Goal: Communication & Community: Answer question/provide support

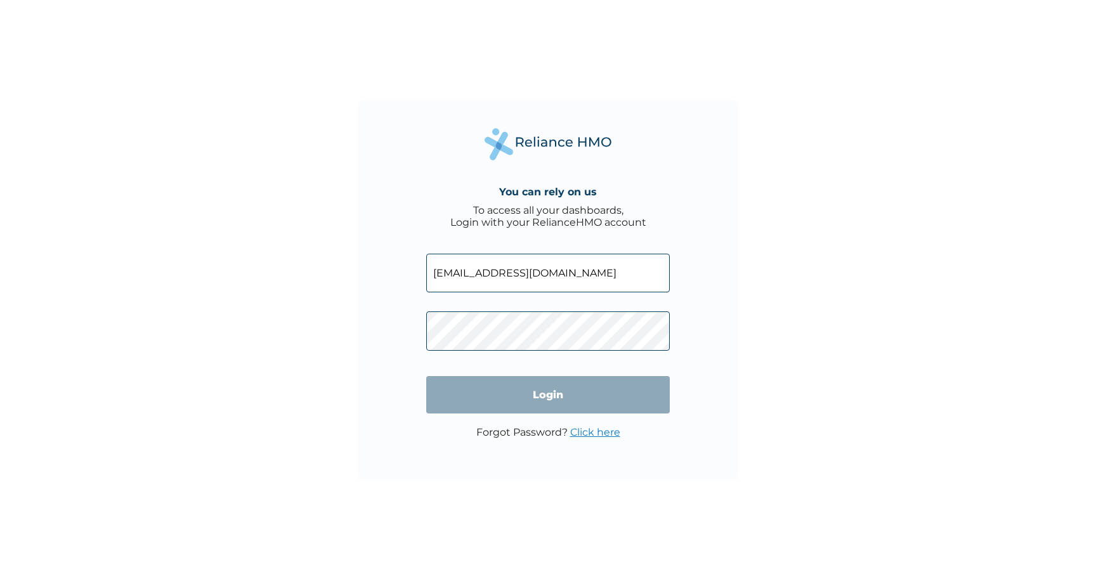
click at [548, 395] on input "Login" at bounding box center [548, 394] width 244 height 37
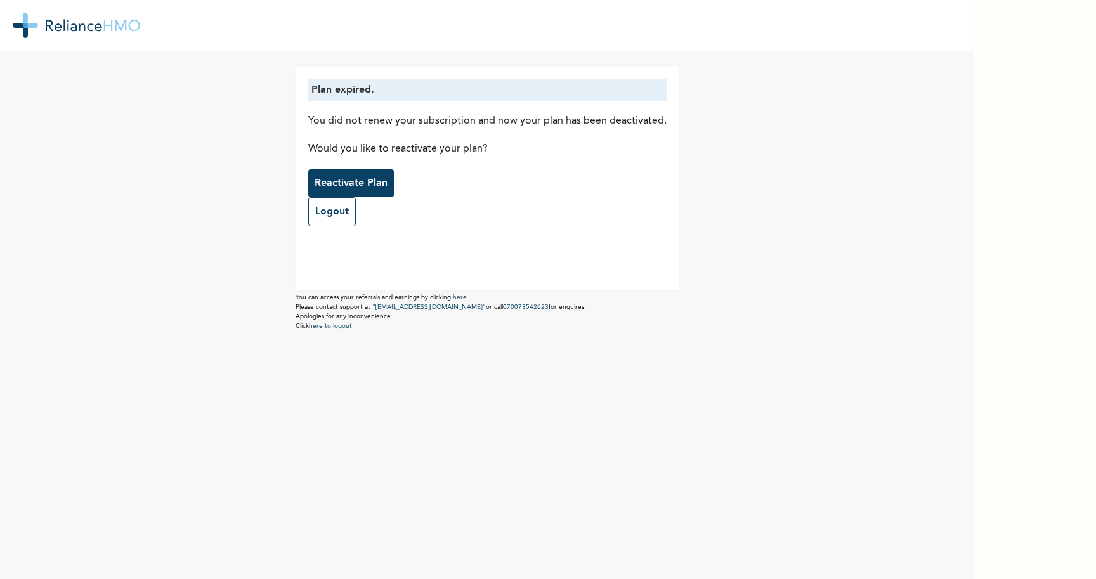
click at [362, 185] on p "Reactivate Plan" at bounding box center [351, 183] width 73 height 15
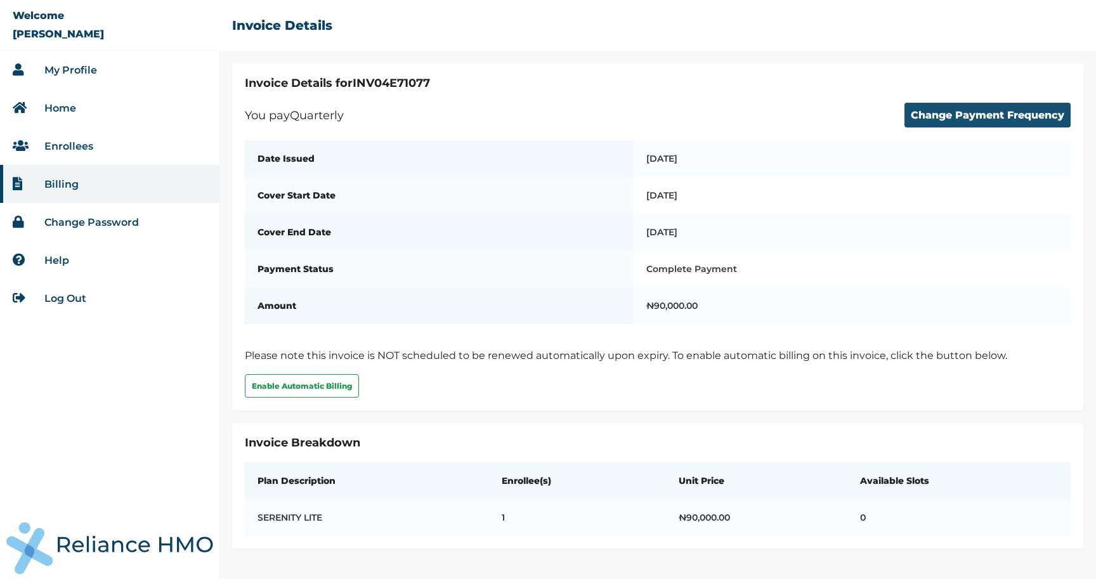
click at [968, 116] on button "Change Payment Frequency" at bounding box center [988, 115] width 166 height 25
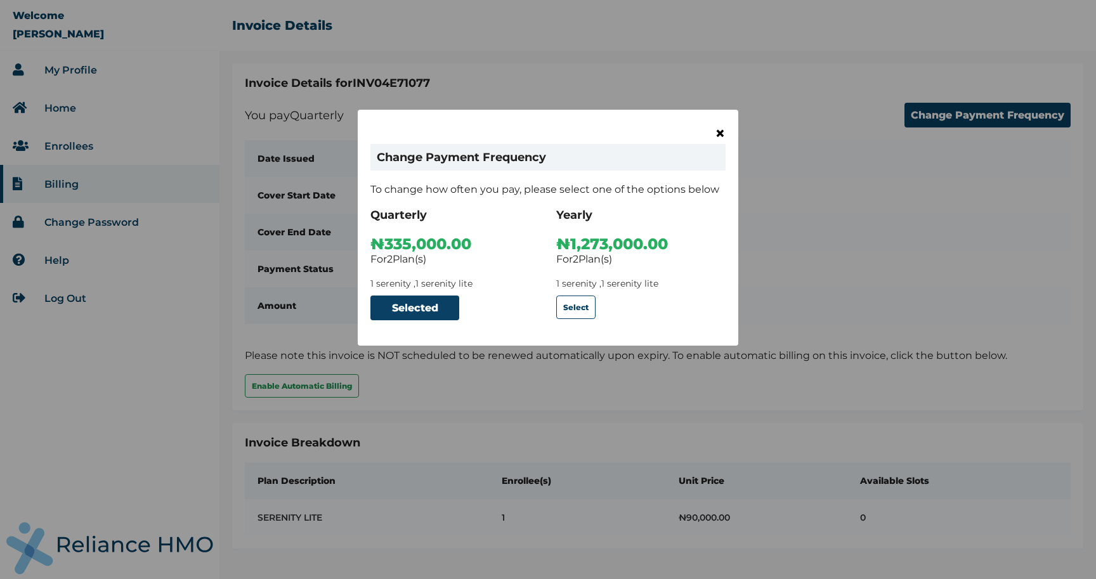
click at [717, 129] on span "×" at bounding box center [720, 133] width 11 height 22
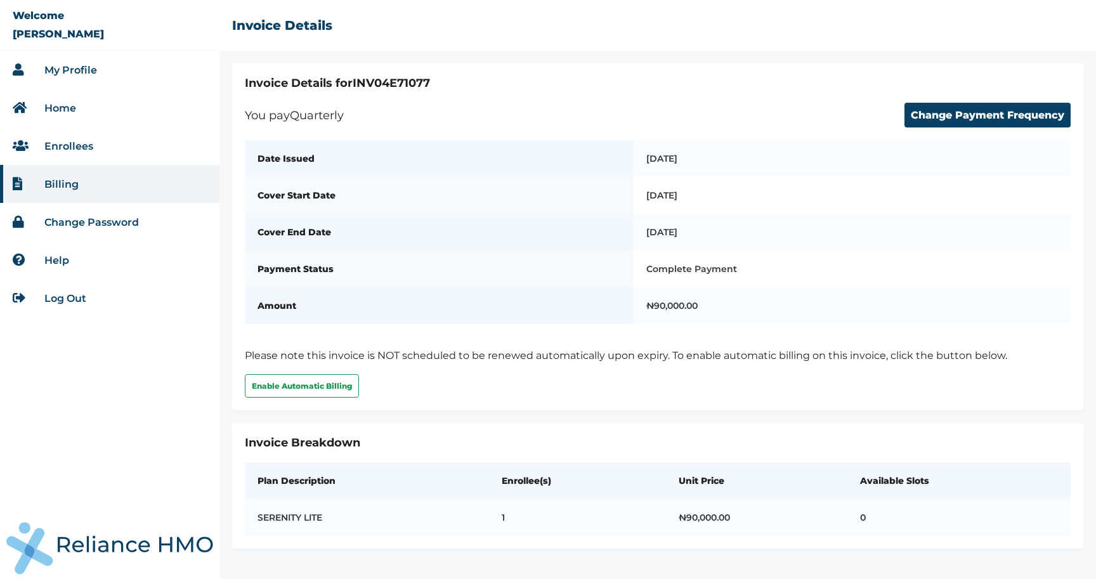
click at [70, 107] on link "Home" at bounding box center [60, 108] width 32 height 12
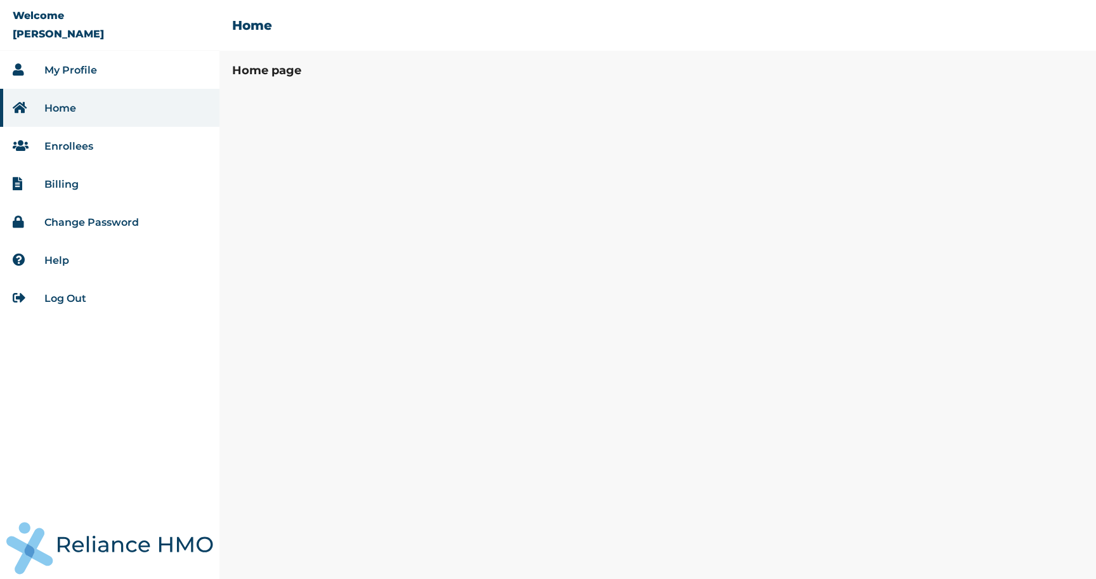
click at [84, 73] on link "My Profile" at bounding box center [70, 70] width 53 height 12
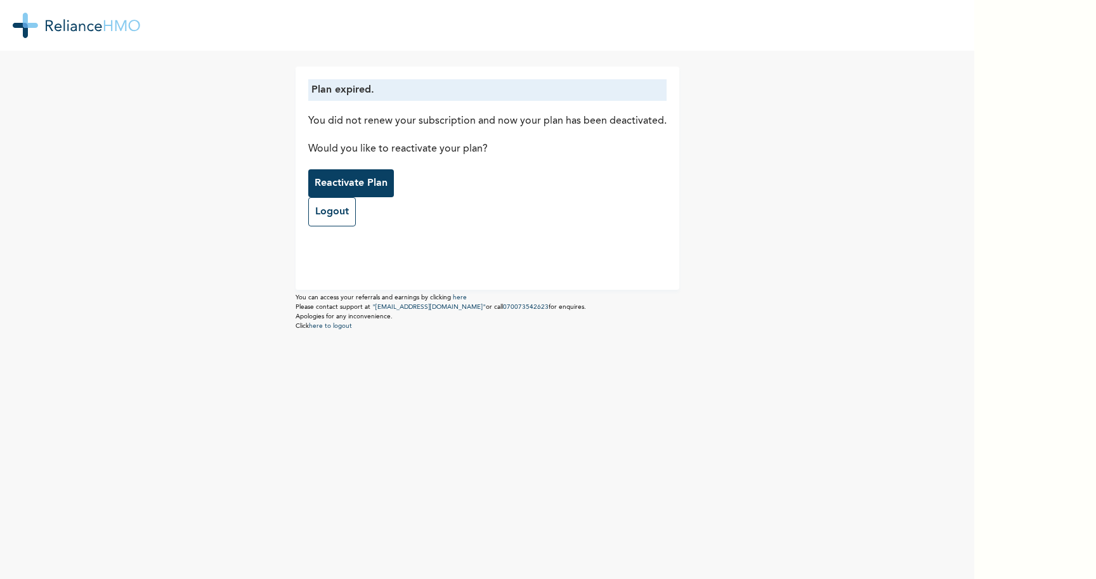
click at [350, 176] on p "Reactivate Plan" at bounding box center [351, 183] width 73 height 15
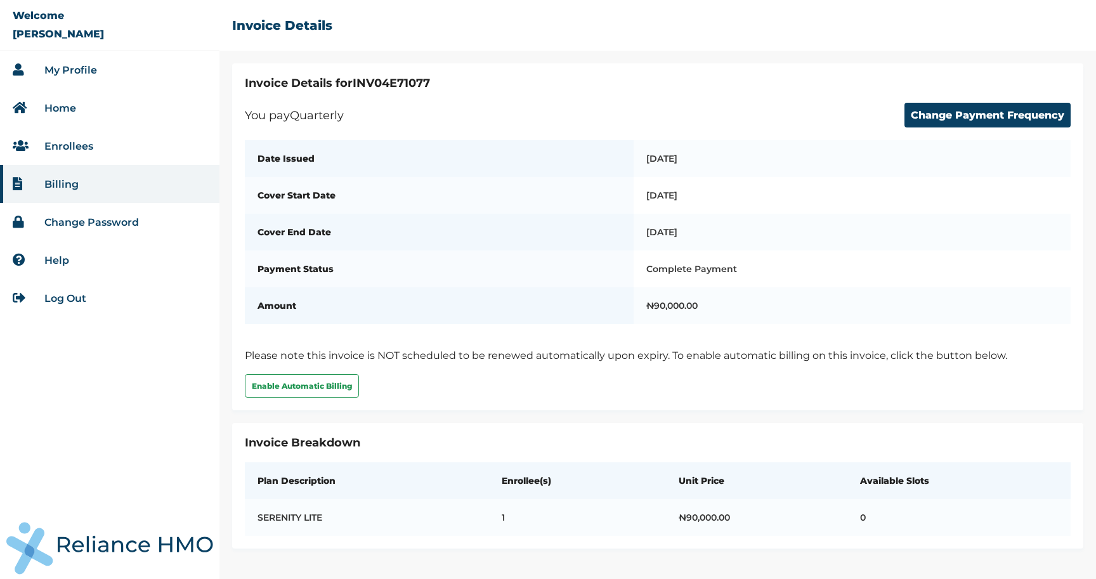
click at [78, 263] on li "Help" at bounding box center [110, 260] width 220 height 38
click at [53, 259] on link "Help" at bounding box center [56, 260] width 25 height 12
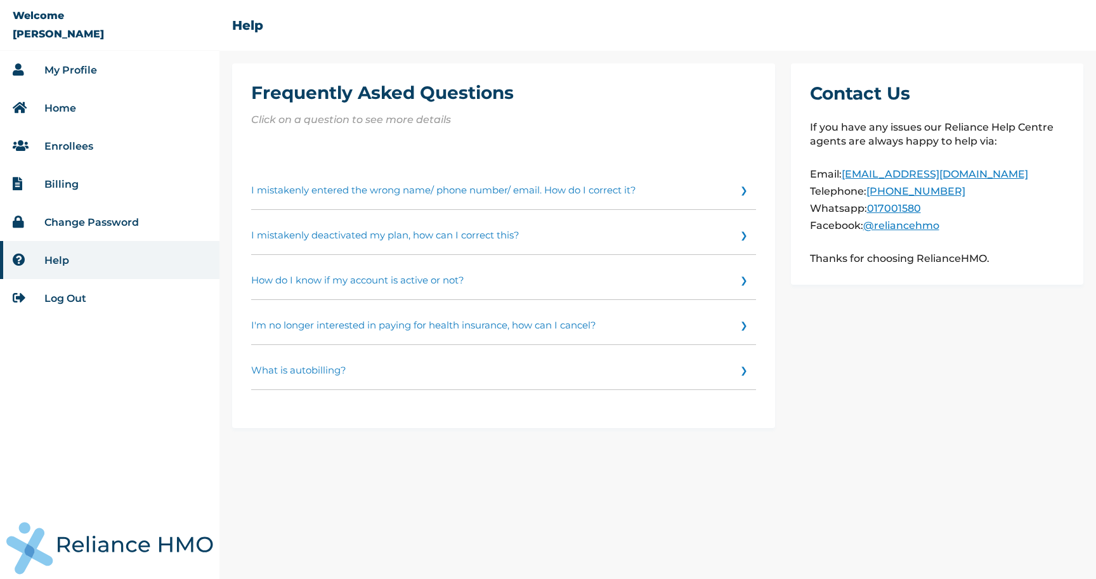
click at [67, 181] on link "Billing" at bounding box center [61, 184] width 34 height 12
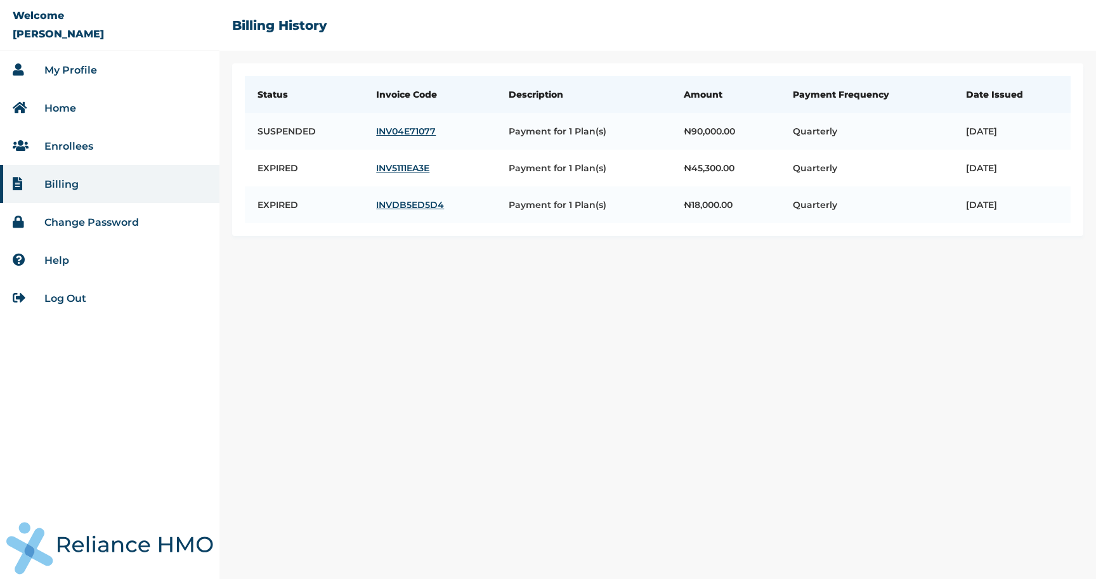
click at [68, 143] on link "Enrollees" at bounding box center [68, 146] width 49 height 12
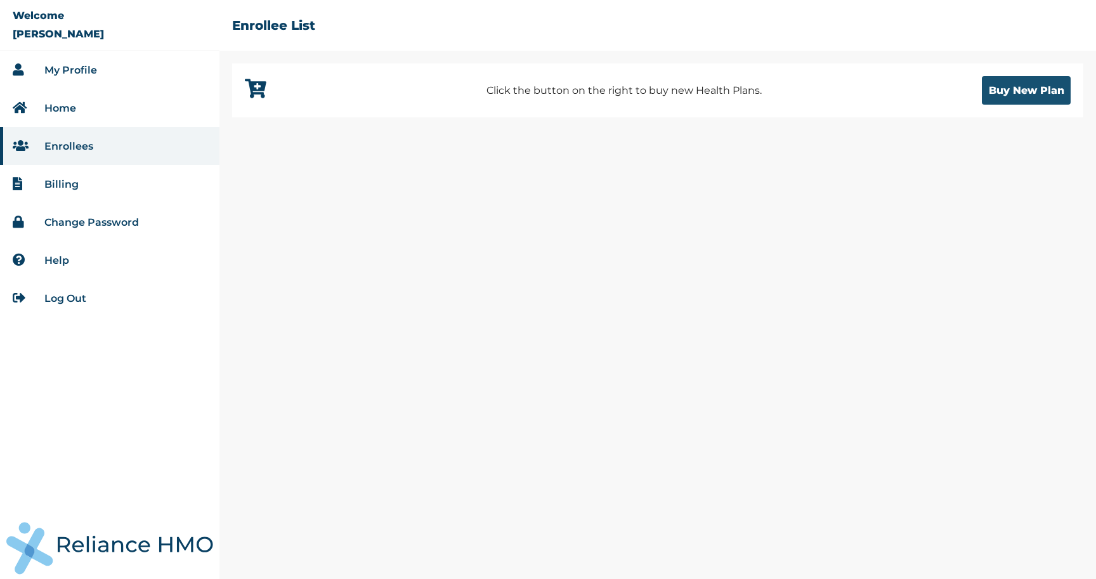
click at [989, 91] on button "Buy New Plan" at bounding box center [1026, 90] width 89 height 29
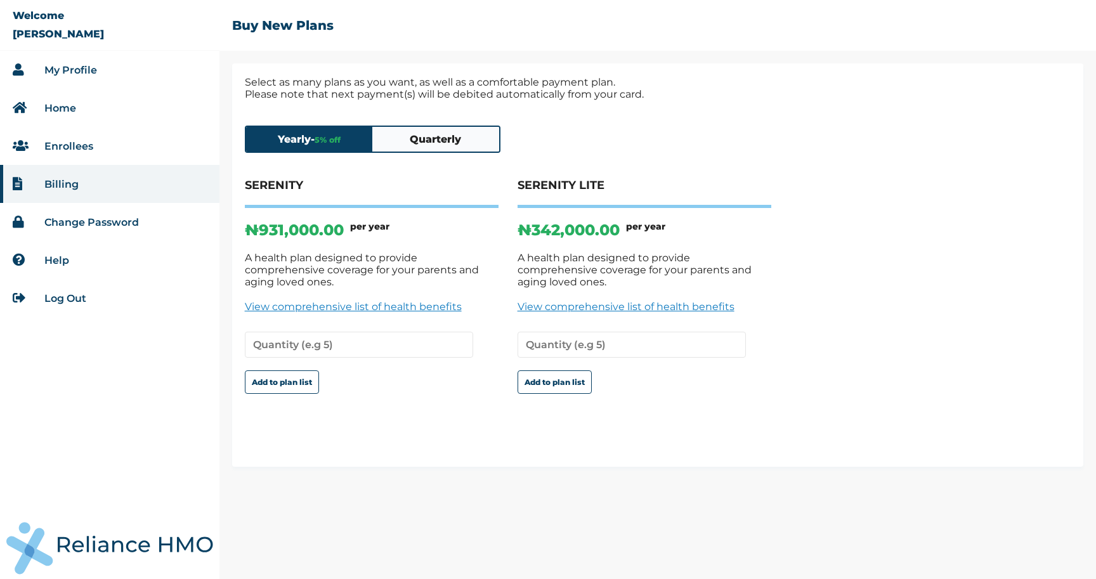
click at [425, 140] on button "Quarterly" at bounding box center [435, 139] width 127 height 25
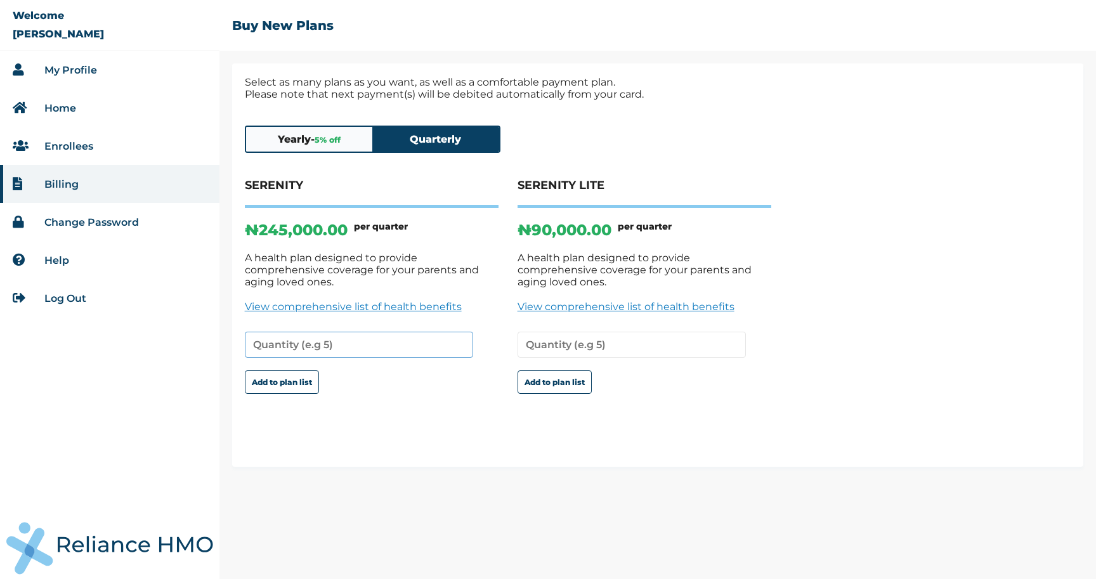
click at [312, 332] on input "number" at bounding box center [359, 345] width 228 height 26
click at [459, 332] on input "1" at bounding box center [359, 345] width 228 height 26
click at [294, 372] on button "Add to plan list" at bounding box center [282, 382] width 74 height 23
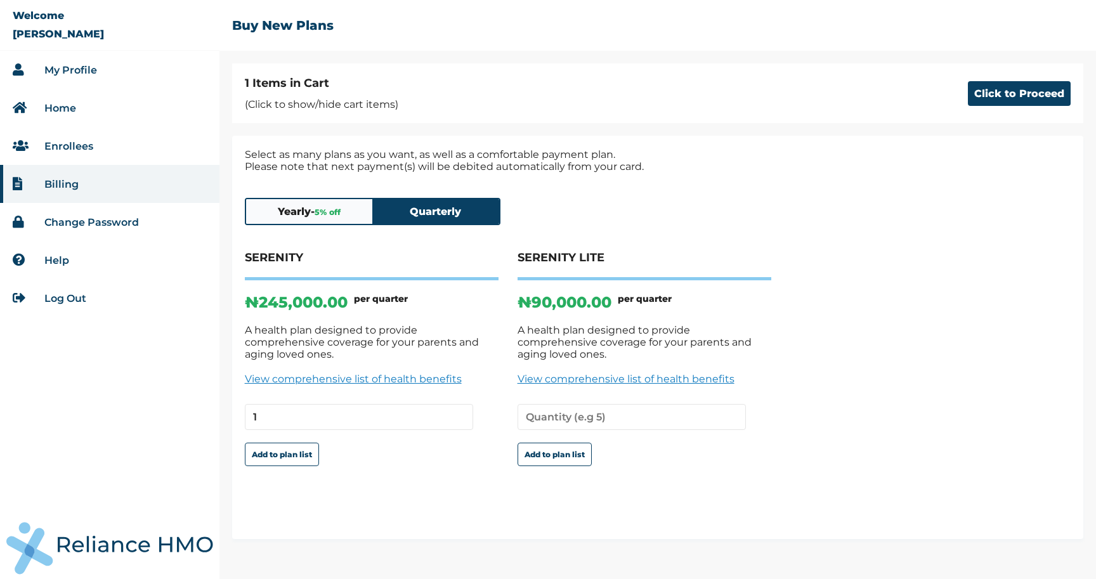
click at [329, 208] on span "5 % off" at bounding box center [328, 212] width 26 height 10
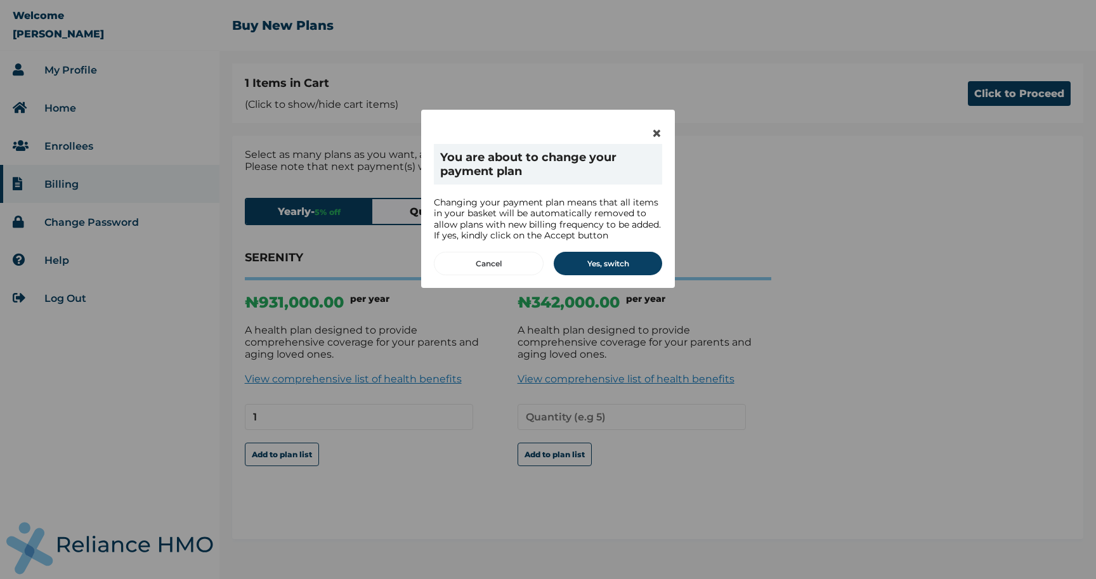
click at [662, 132] on div "× You are about to change your payment plan Changing your payment plan means th…" at bounding box center [548, 199] width 254 height 178
click at [490, 256] on button "Cancel" at bounding box center [489, 263] width 110 height 23
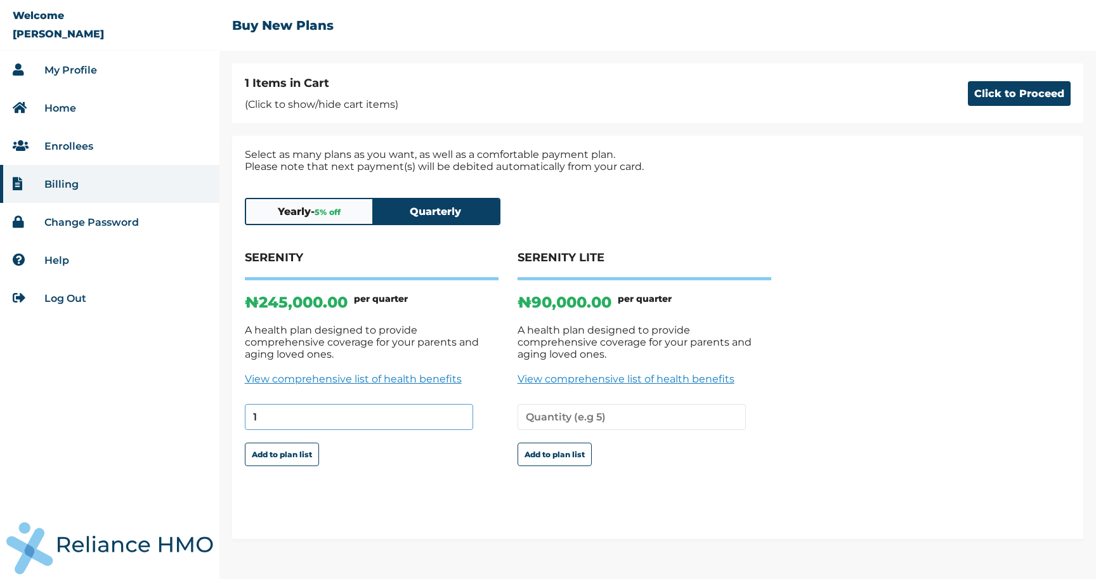
click at [458, 404] on input "1" at bounding box center [359, 417] width 228 height 26
click at [304, 443] on button "Add to plan list" at bounding box center [282, 454] width 74 height 23
click at [303, 410] on input "1" at bounding box center [359, 417] width 228 height 26
type input "1"
click at [461, 404] on input "1" at bounding box center [359, 417] width 228 height 26
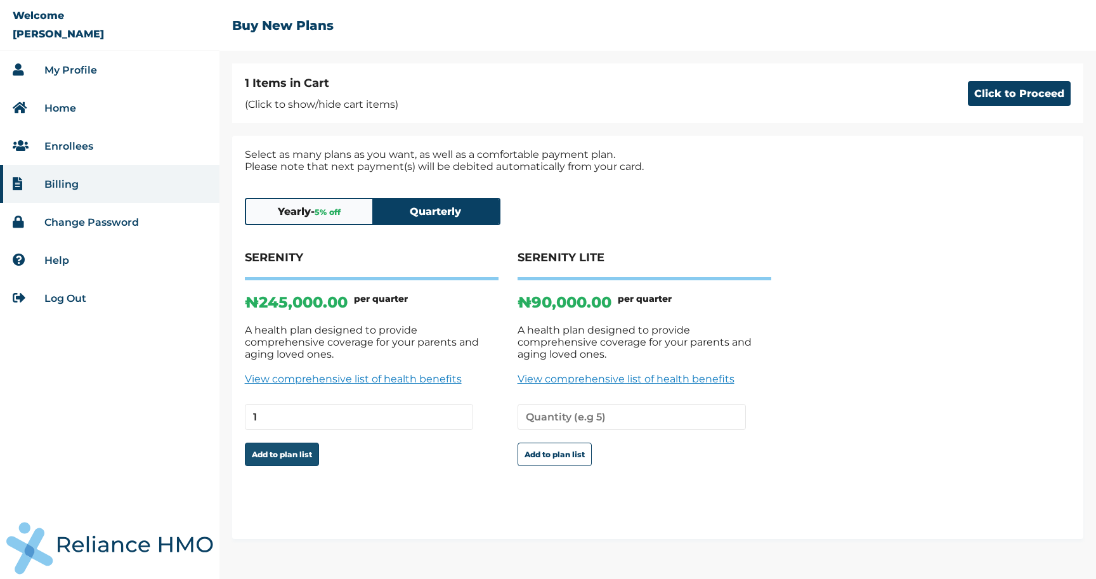
click at [297, 445] on button "Add to plan list" at bounding box center [282, 454] width 74 height 23
click at [1037, 91] on button "Click to Proceed" at bounding box center [1019, 93] width 103 height 25
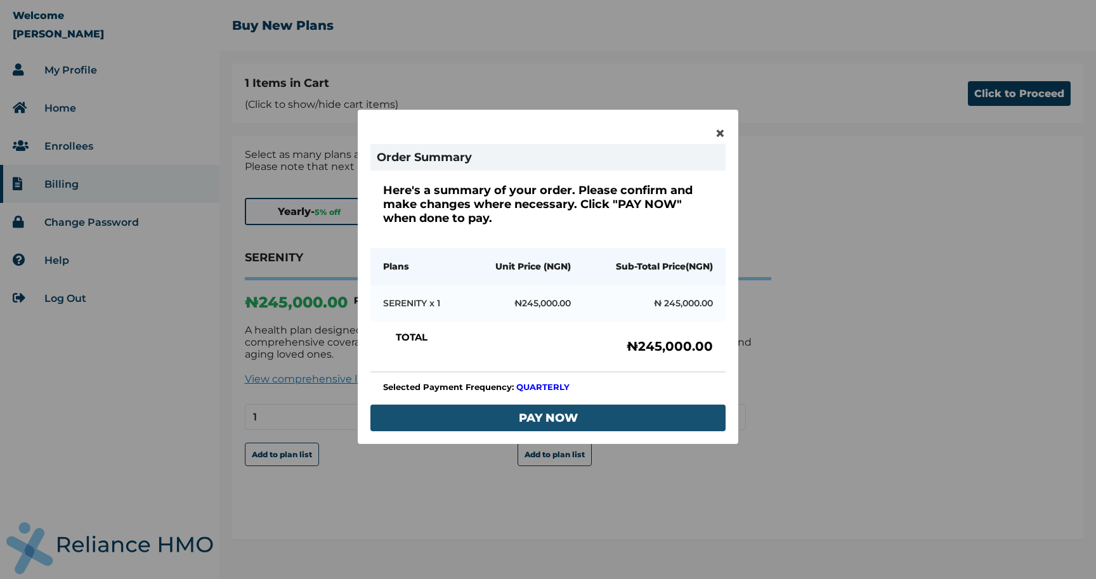
click at [576, 419] on button "PAY NOW" at bounding box center [548, 418] width 355 height 27
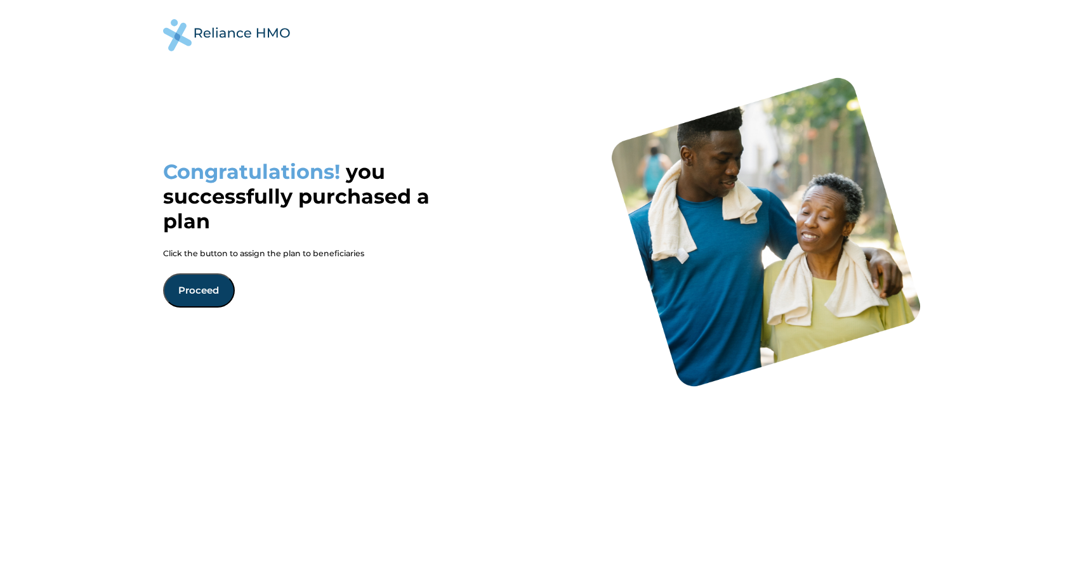
click at [209, 284] on button "Proceed" at bounding box center [199, 290] width 72 height 34
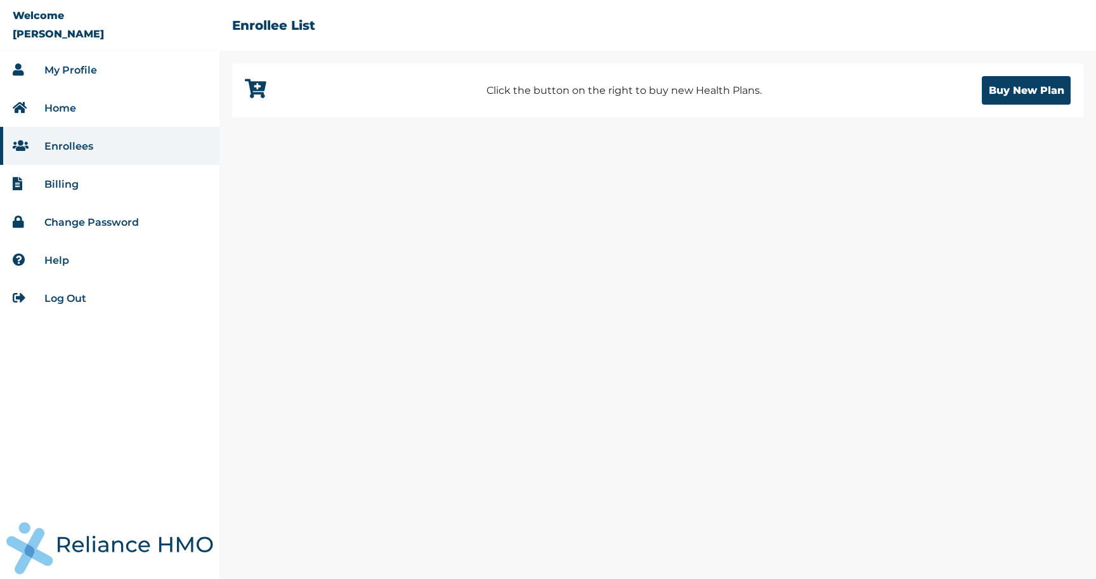
click at [55, 66] on link "My Profile" at bounding box center [70, 70] width 53 height 12
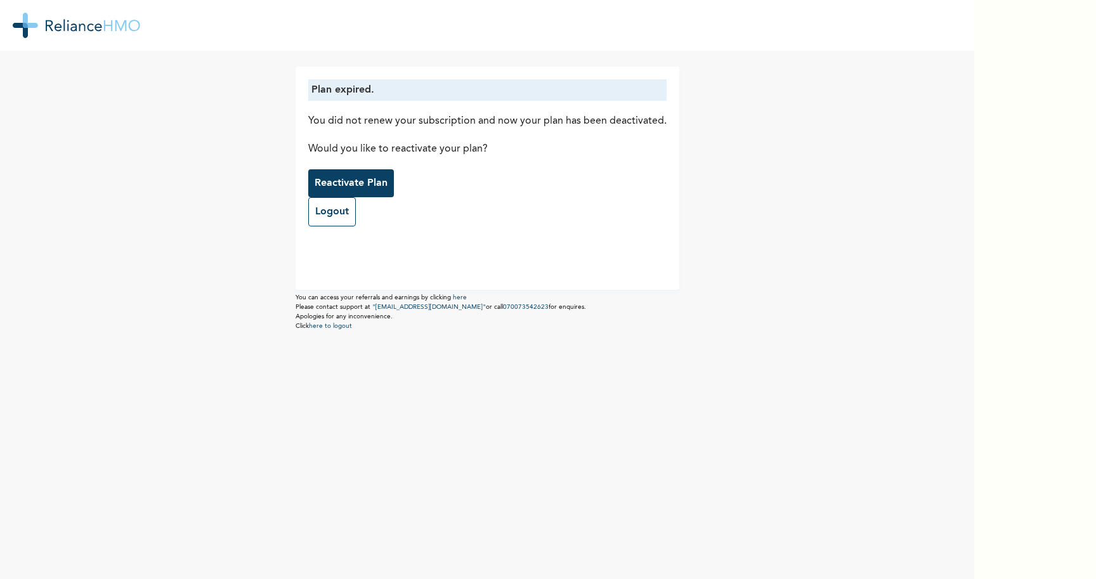
click at [89, 26] on img at bounding box center [77, 25] width 128 height 25
click at [377, 187] on p "Reactivate Plan" at bounding box center [351, 183] width 73 height 15
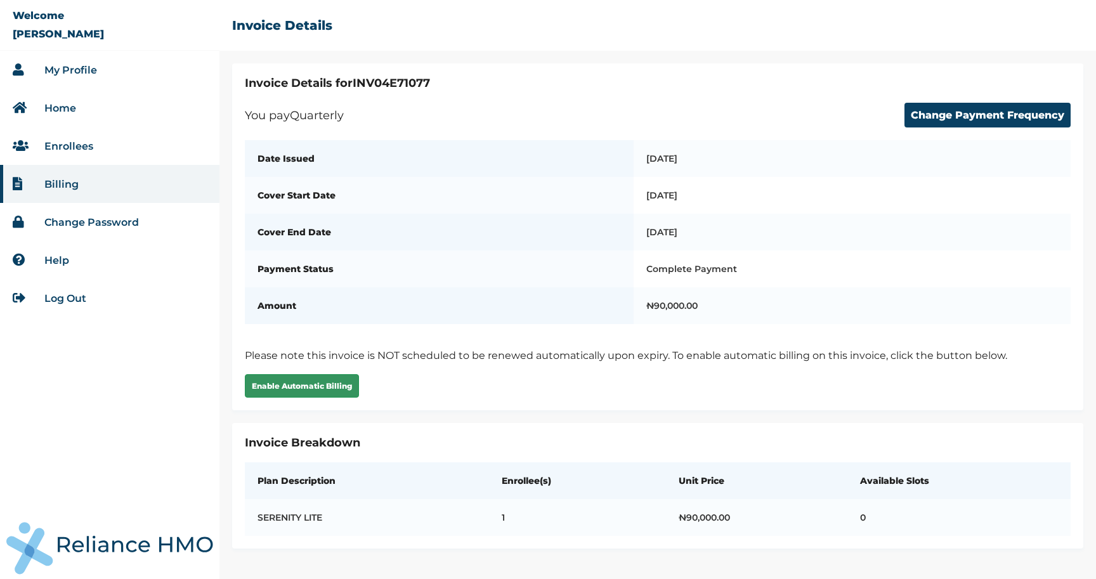
scroll to position [2, 0]
click at [72, 144] on link "Enrollees" at bounding box center [68, 146] width 49 height 12
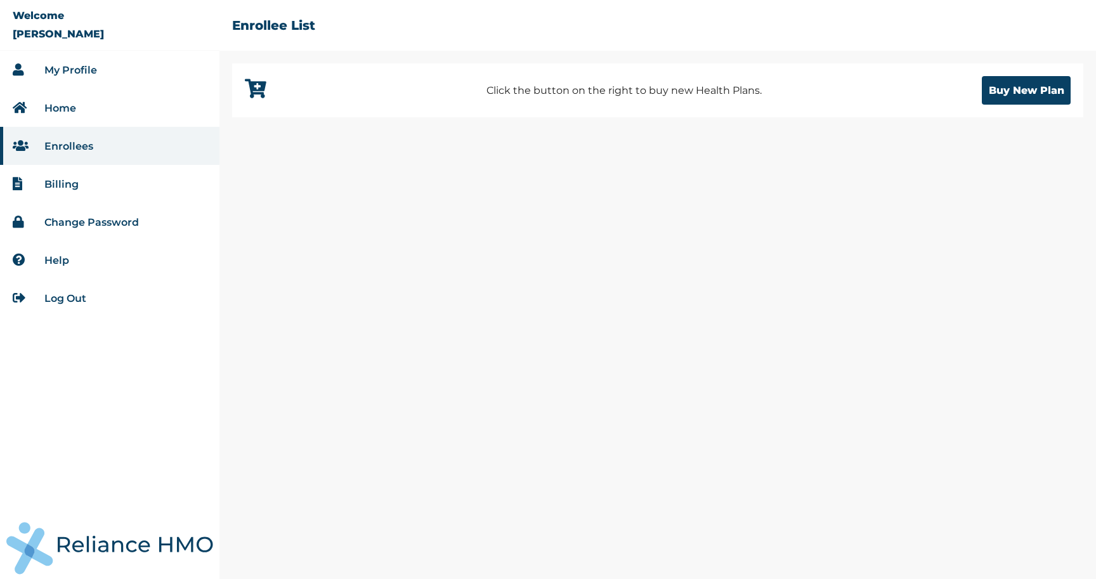
click at [55, 103] on link "Home" at bounding box center [60, 108] width 32 height 12
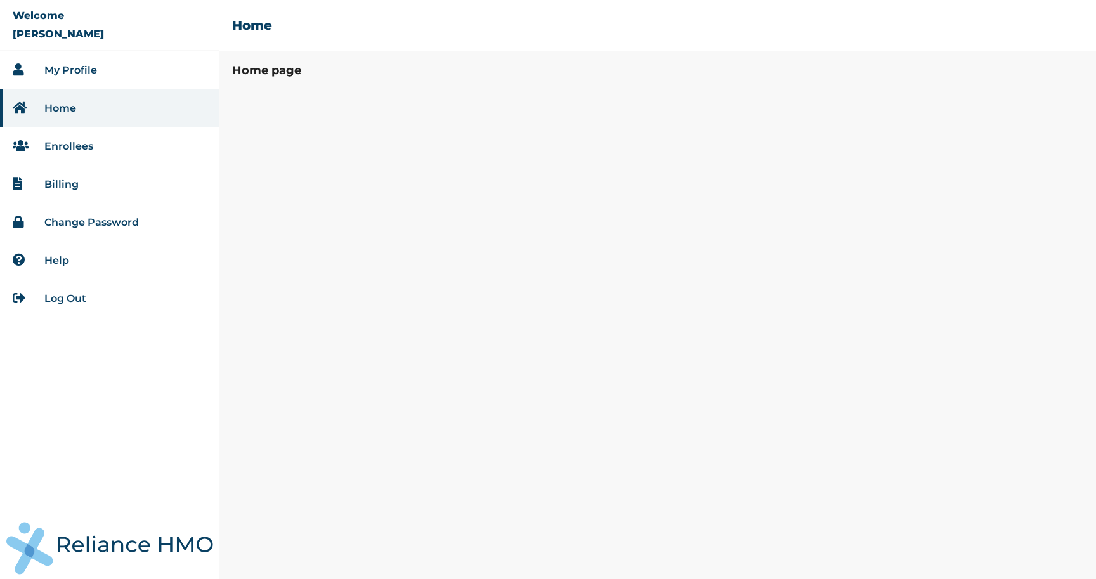
click at [81, 69] on link "My Profile" at bounding box center [70, 70] width 53 height 12
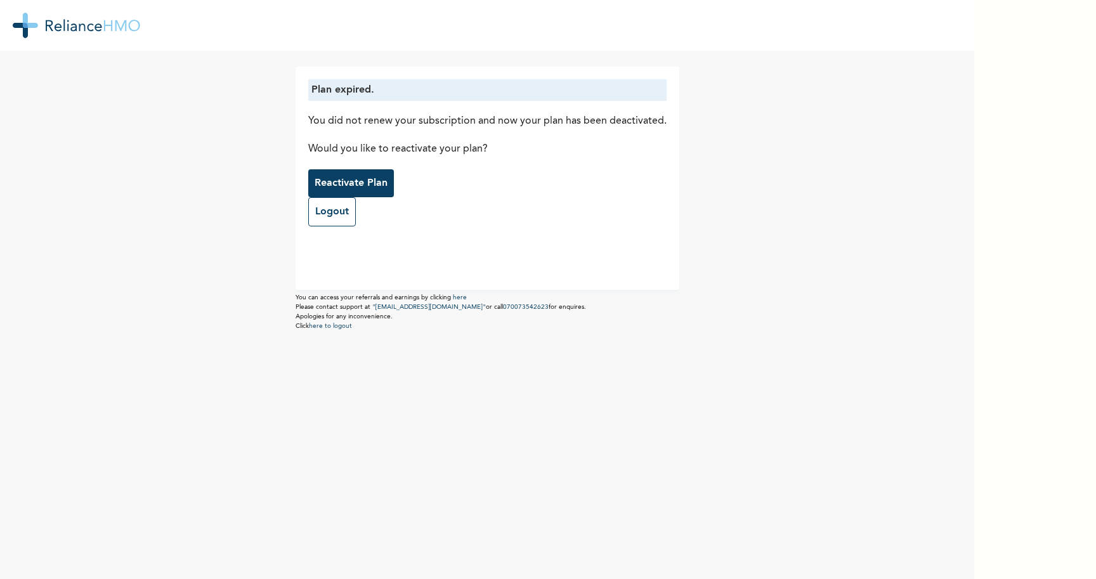
click at [336, 186] on p "Reactivate Plan" at bounding box center [351, 183] width 73 height 15
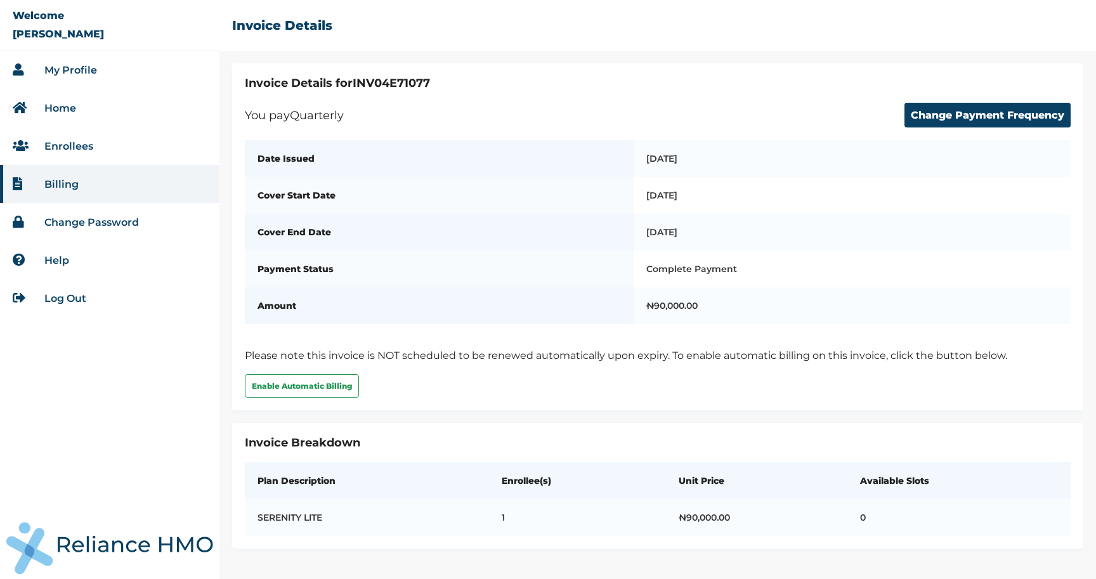
click at [59, 261] on link "Help" at bounding box center [56, 260] width 25 height 12
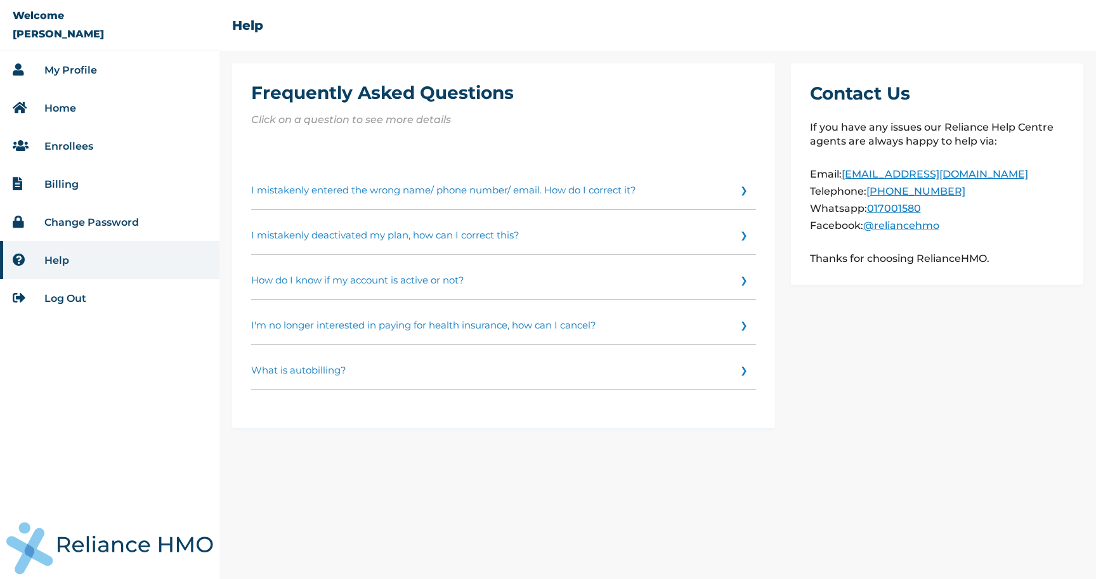
click at [64, 183] on link "Billing" at bounding box center [61, 184] width 34 height 12
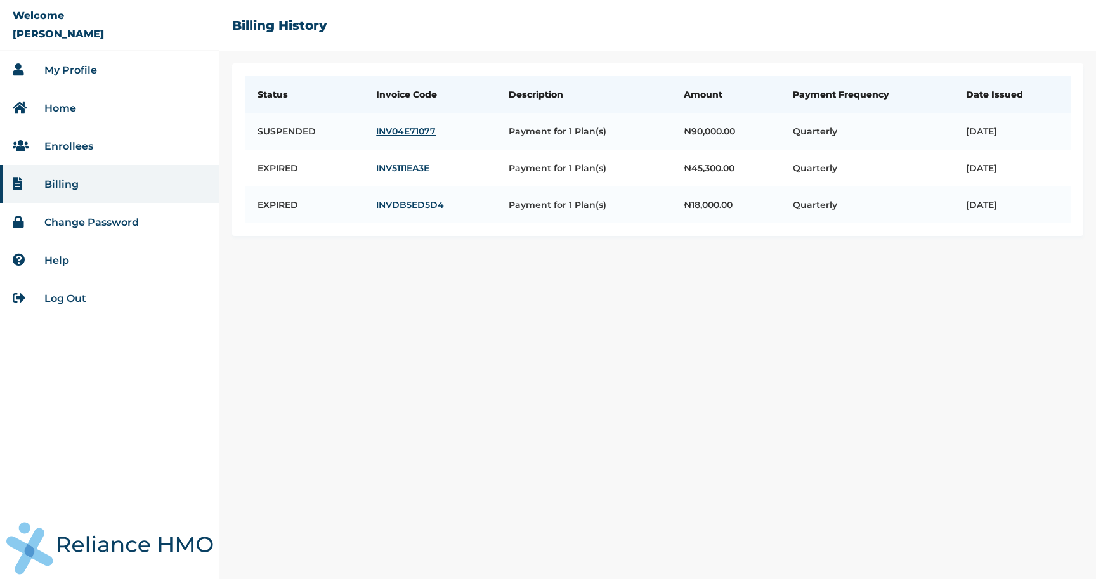
click at [82, 144] on link "Enrollees" at bounding box center [68, 146] width 49 height 12
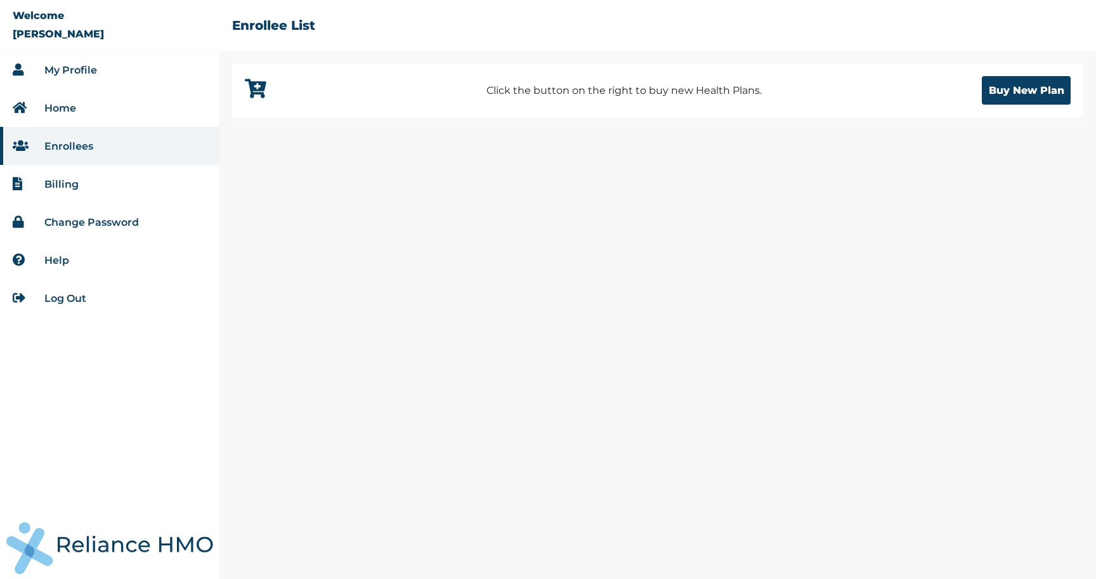
click at [252, 82] on icon at bounding box center [256, 88] width 22 height 19
click at [988, 99] on button "Buy New Plan" at bounding box center [1026, 90] width 89 height 29
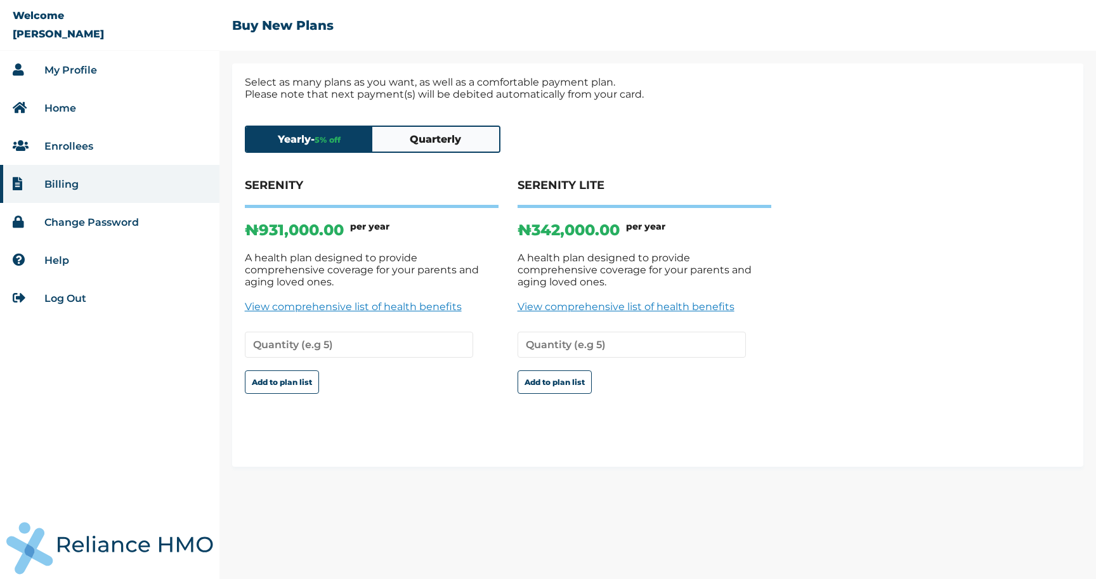
click at [449, 143] on button "Quarterly" at bounding box center [435, 139] width 127 height 25
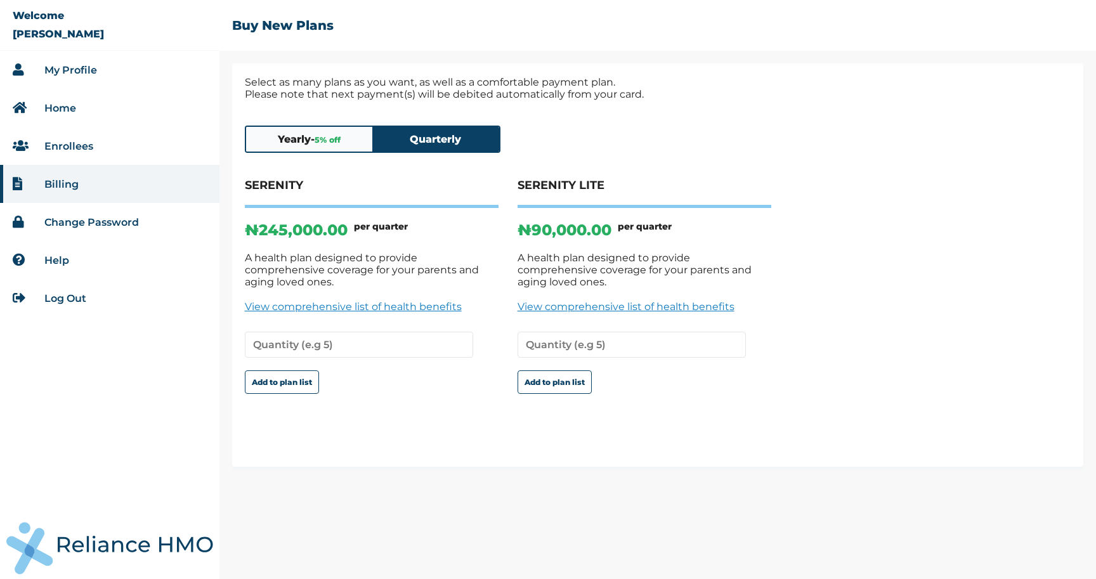
click at [298, 301] on link "View comprehensive list of health benefits" at bounding box center [372, 307] width 254 height 12
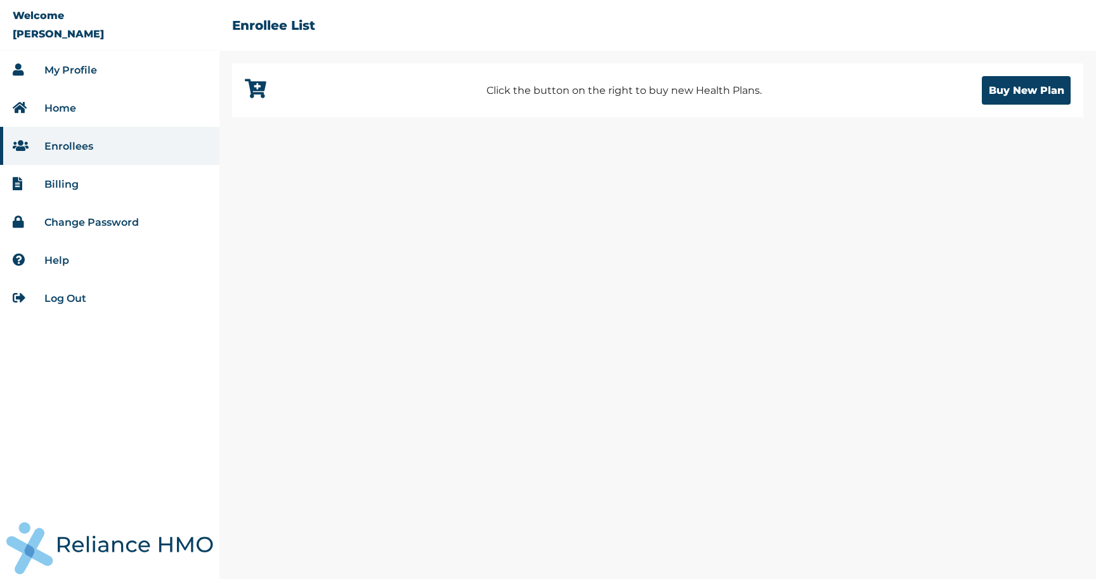
click at [67, 194] on li "Billing" at bounding box center [110, 184] width 220 height 38
click at [62, 184] on link "Billing" at bounding box center [61, 184] width 34 height 12
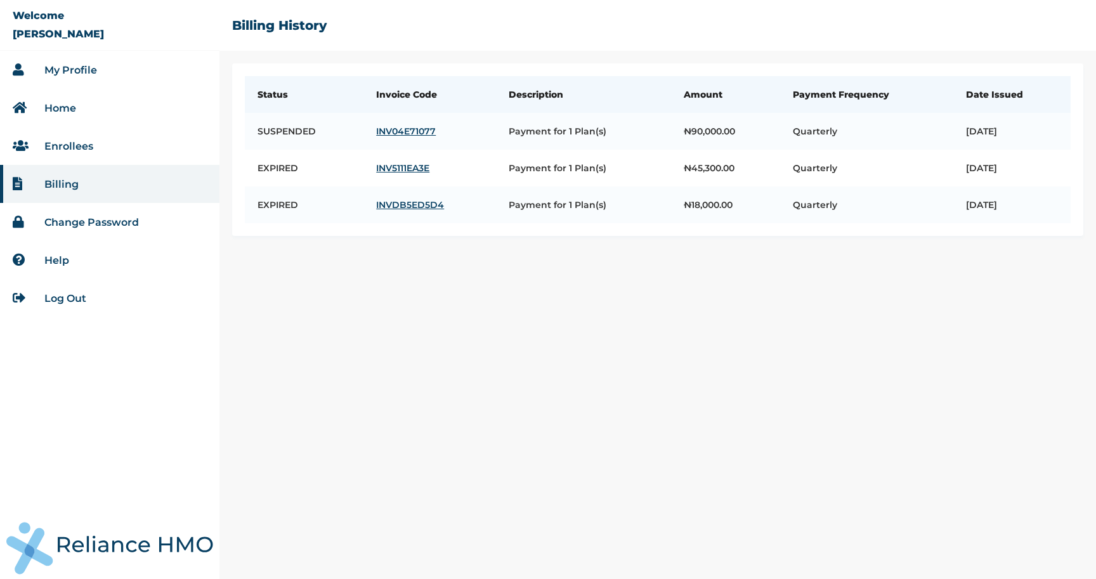
click at [63, 225] on link "Change Password" at bounding box center [91, 222] width 95 height 12
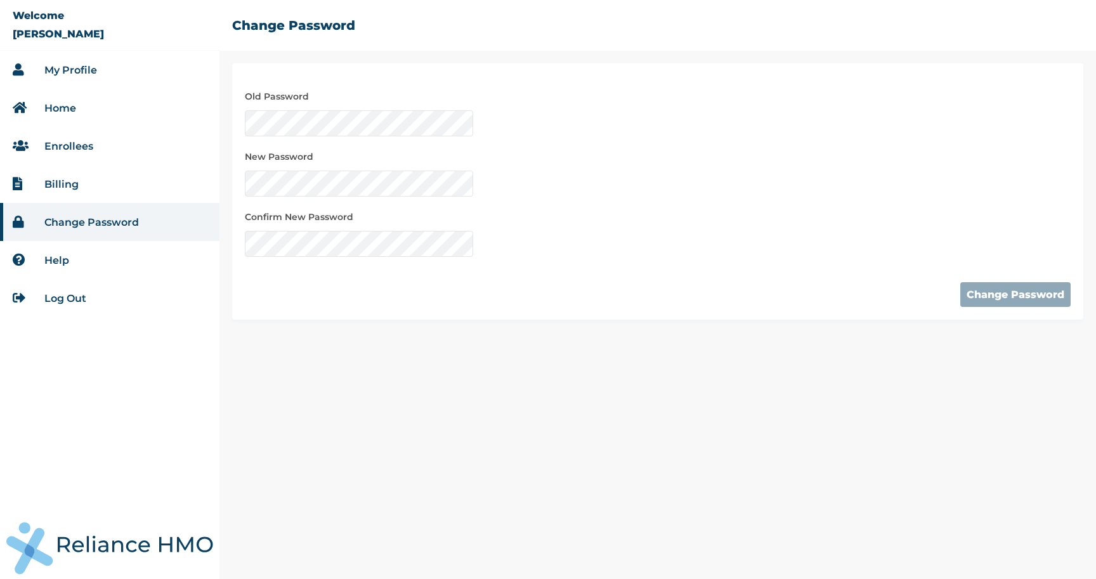
click at [53, 138] on li "Enrollees" at bounding box center [110, 146] width 220 height 38
click at [56, 140] on link "Enrollees" at bounding box center [68, 146] width 49 height 12
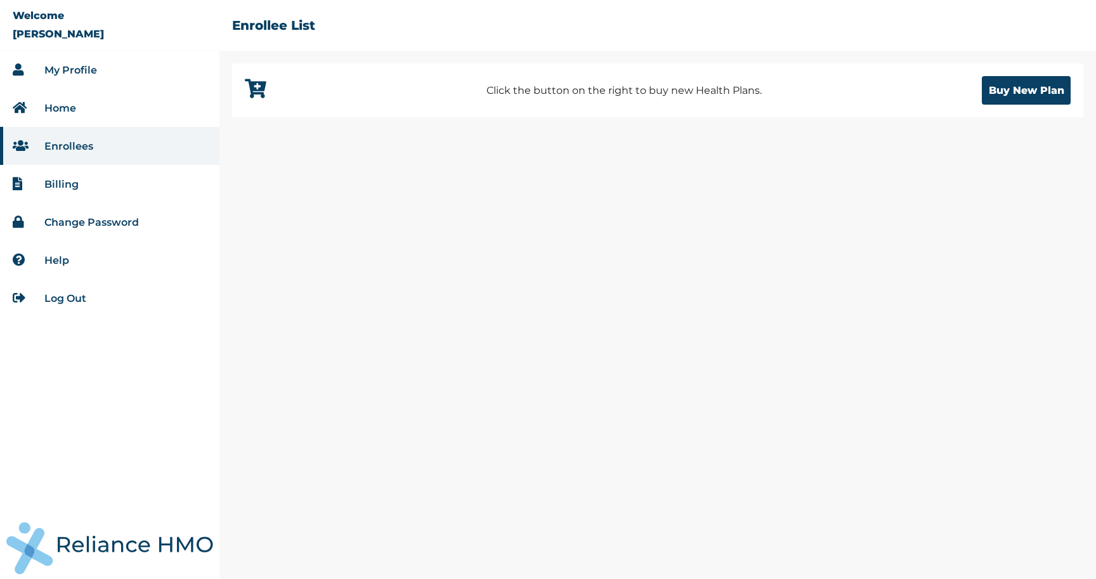
click at [69, 105] on link "Home" at bounding box center [60, 108] width 32 height 12
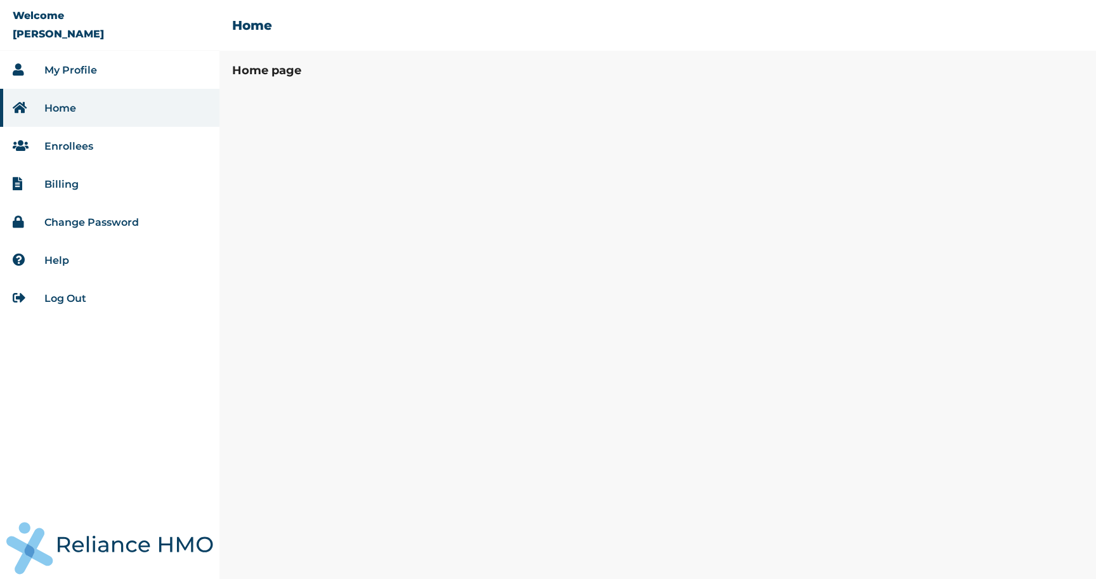
click at [59, 266] on link "Help" at bounding box center [56, 260] width 25 height 12
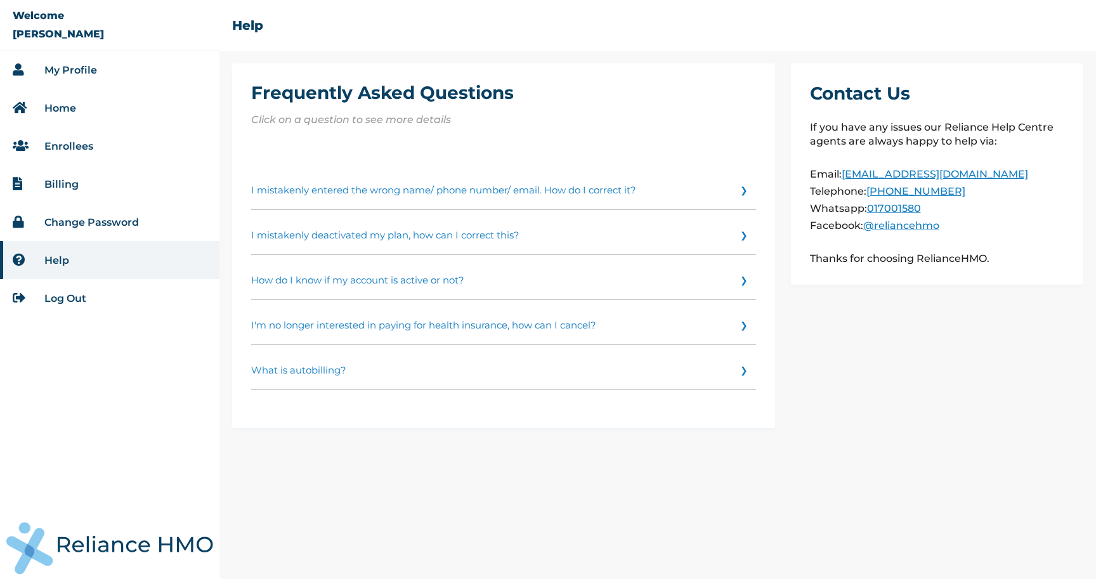
click at [540, 120] on p "Click on a question to see more details" at bounding box center [503, 120] width 505 height 14
click at [78, 67] on link "My Profile" at bounding box center [70, 70] width 53 height 12
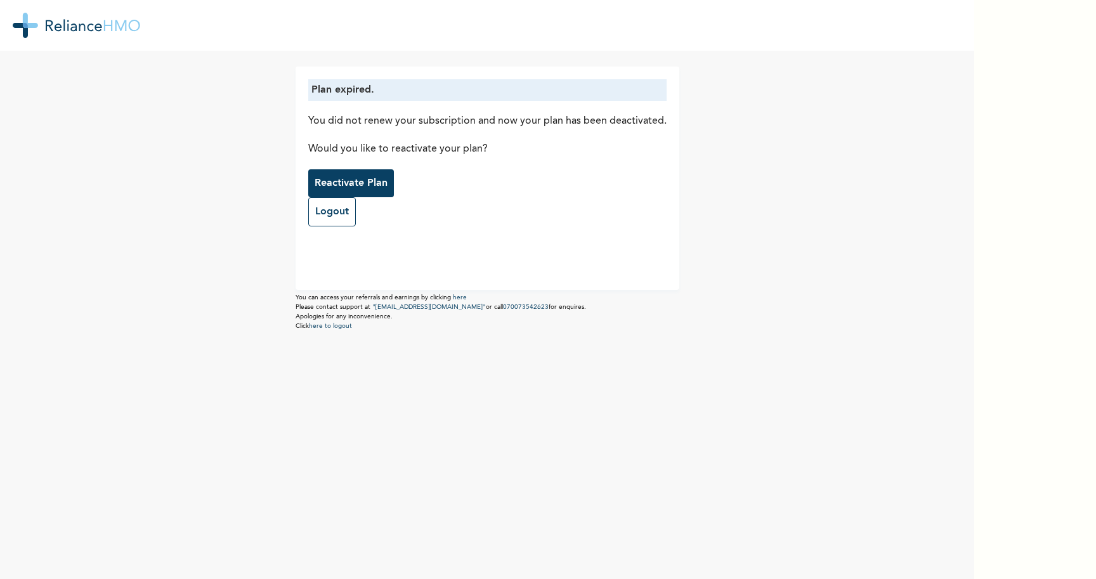
click at [360, 181] on p "Reactivate Plan" at bounding box center [351, 183] width 73 height 15
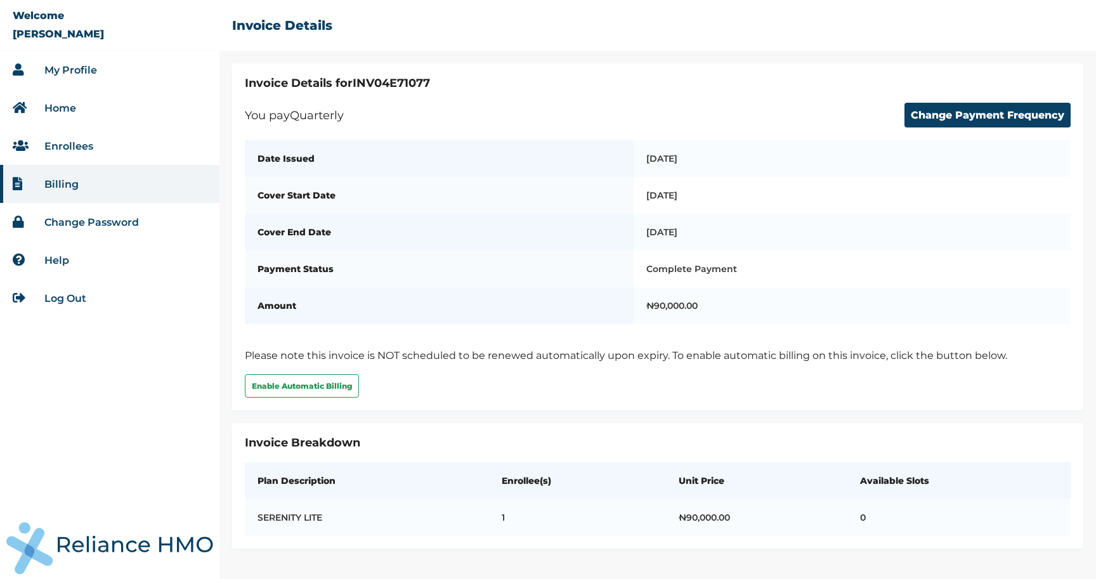
click at [74, 144] on link "Enrollees" at bounding box center [68, 146] width 49 height 12
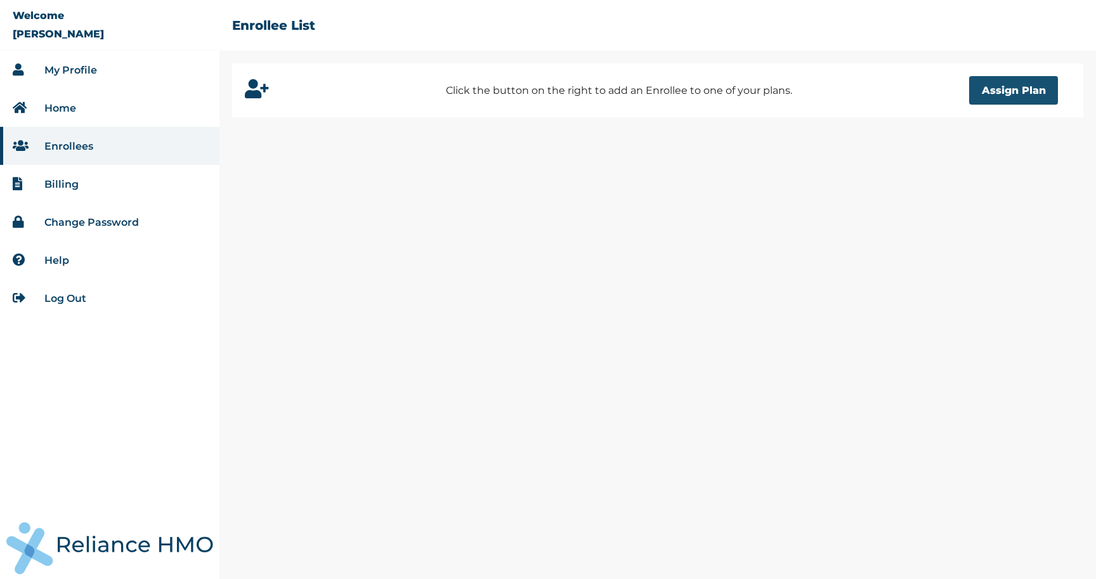
click at [1027, 92] on button "Assign Plan" at bounding box center [1013, 90] width 89 height 29
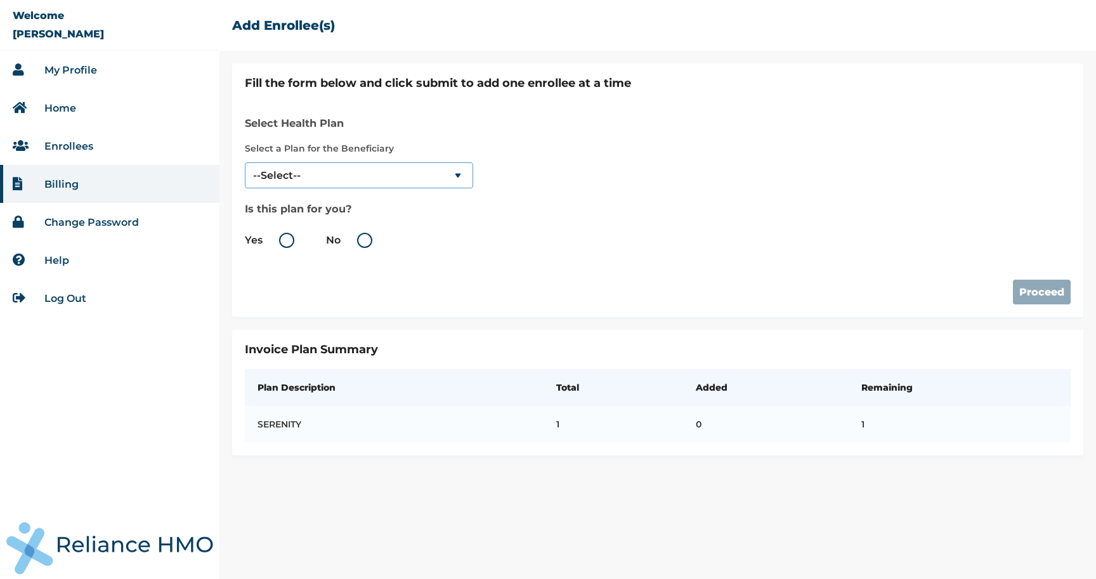
select select "18027"
click at [287, 243] on label "Yes" at bounding box center [273, 240] width 56 height 15
click at [275, 243] on input "Yes" at bounding box center [265, 240] width 20 height 20
radio input "true"
click at [1037, 289] on button "Proceed" at bounding box center [1042, 292] width 58 height 25
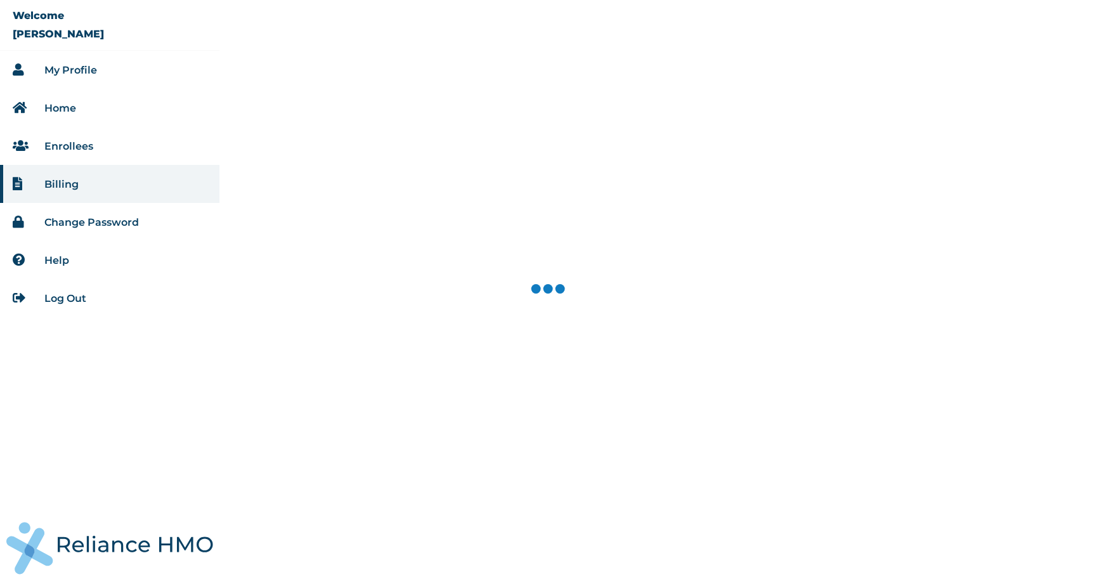
select select "18027"
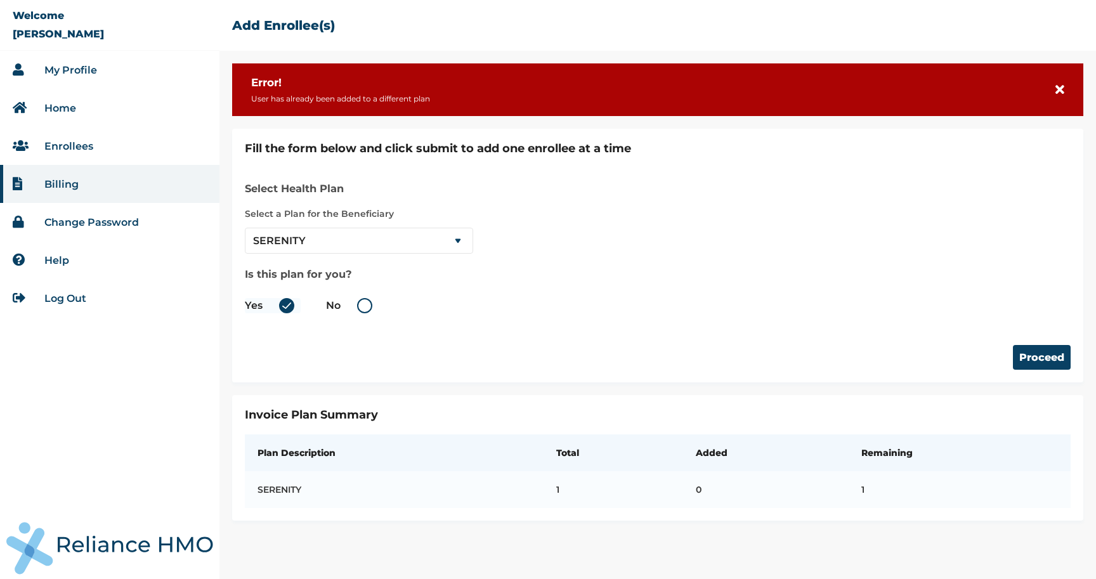
click at [72, 145] on link "Enrollees" at bounding box center [68, 146] width 49 height 12
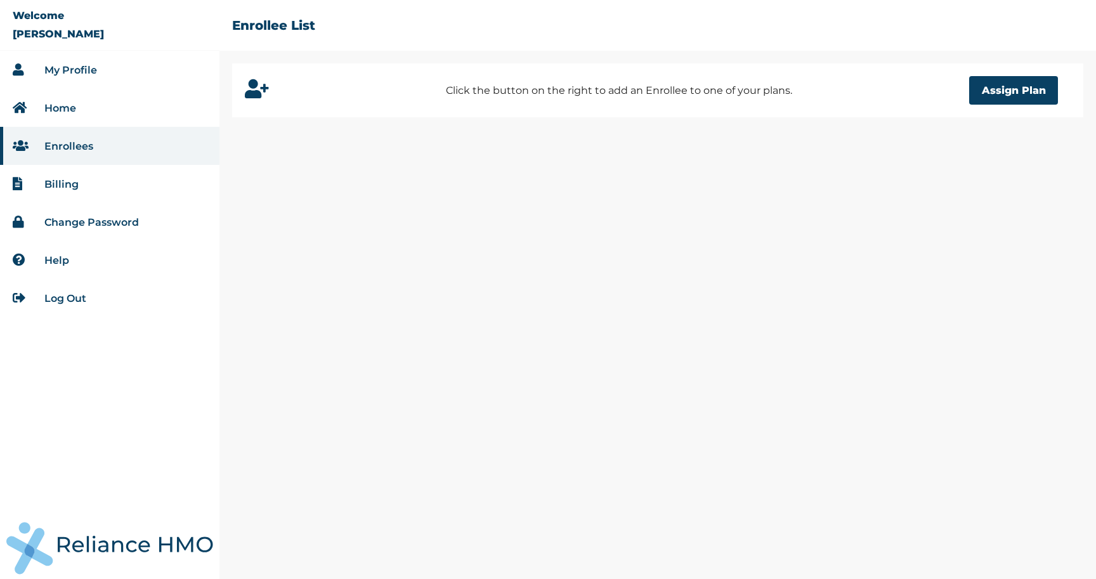
click at [58, 186] on link "Billing" at bounding box center [61, 184] width 34 height 12
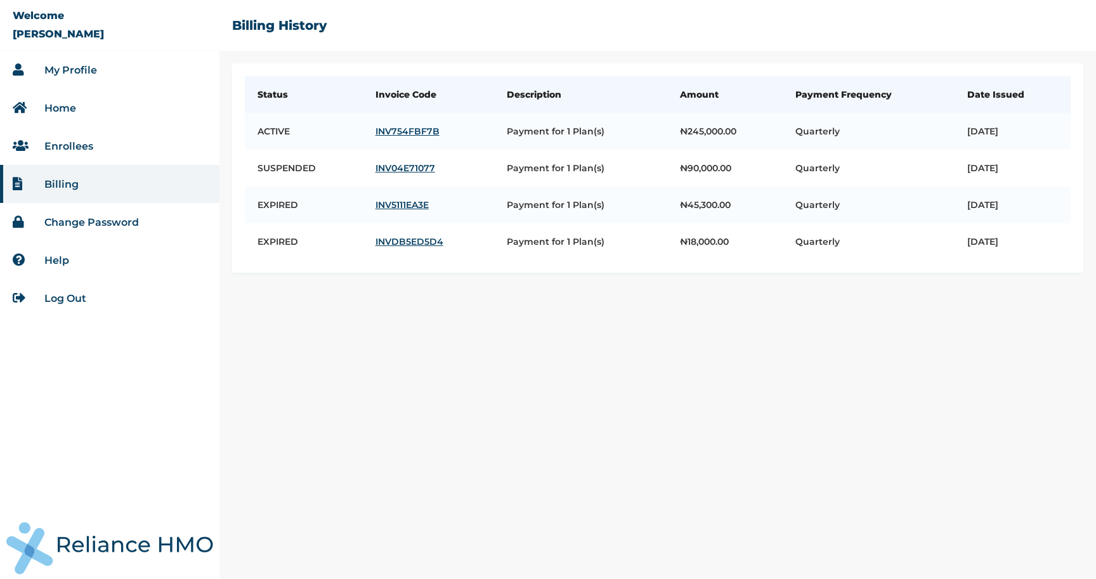
click at [88, 69] on link "My Profile" at bounding box center [70, 70] width 53 height 12
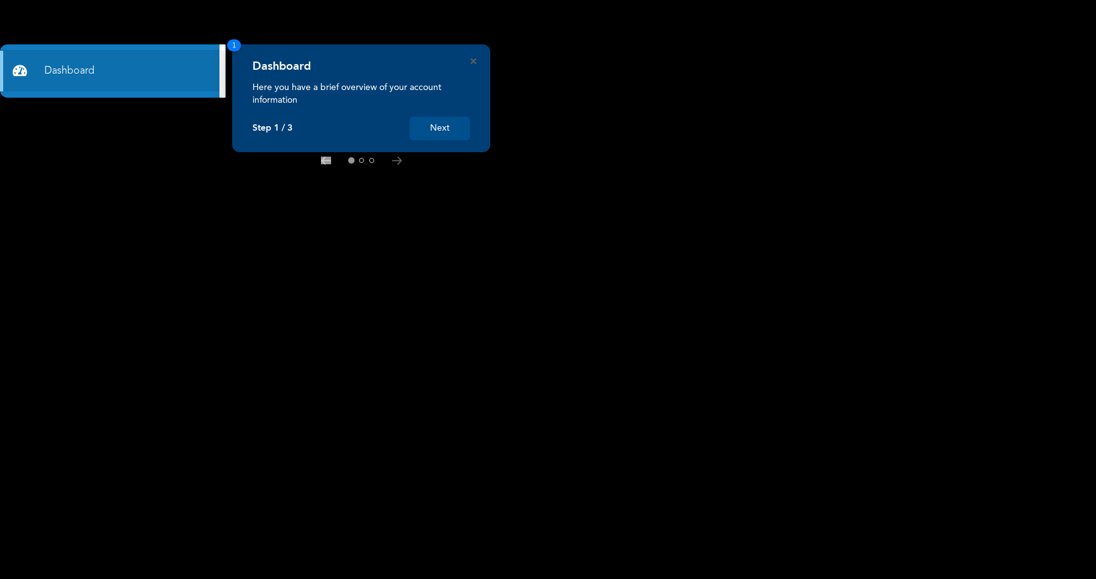
click at [436, 128] on button "Next" at bounding box center [440, 128] width 60 height 23
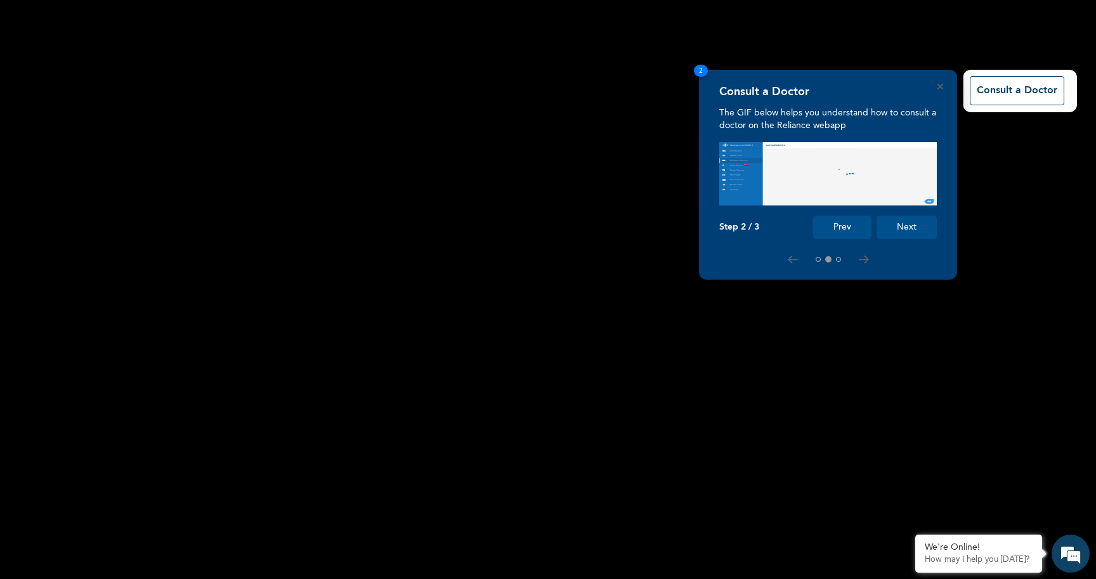
click at [908, 233] on button "Next" at bounding box center [907, 227] width 60 height 23
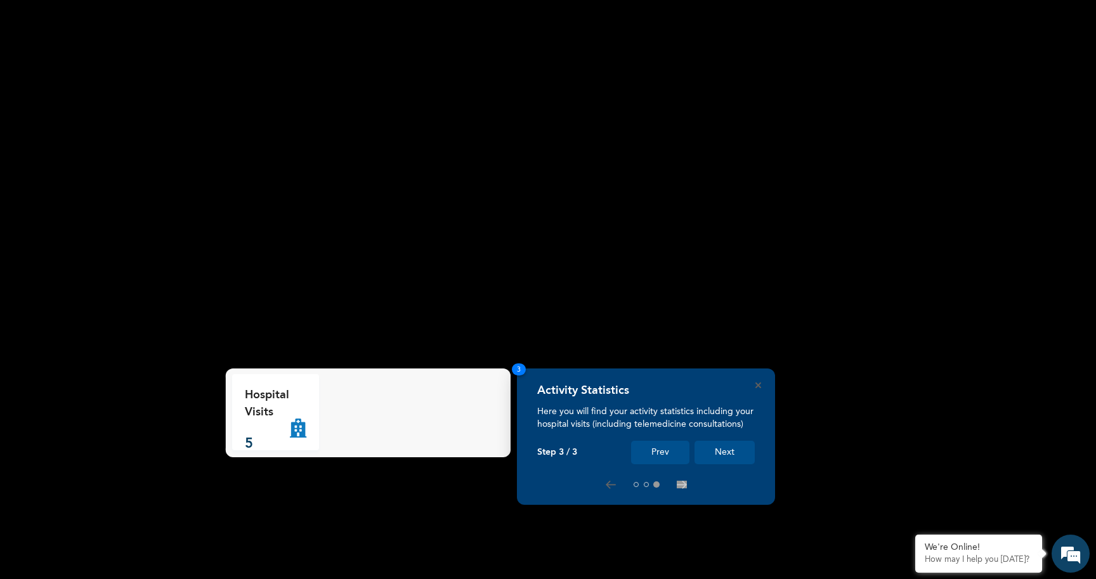
click at [729, 454] on button "Next" at bounding box center [725, 452] width 60 height 23
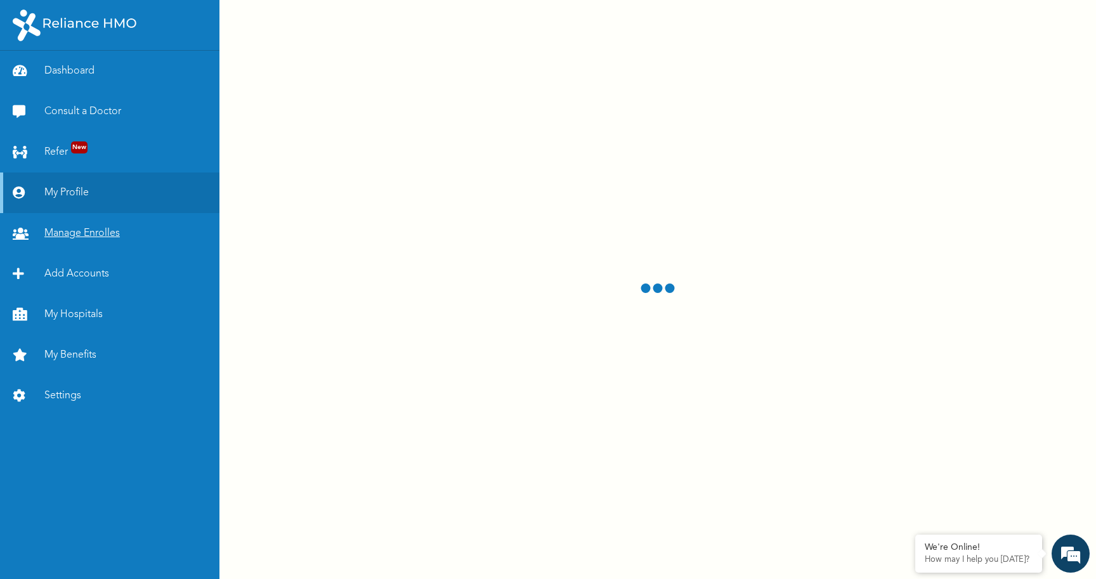
click at [74, 231] on link "Manage Enrolles" at bounding box center [110, 233] width 220 height 41
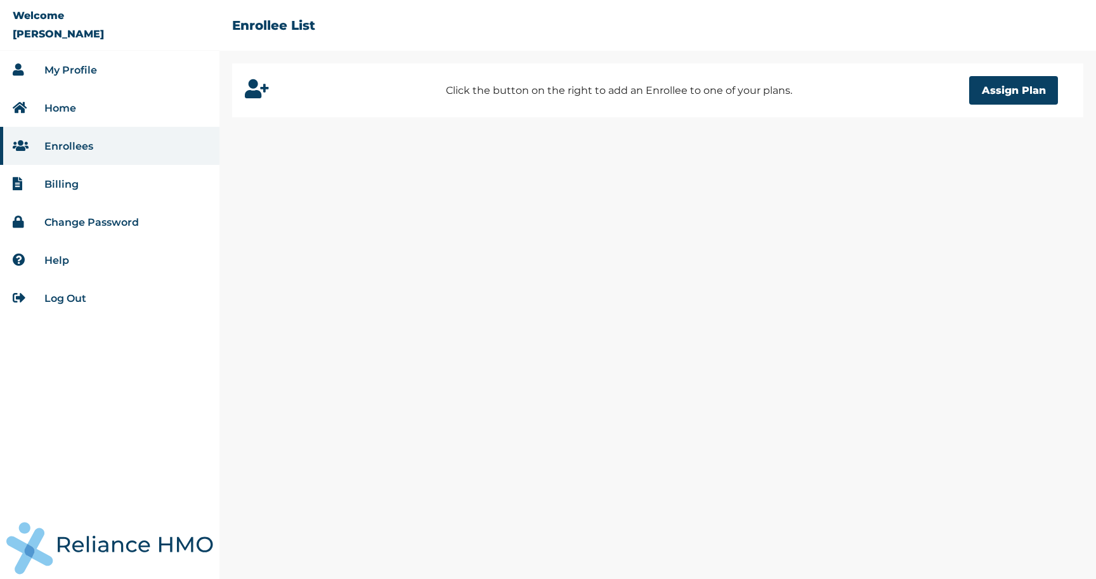
click at [60, 107] on link "Home" at bounding box center [60, 108] width 32 height 12
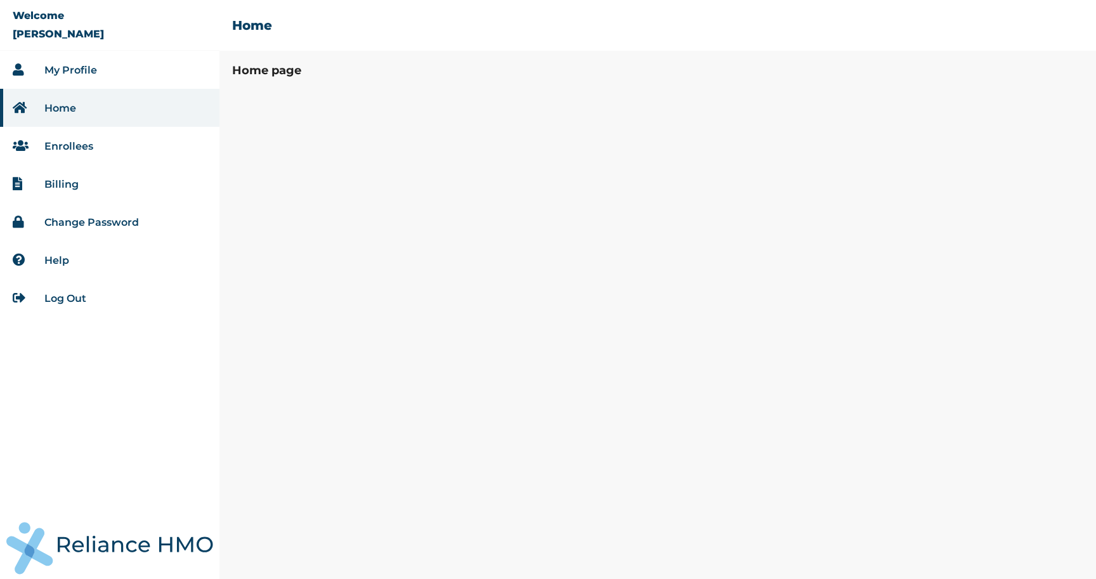
click at [79, 72] on link "My Profile" at bounding box center [70, 70] width 53 height 12
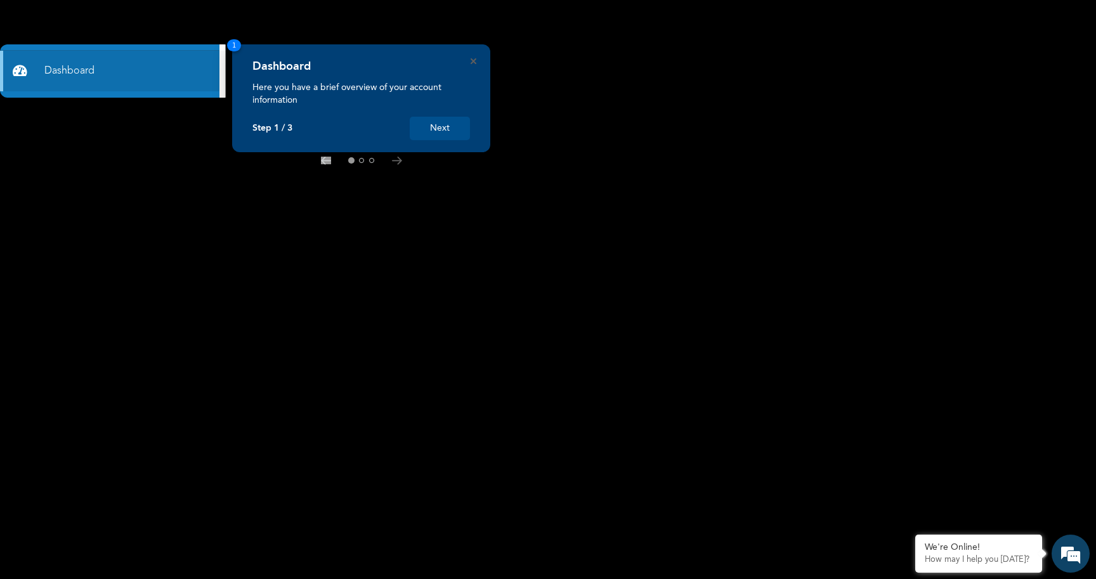
click at [472, 65] on div "Dashboard Here you have a brief overview of your account information Step 1 / 3…" at bounding box center [361, 98] width 258 height 108
click at [473, 60] on icon "Close" at bounding box center [474, 61] width 6 height 6
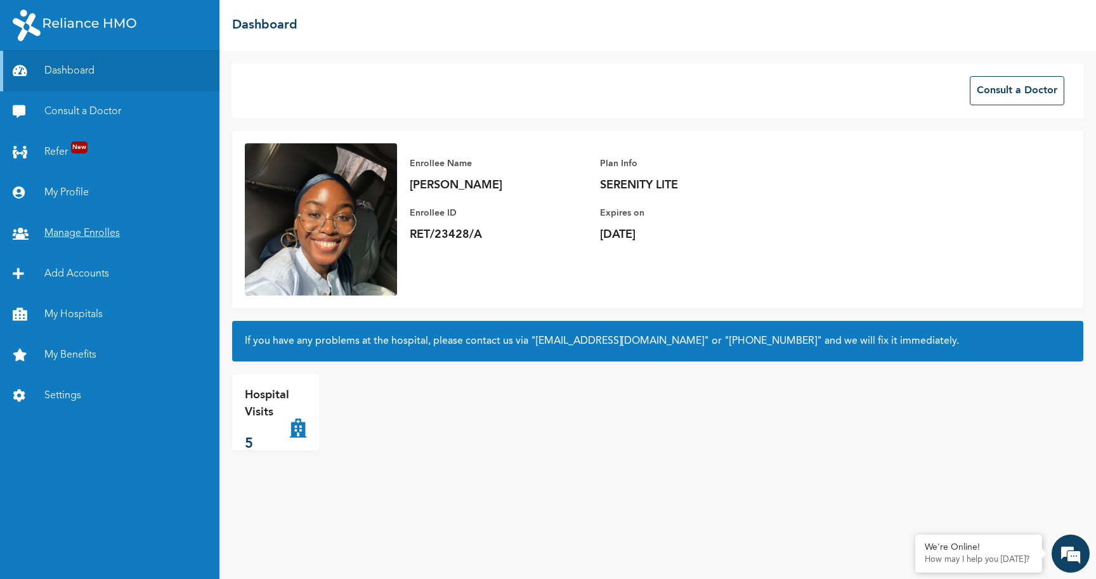
click at [87, 237] on link "Manage Enrolles" at bounding box center [110, 233] width 220 height 41
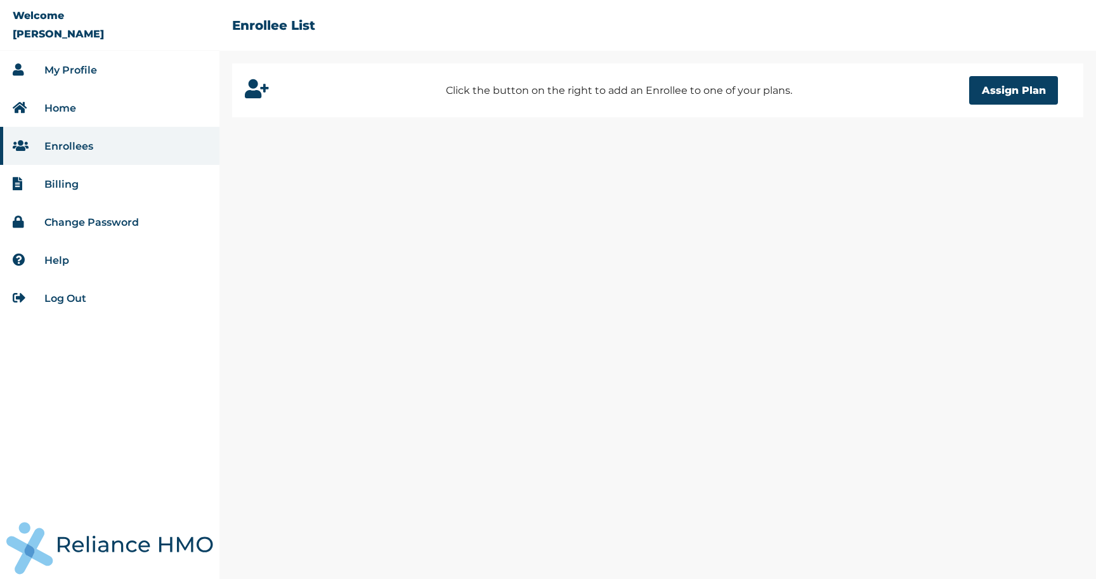
click at [60, 183] on link "Billing" at bounding box center [61, 184] width 34 height 12
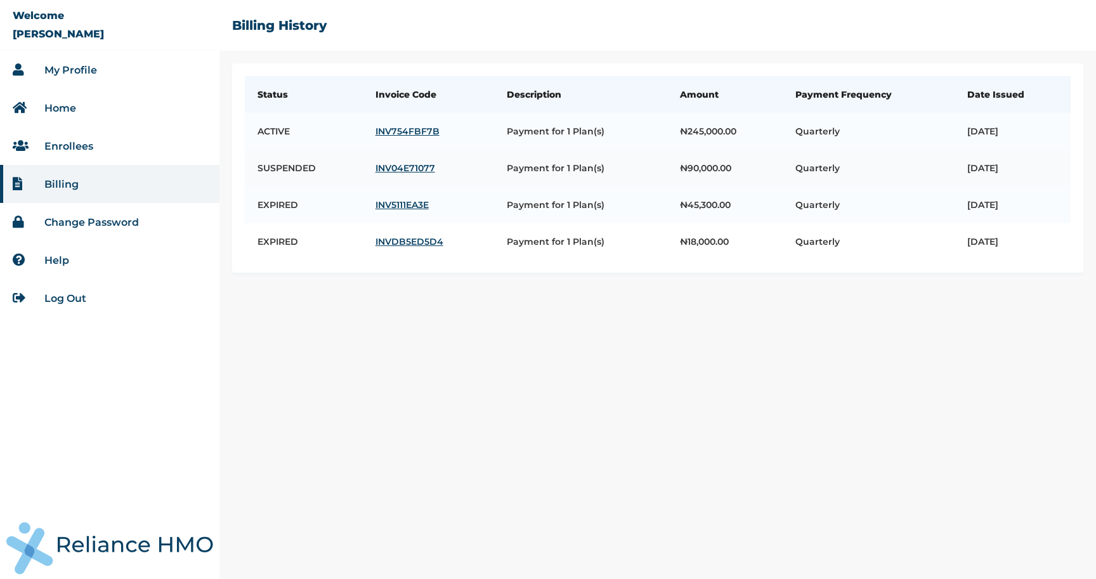
click at [400, 168] on link "INV04E71077" at bounding box center [429, 167] width 106 height 11
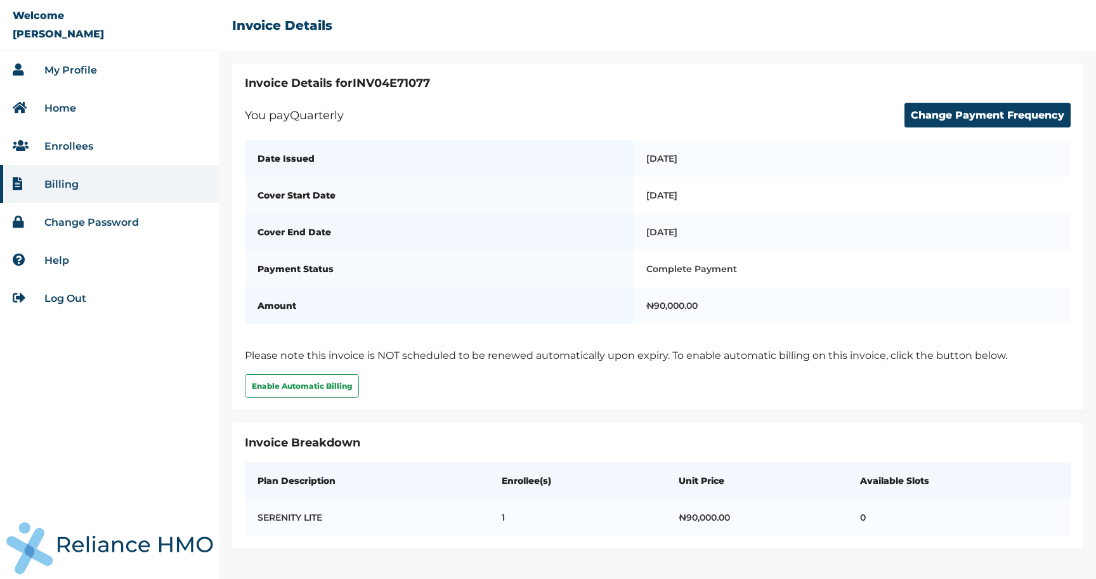
click at [68, 140] on link "Enrollees" at bounding box center [68, 146] width 49 height 12
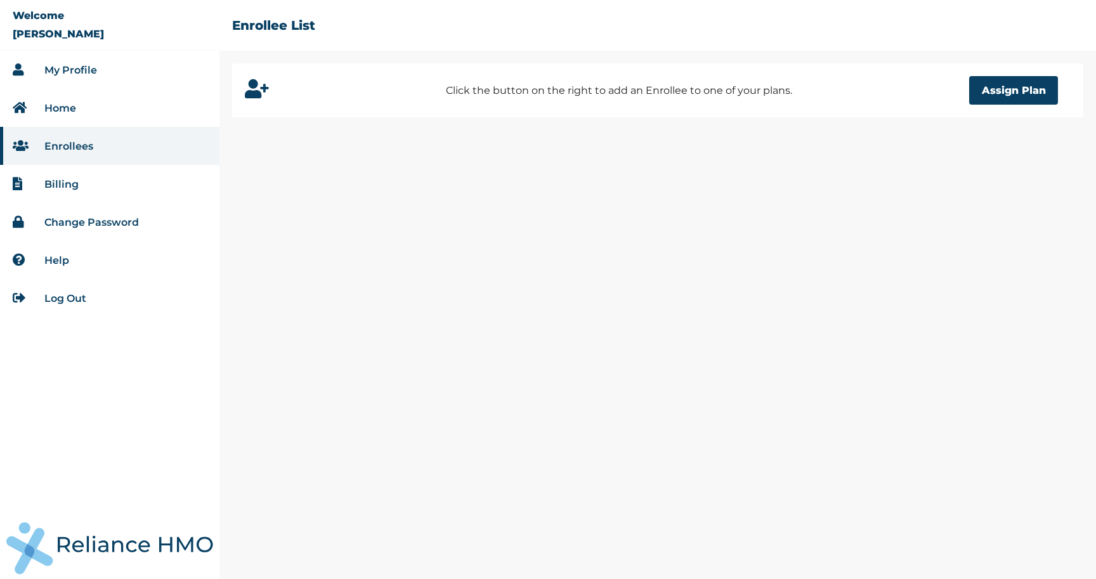
click at [58, 105] on link "Home" at bounding box center [60, 108] width 32 height 12
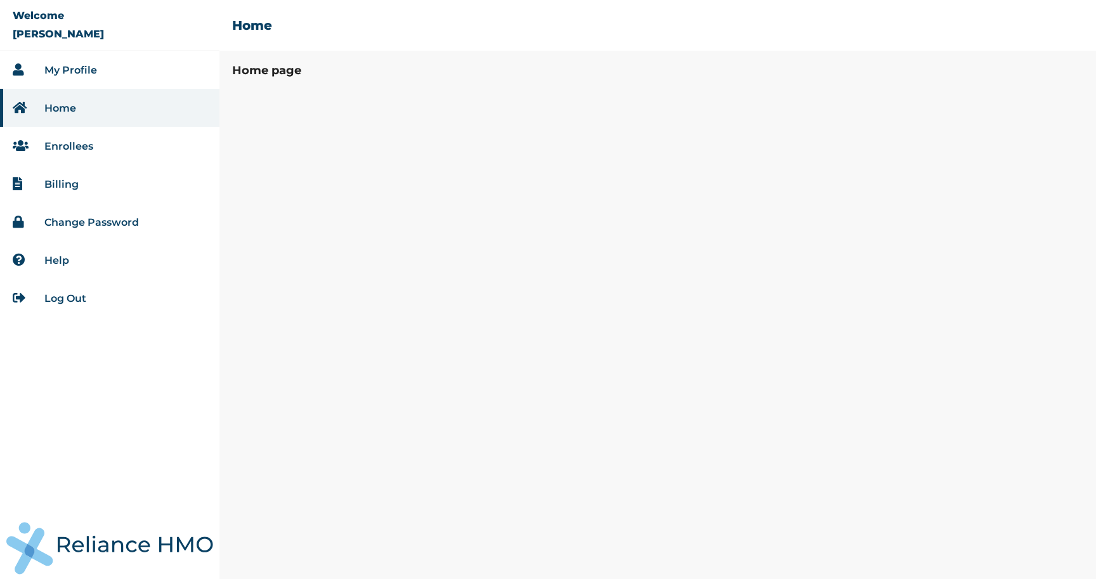
click at [73, 149] on link "Enrollees" at bounding box center [68, 146] width 49 height 12
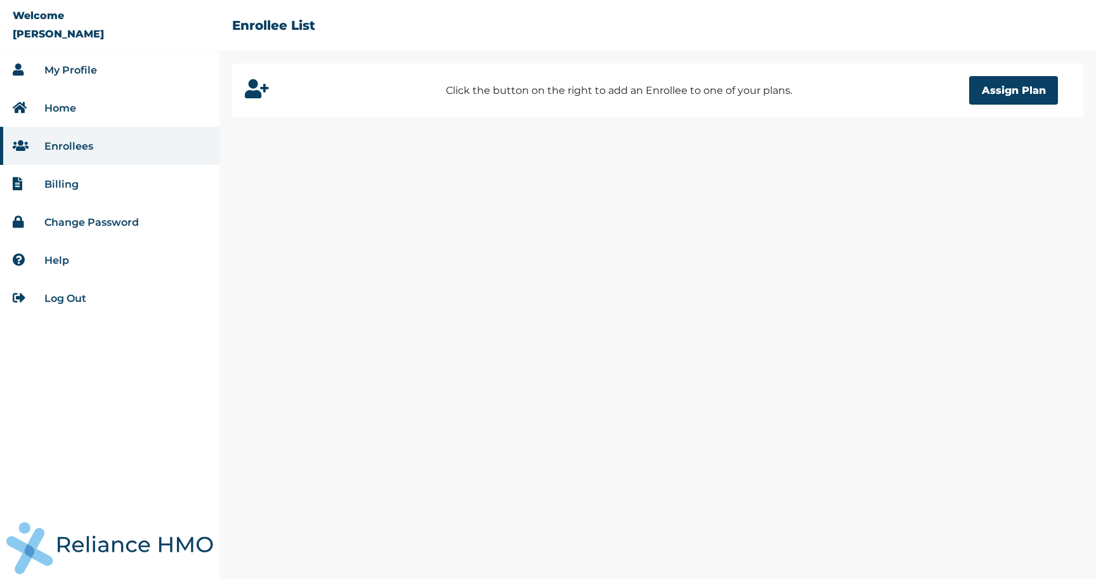
click at [68, 253] on li "Help" at bounding box center [110, 260] width 220 height 38
click at [50, 265] on link "Help" at bounding box center [56, 260] width 25 height 12
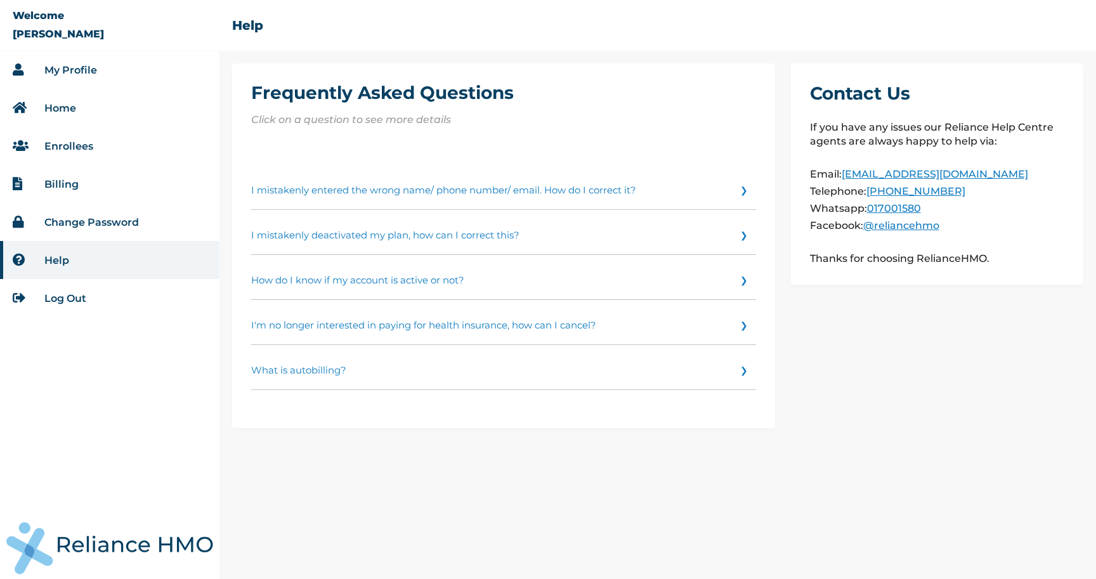
click at [420, 242] on link "I mistakenly deactivated my plan, how can I correct this?" at bounding box center [503, 232] width 505 height 45
click at [83, 72] on link "My Profile" at bounding box center [70, 70] width 53 height 12
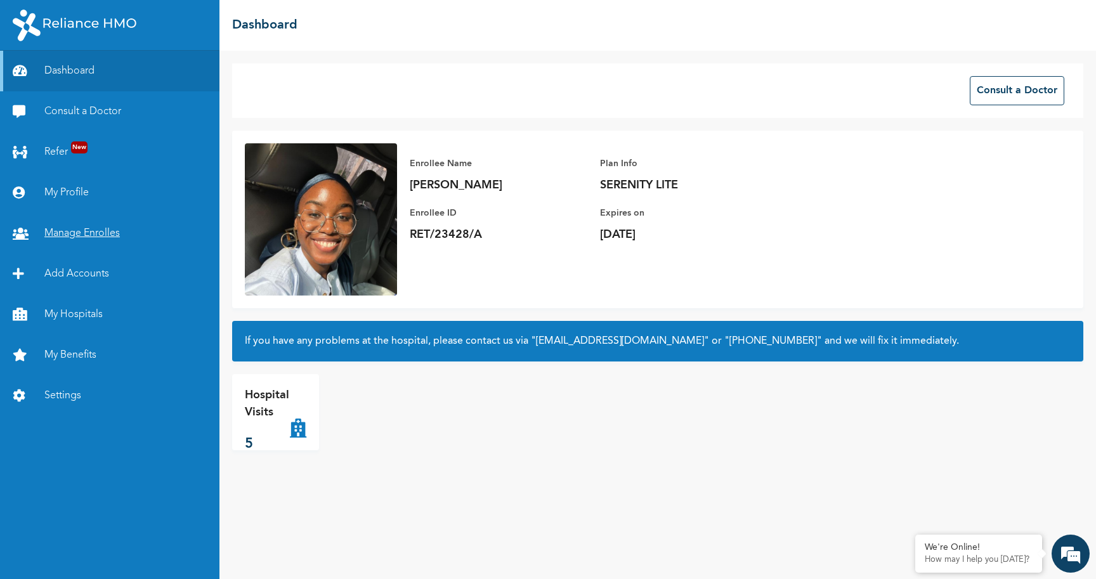
click at [65, 233] on link "Manage Enrolles" at bounding box center [110, 233] width 220 height 41
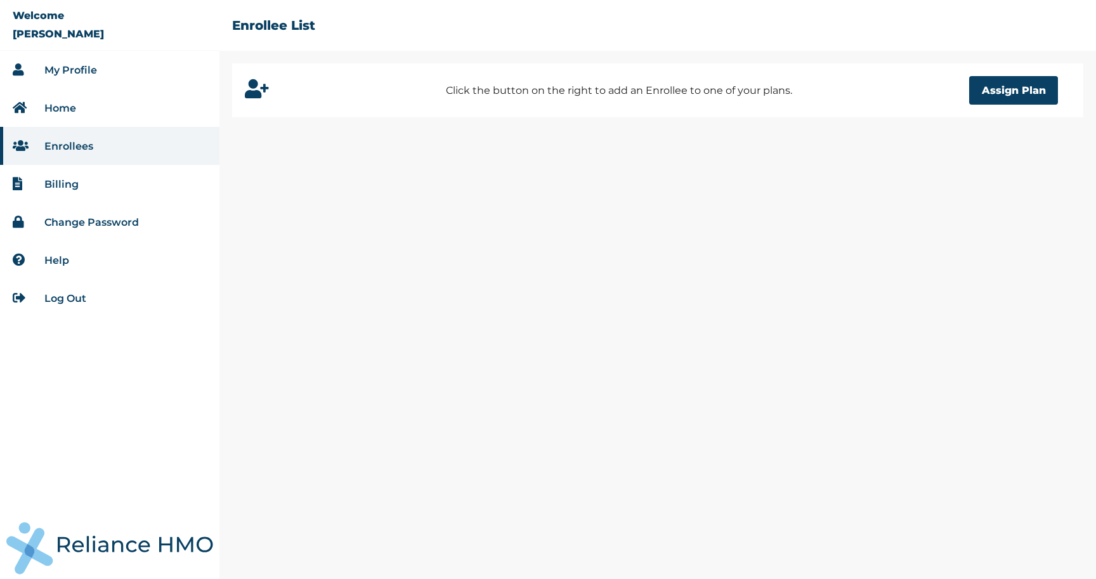
click at [62, 62] on li "My Profile" at bounding box center [110, 70] width 220 height 38
click at [61, 69] on link "My Profile" at bounding box center [70, 70] width 53 height 12
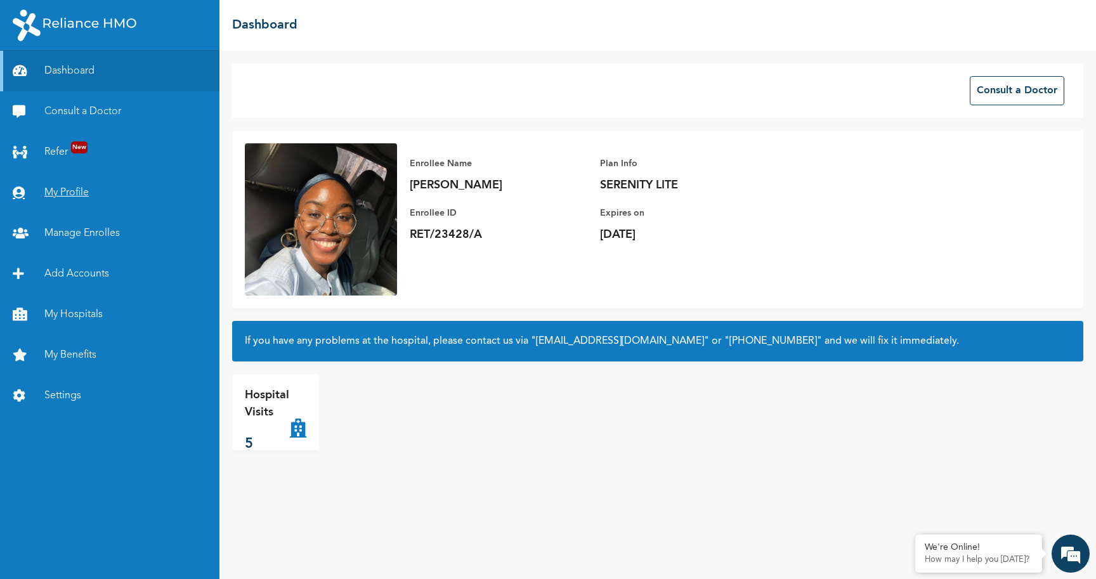
click at [67, 192] on link "My Profile" at bounding box center [110, 193] width 220 height 41
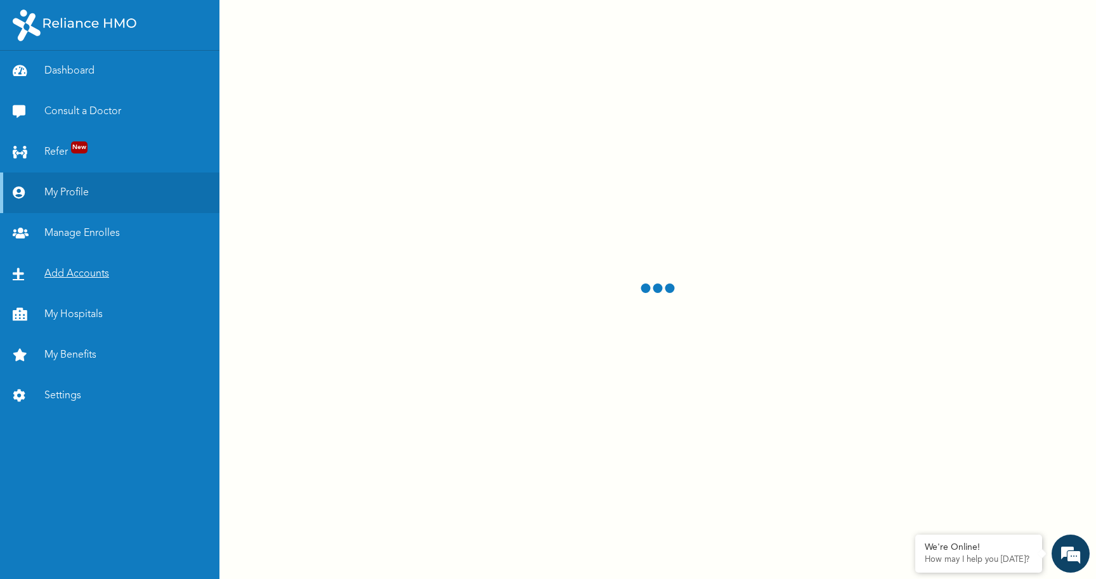
click at [69, 271] on link "Add Accounts" at bounding box center [110, 274] width 220 height 41
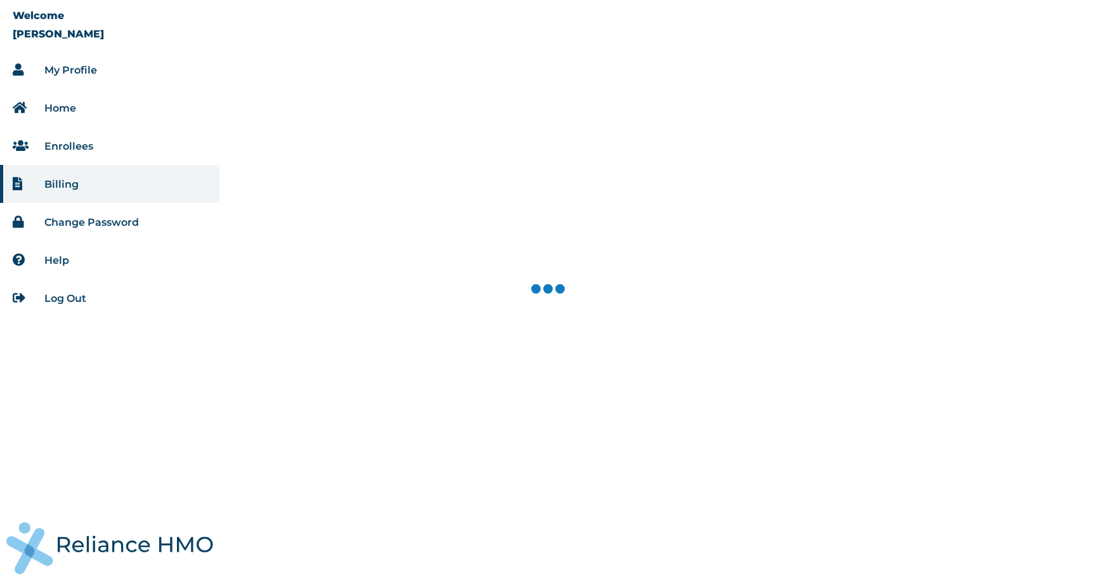
click at [63, 68] on link "My Profile" at bounding box center [70, 70] width 53 height 12
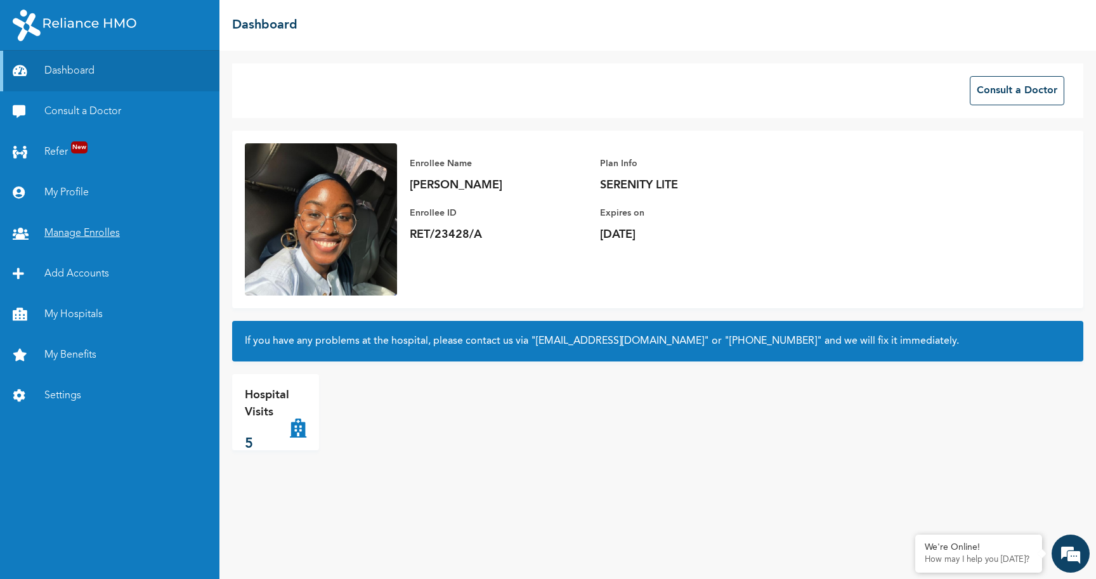
click at [62, 236] on link "Manage Enrolles" at bounding box center [110, 233] width 220 height 41
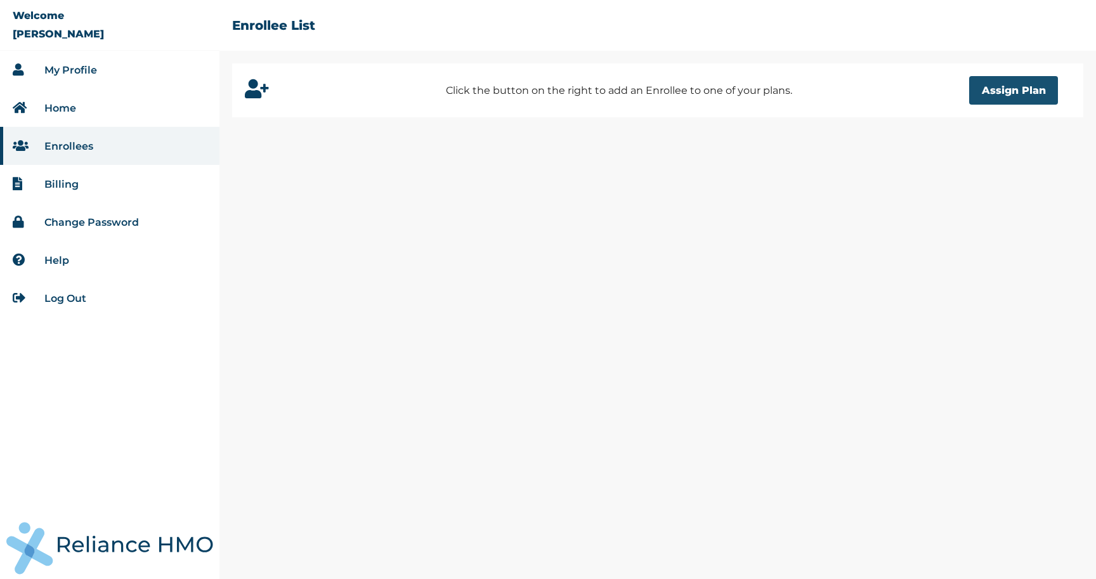
click at [1028, 92] on button "Assign Plan" at bounding box center [1013, 90] width 89 height 29
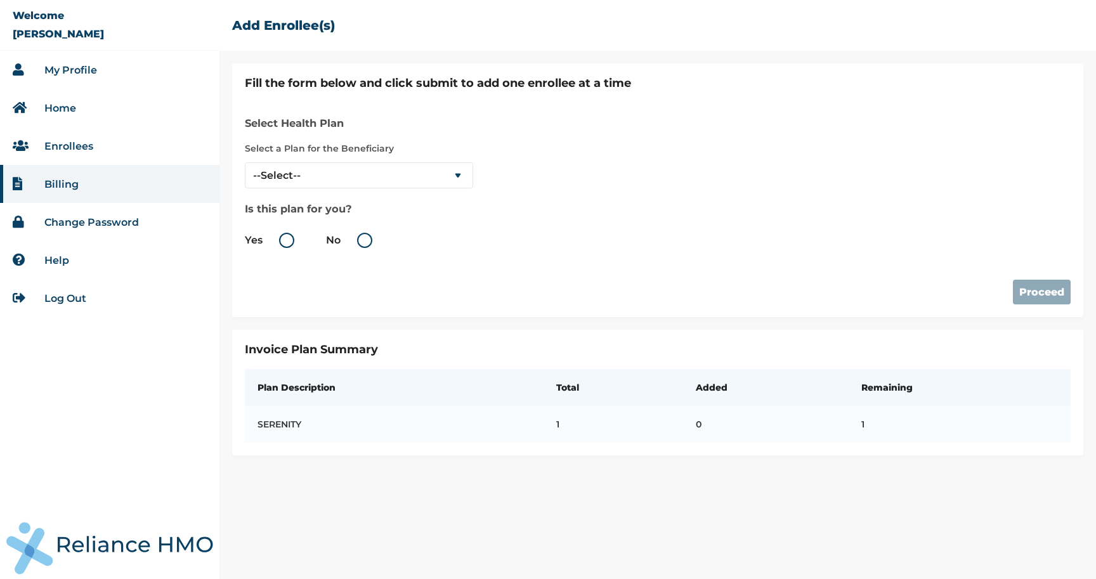
click at [51, 108] on link "Home" at bounding box center [60, 108] width 32 height 12
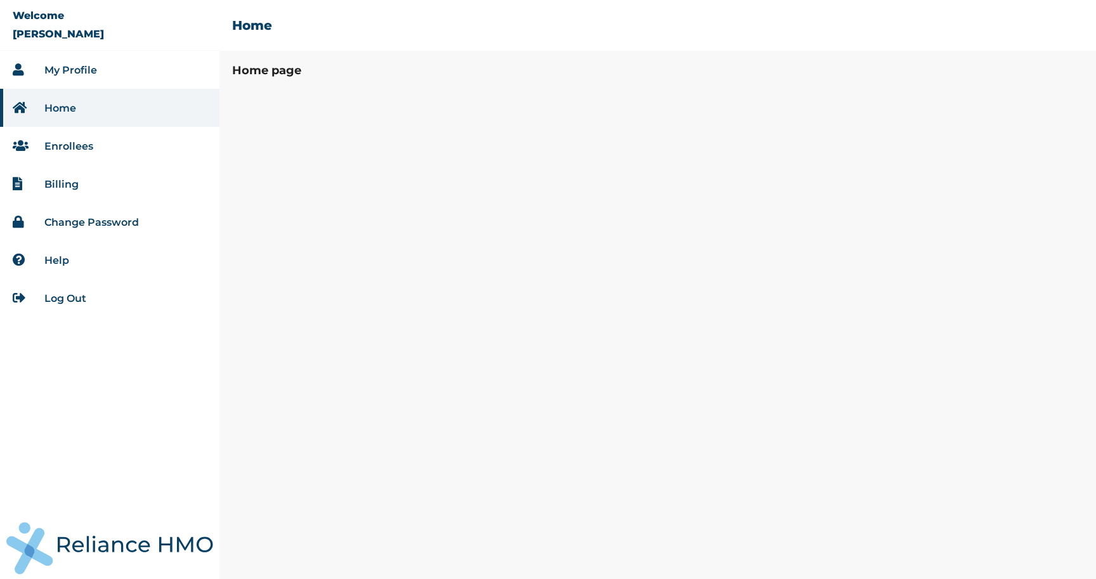
click at [69, 70] on link "My Profile" at bounding box center [70, 70] width 53 height 12
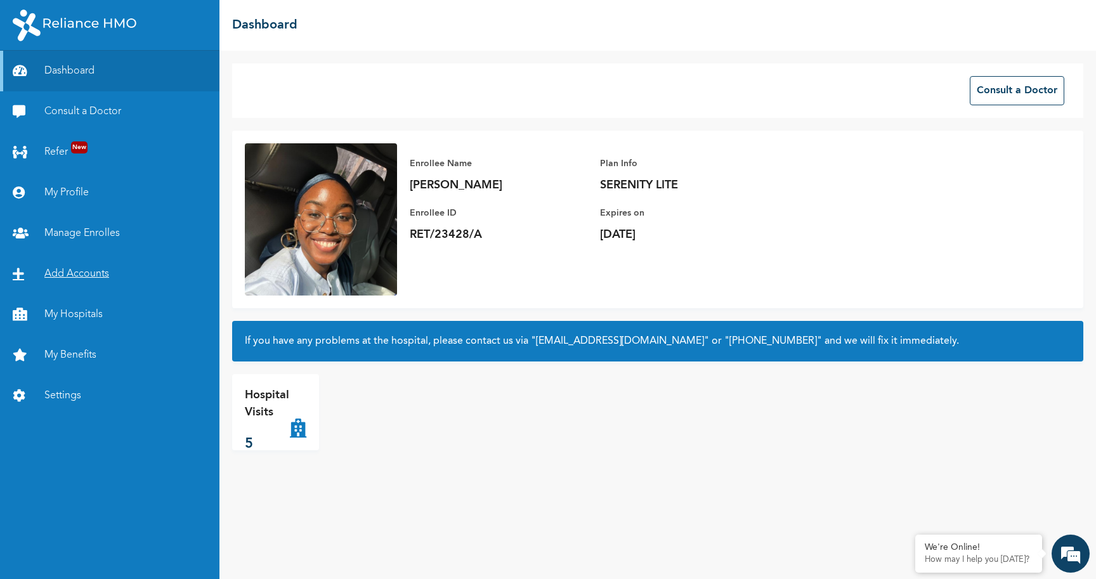
click at [84, 270] on link "Add Accounts" at bounding box center [110, 274] width 220 height 41
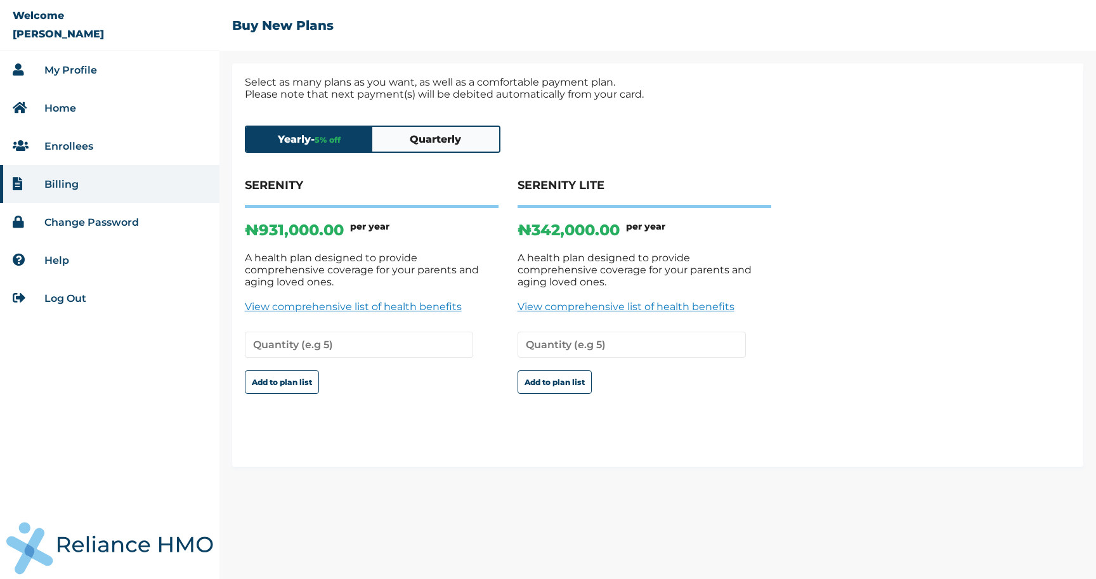
click at [70, 62] on li "My Profile" at bounding box center [110, 70] width 220 height 38
click at [69, 71] on link "My Profile" at bounding box center [70, 70] width 53 height 12
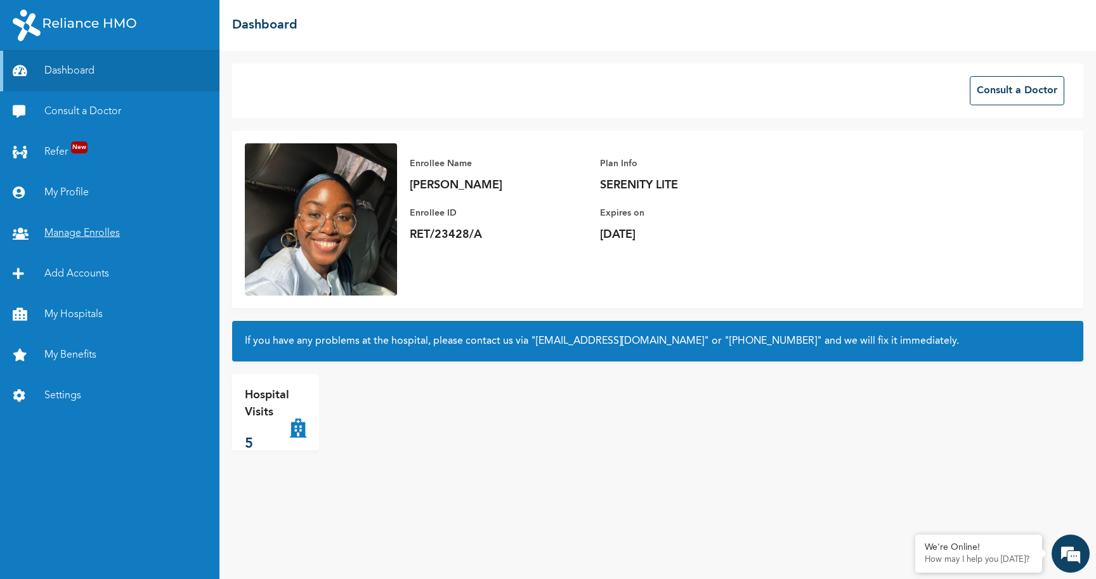
click at [85, 233] on link "Manage Enrolles" at bounding box center [110, 233] width 220 height 41
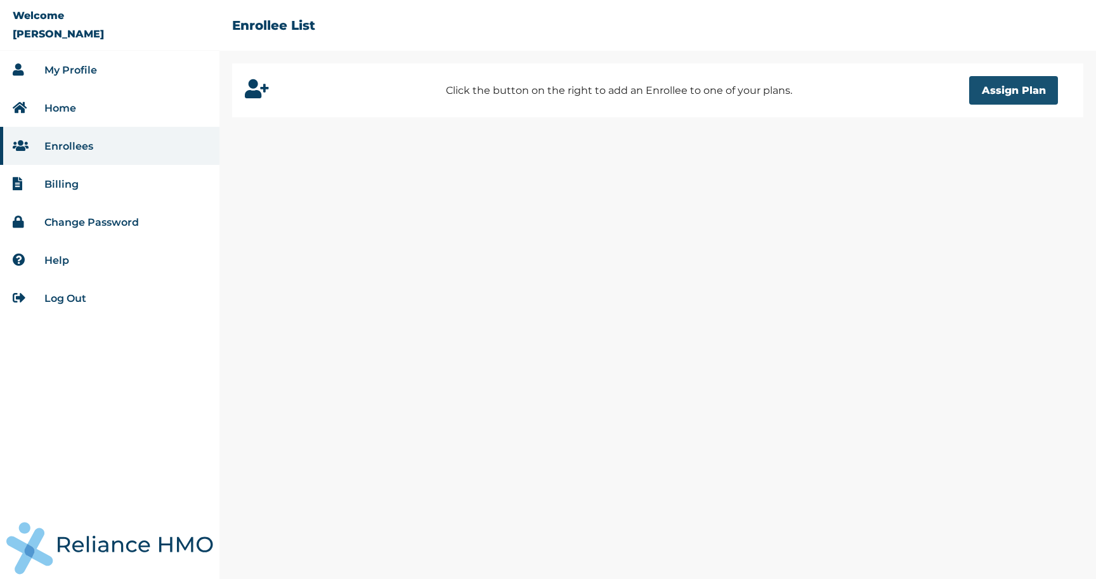
click at [1018, 90] on button "Assign Plan" at bounding box center [1013, 90] width 89 height 29
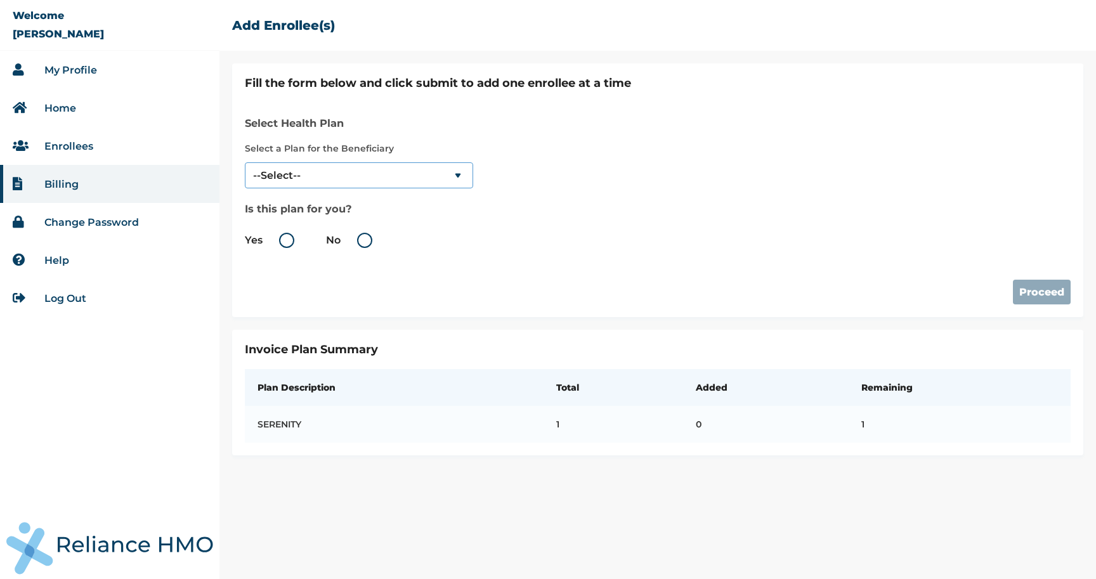
select select "18027"
click at [285, 242] on label "Yes" at bounding box center [273, 240] width 56 height 15
click at [275, 242] on input "Yes" at bounding box center [265, 240] width 20 height 20
radio input "true"
click at [1053, 293] on button "Proceed" at bounding box center [1042, 292] width 58 height 25
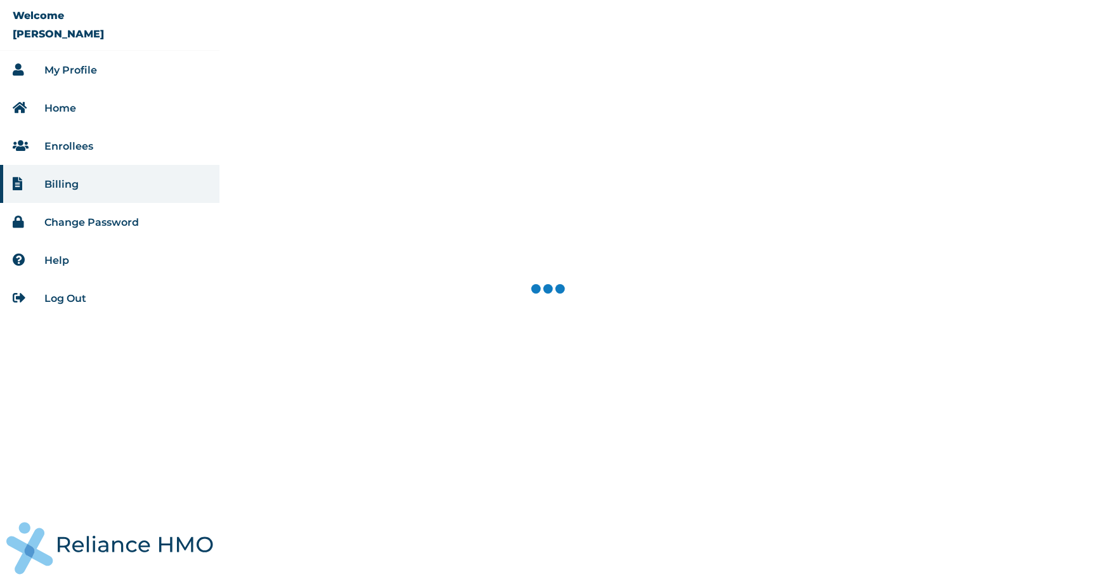
select select "18027"
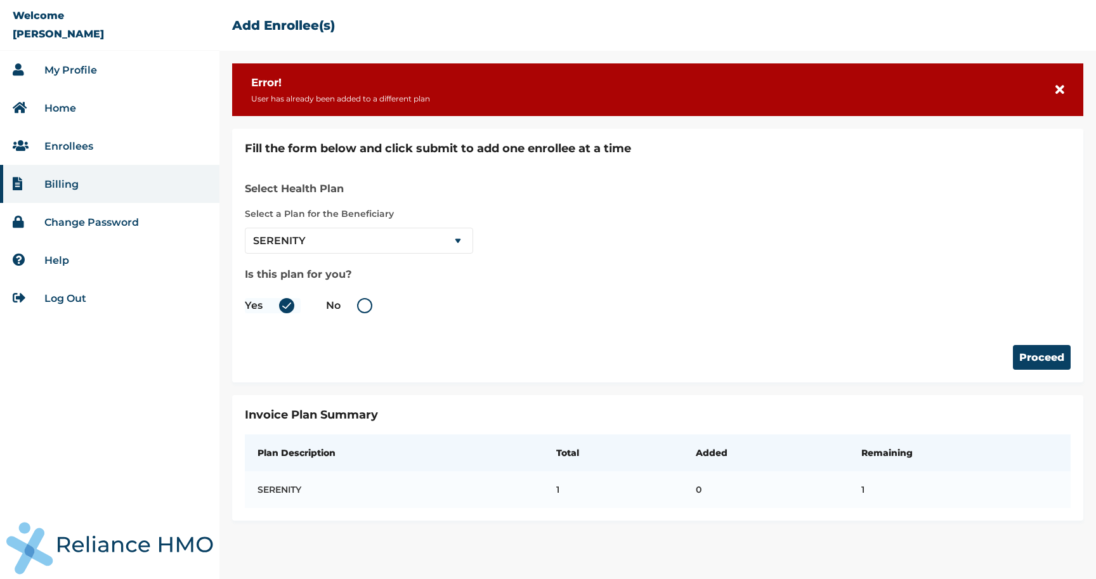
click at [84, 67] on link "My Profile" at bounding box center [70, 70] width 53 height 12
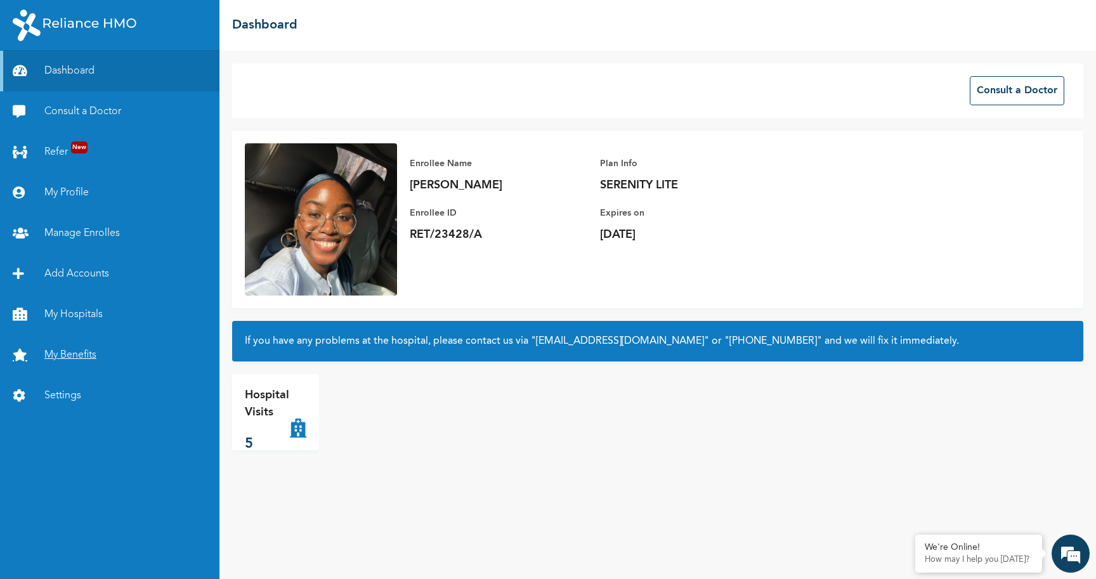
click at [79, 355] on link "My Benefits" at bounding box center [110, 355] width 220 height 41
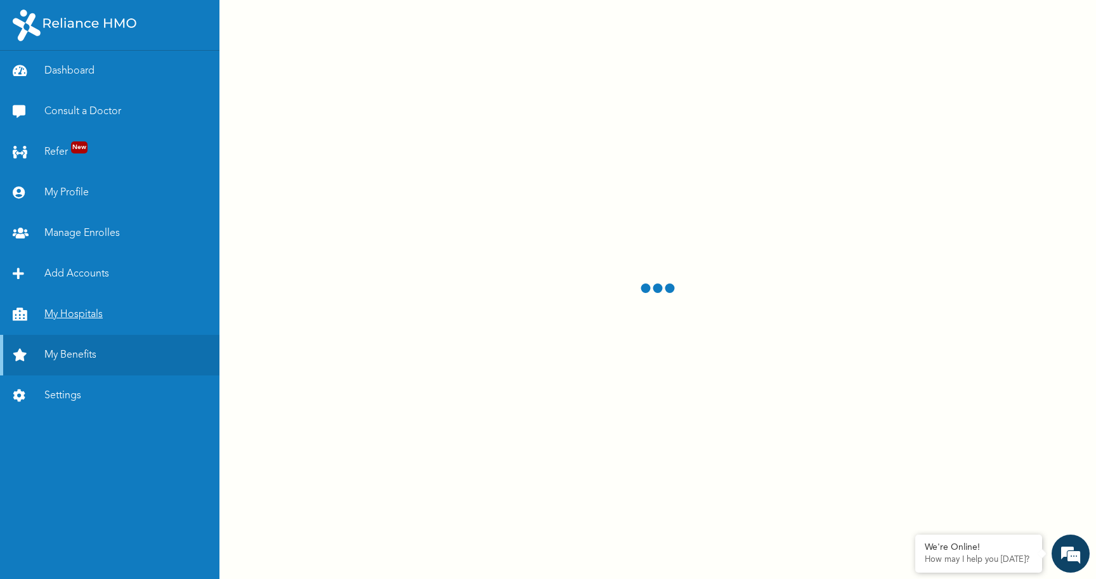
click at [90, 315] on link "My Hospitals" at bounding box center [110, 314] width 220 height 41
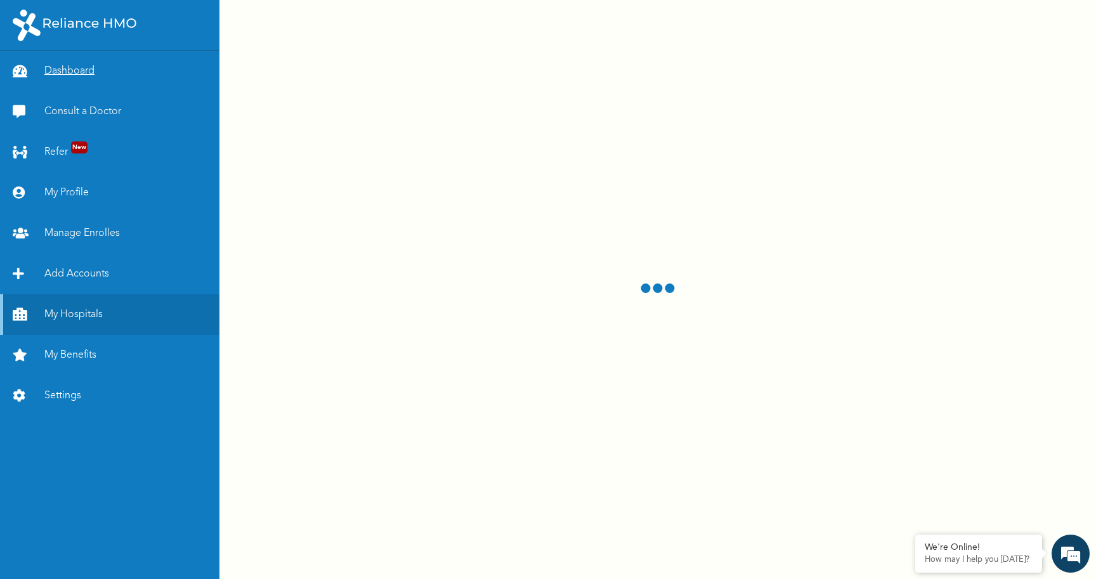
click at [91, 67] on link "Dashboard" at bounding box center [110, 71] width 220 height 41
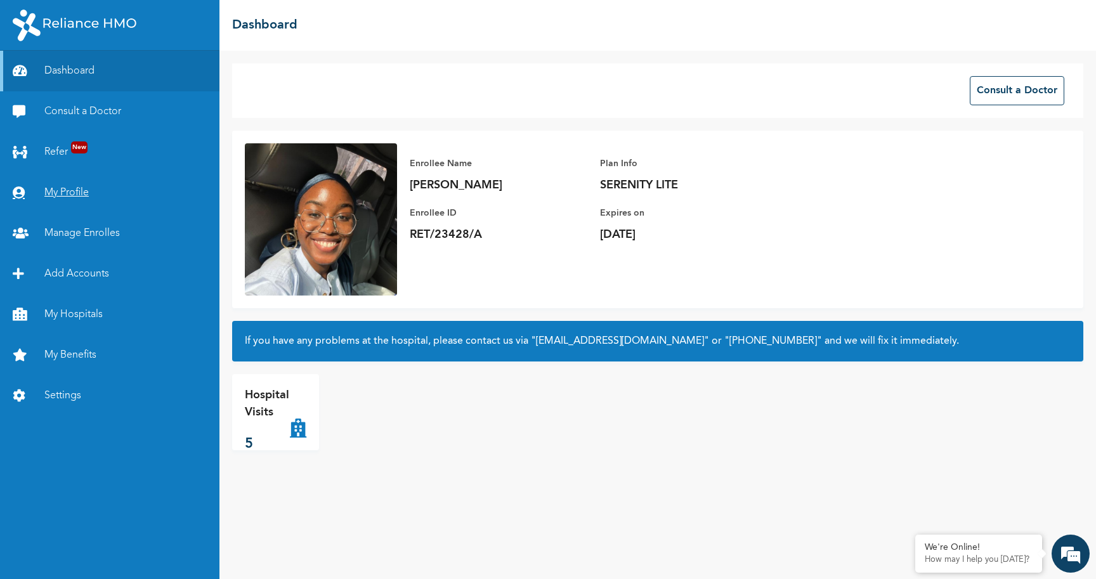
click at [72, 193] on link "My Profile" at bounding box center [110, 193] width 220 height 41
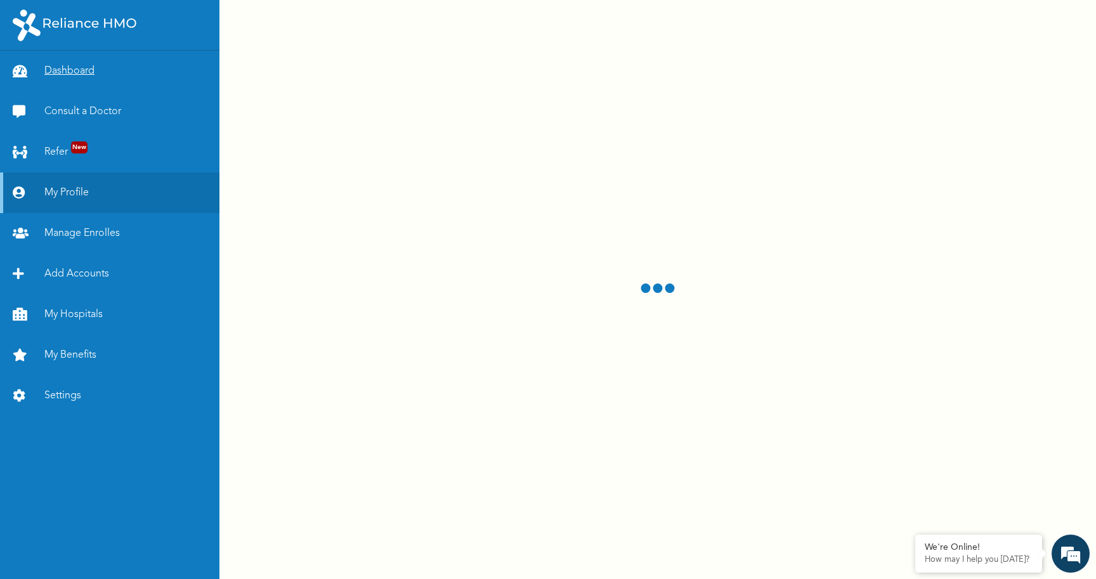
click at [74, 71] on link "Dashboard" at bounding box center [110, 71] width 220 height 41
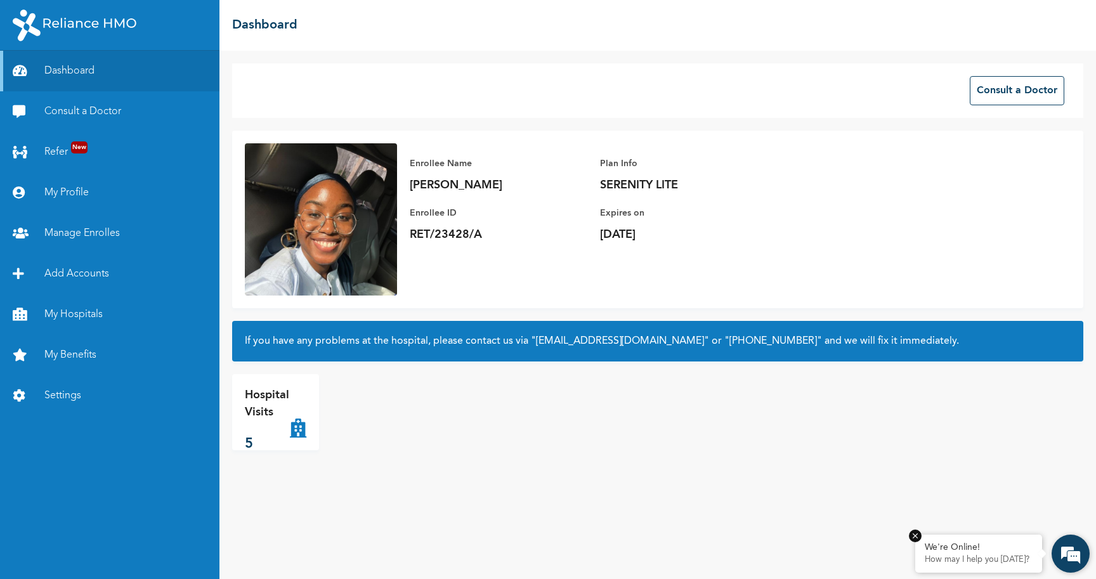
click at [966, 551] on div "We're Online!" at bounding box center [979, 547] width 108 height 11
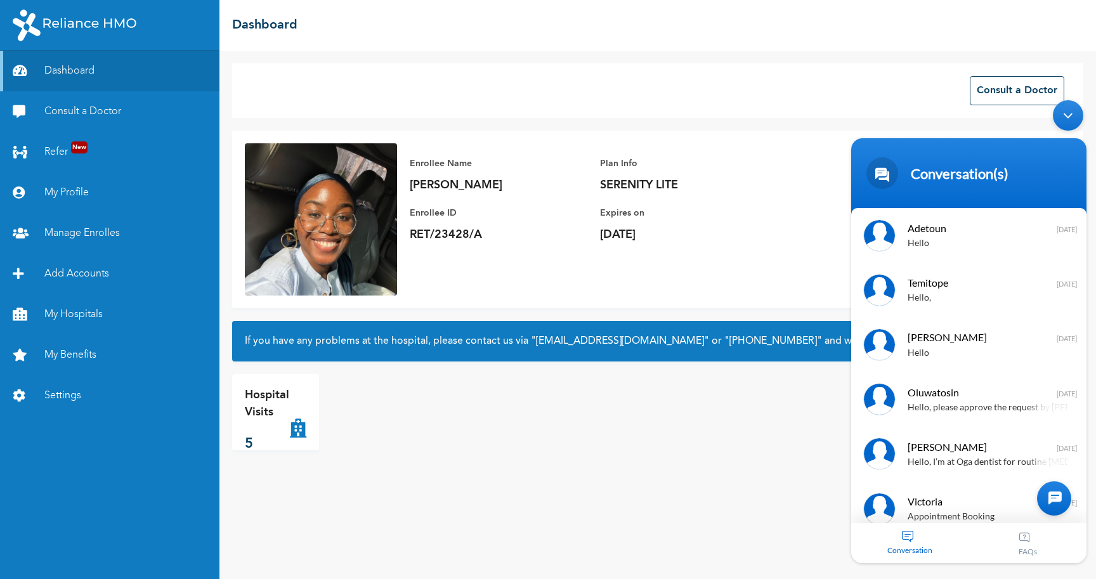
click at [924, 543] on div "Conversation" at bounding box center [910, 543] width 118 height 40
click at [1053, 499] on div at bounding box center [1054, 499] width 34 height 34
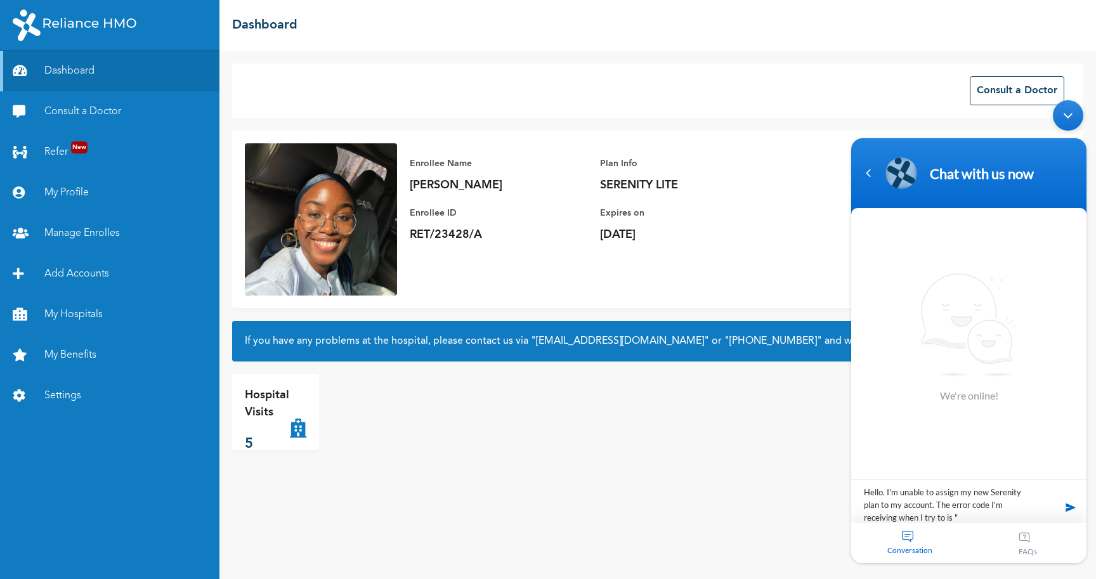
click at [981, 508] on textarea "Hello. I'm unable to assign my new Serenity plan to my account. The error code …" at bounding box center [968, 501] width 235 height 44
type textarea "Hello. I'm unable to assign my new Serenity plan to my account. The error messa…"
click at [965, 520] on textarea "Hello. I'm unable to assign my new Serenity plan to my account. The error messa…" at bounding box center [968, 501] width 235 height 44
drag, startPoint x: 965, startPoint y: 520, endPoint x: 849, endPoint y: 475, distance: 123.9
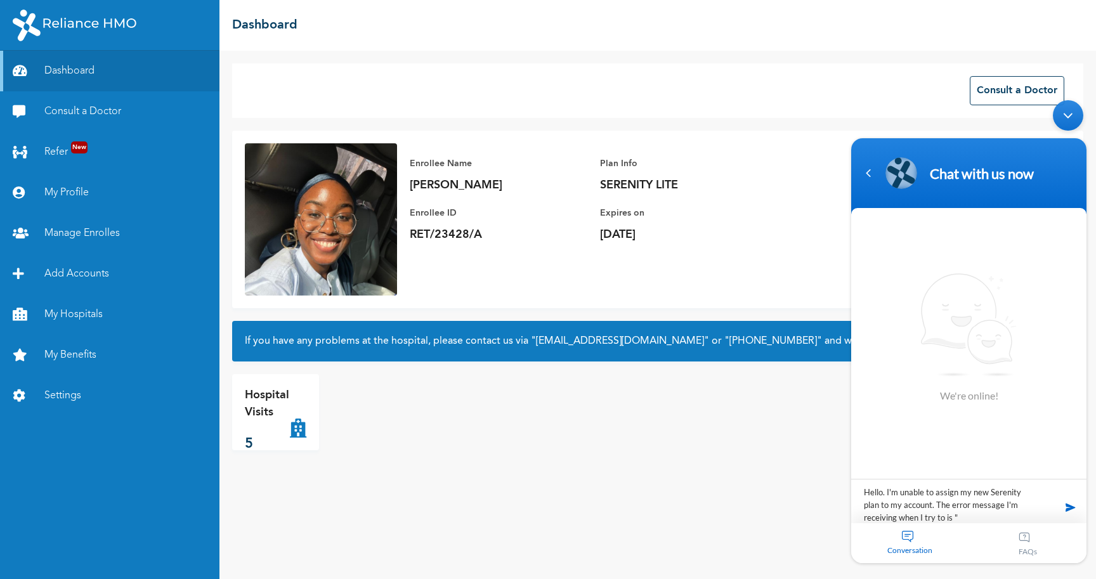
click at [849, 475] on body "Chat with us now We're online! Hello. I'm unable to assign my new Serenity plan…" at bounding box center [969, 332] width 248 height 476
click at [84, 233] on link "Manage Enrolles" at bounding box center [110, 233] width 220 height 41
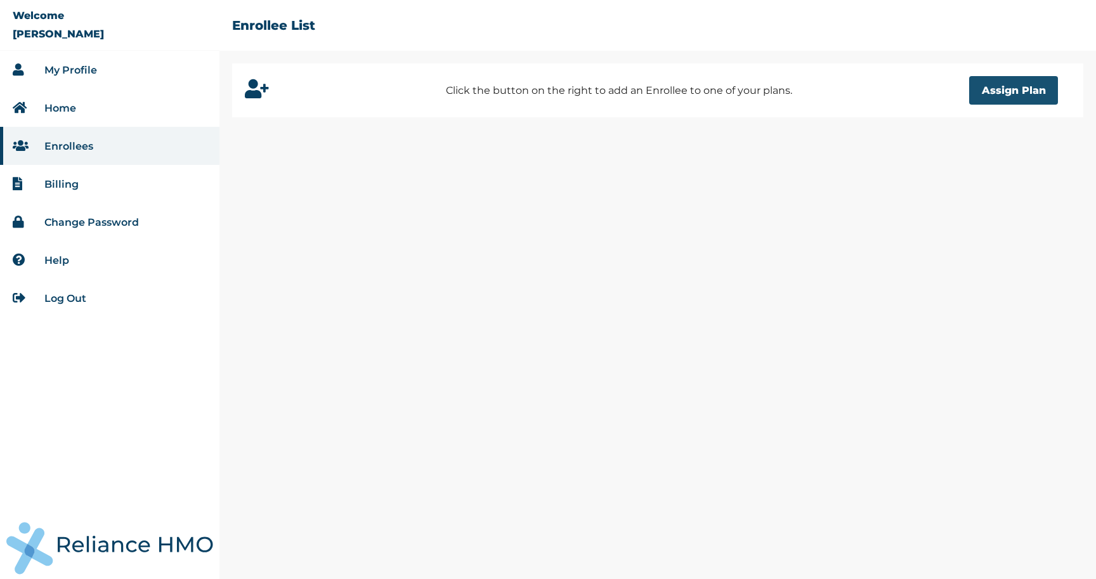
click at [1037, 95] on button "Assign Plan" at bounding box center [1013, 90] width 89 height 29
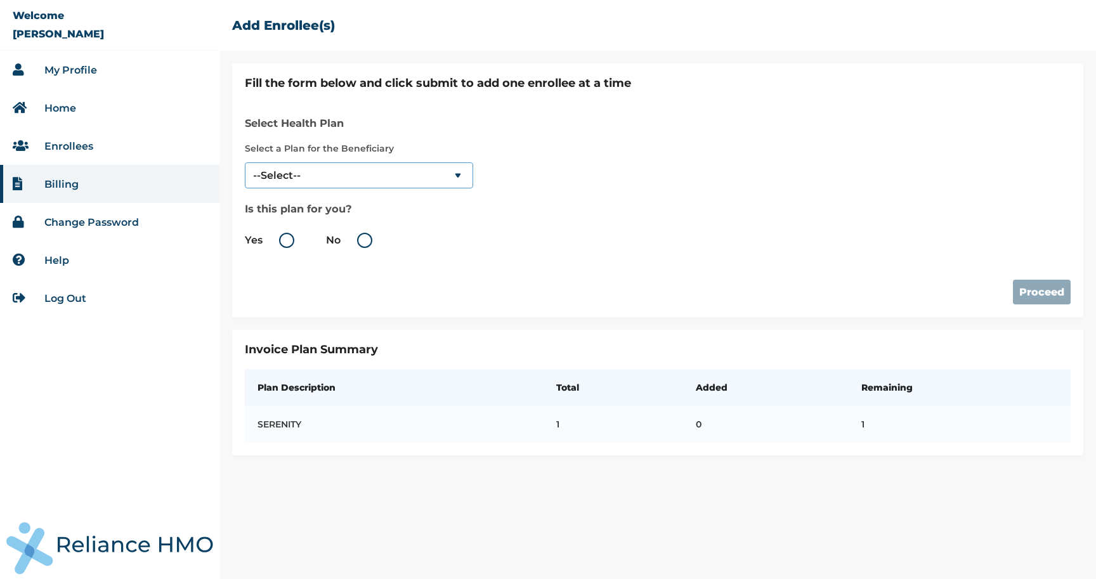
select select "18027"
click at [287, 245] on label "Yes" at bounding box center [273, 240] width 56 height 15
click at [275, 245] on input "Yes" at bounding box center [265, 240] width 20 height 20
radio input "true"
click at [1059, 296] on button "Proceed" at bounding box center [1042, 292] width 58 height 25
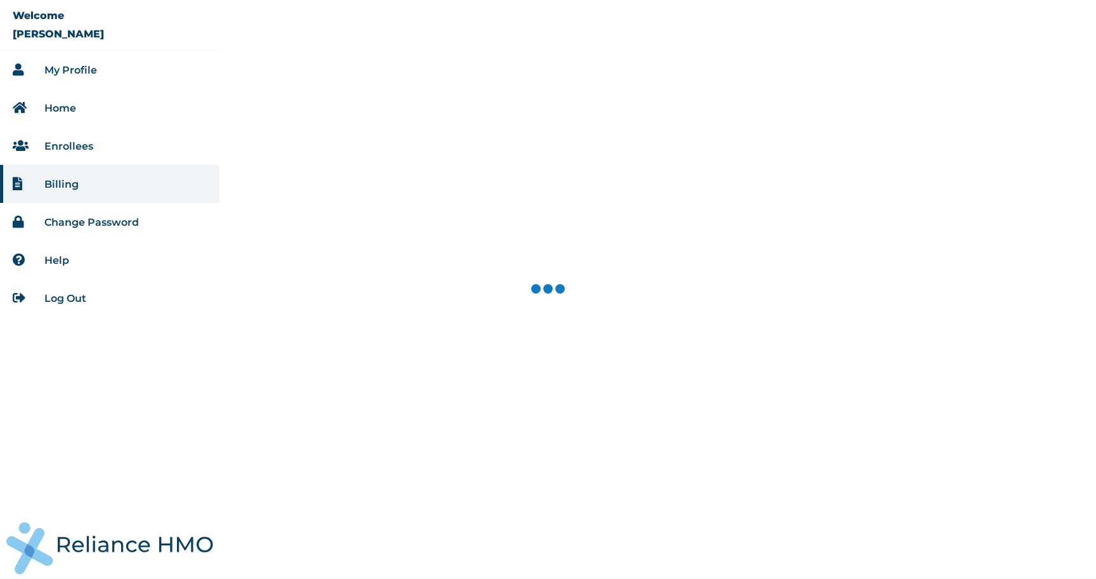
select select "18027"
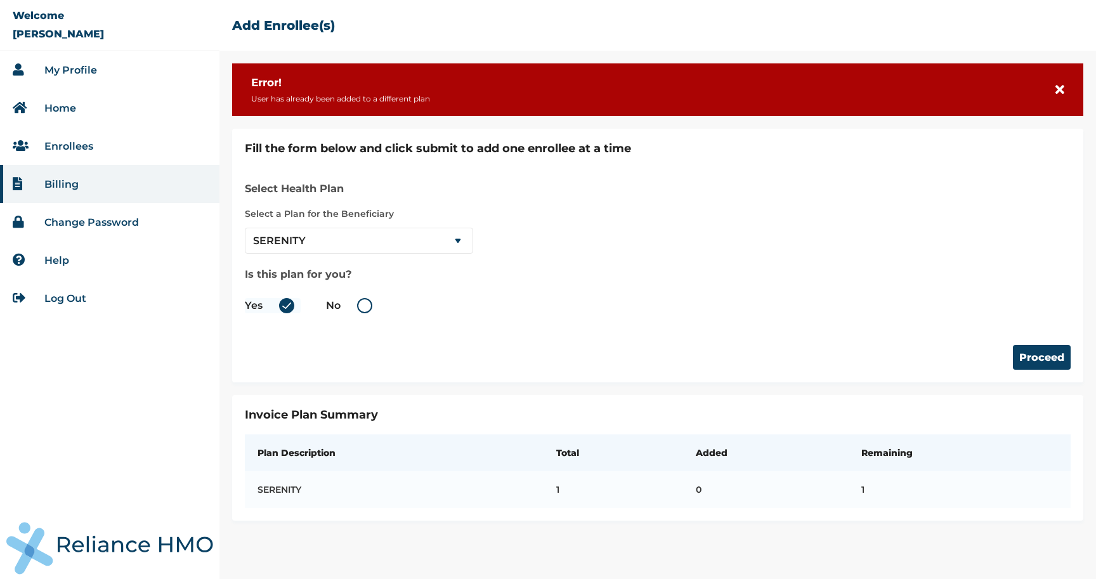
click at [69, 66] on link "My Profile" at bounding box center [70, 70] width 53 height 12
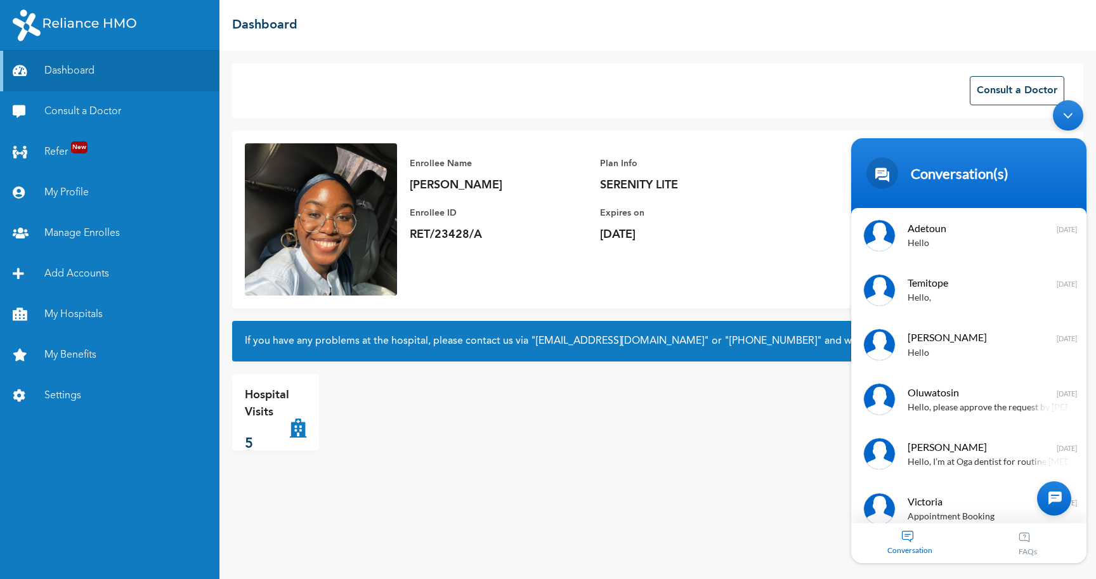
click at [1058, 492] on div at bounding box center [1054, 499] width 34 height 34
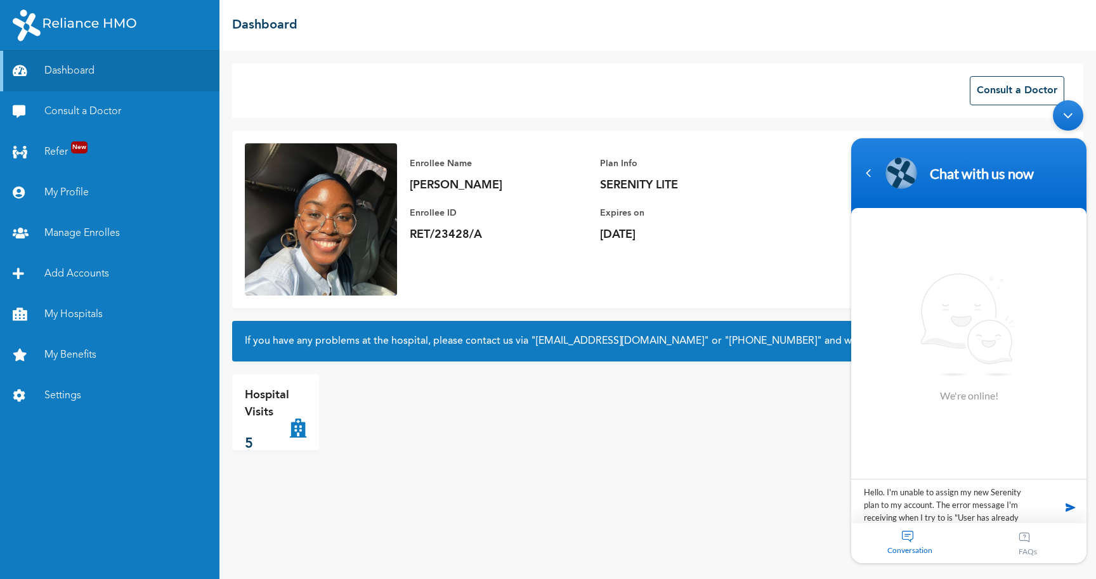
scroll to position [12, 0]
type textarea "Hello. I'm unable to assign my new Serenity plan to my account. The error messa…"
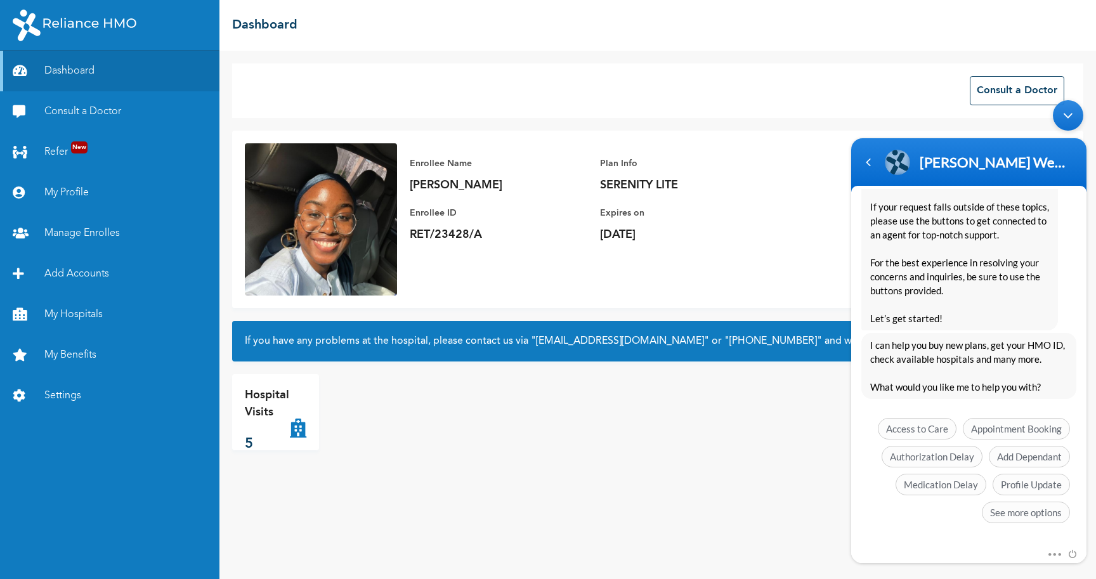
scroll to position [264, 0]
click at [1026, 485] on span "Profile Update" at bounding box center [1031, 485] width 77 height 22
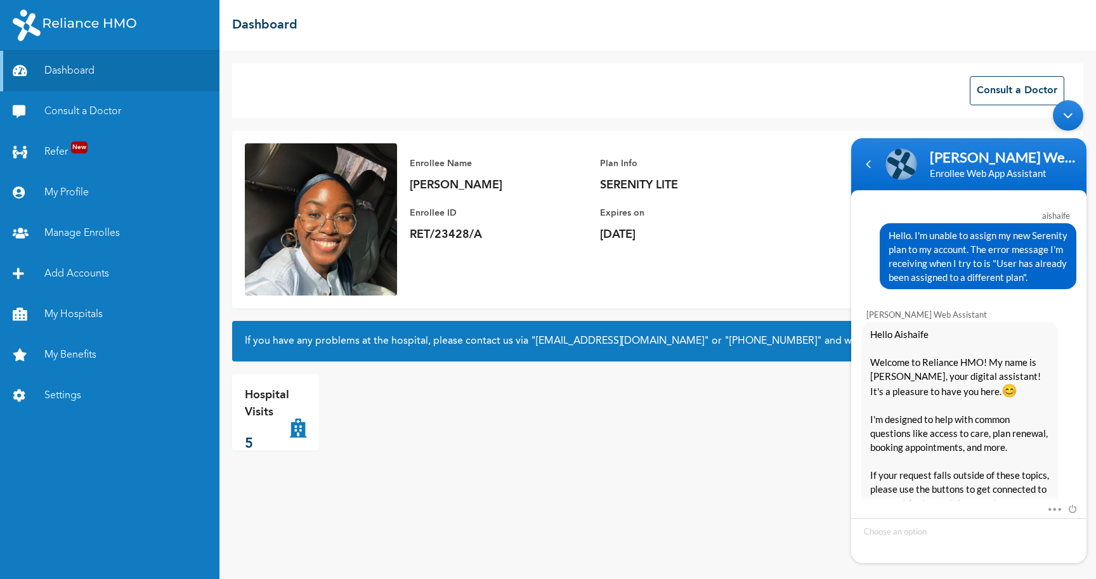
scroll to position [0, 0]
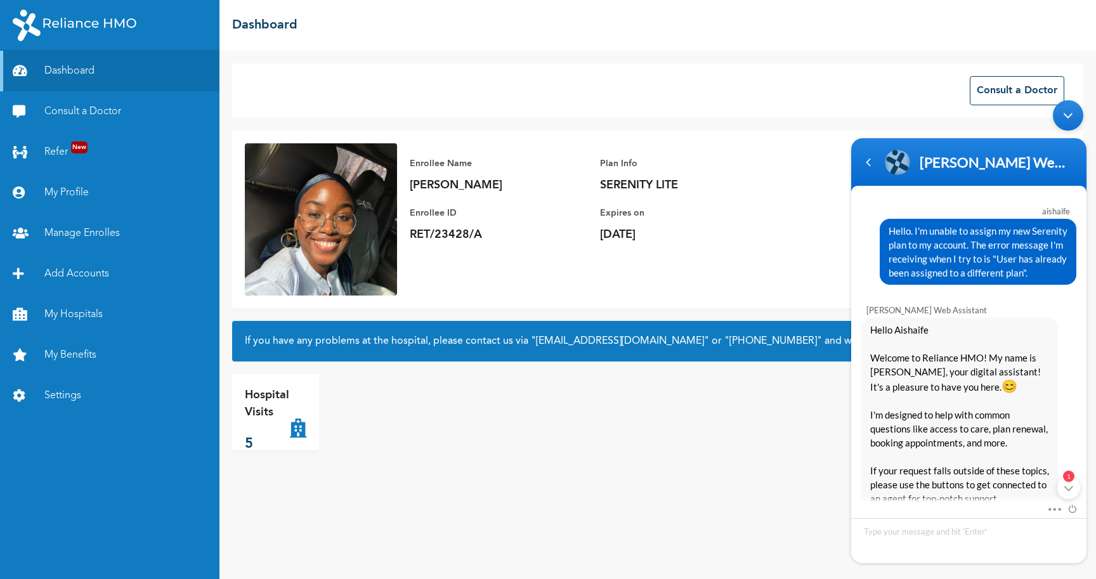
click at [886, 230] on div "Hello. I'm unable to assign my new Serenity plan to my account. The error messa…" at bounding box center [978, 252] width 197 height 66
drag, startPoint x: 889, startPoint y: 233, endPoint x: 1037, endPoint y: 274, distance: 153.5
click at [1037, 274] on span "Hello. I'm unable to assign my new Serenity plan to my account. The error messa…" at bounding box center [978, 252] width 179 height 56
copy span "Hello. I'm unable to assign my new Serenity plan to my account. The error messa…"
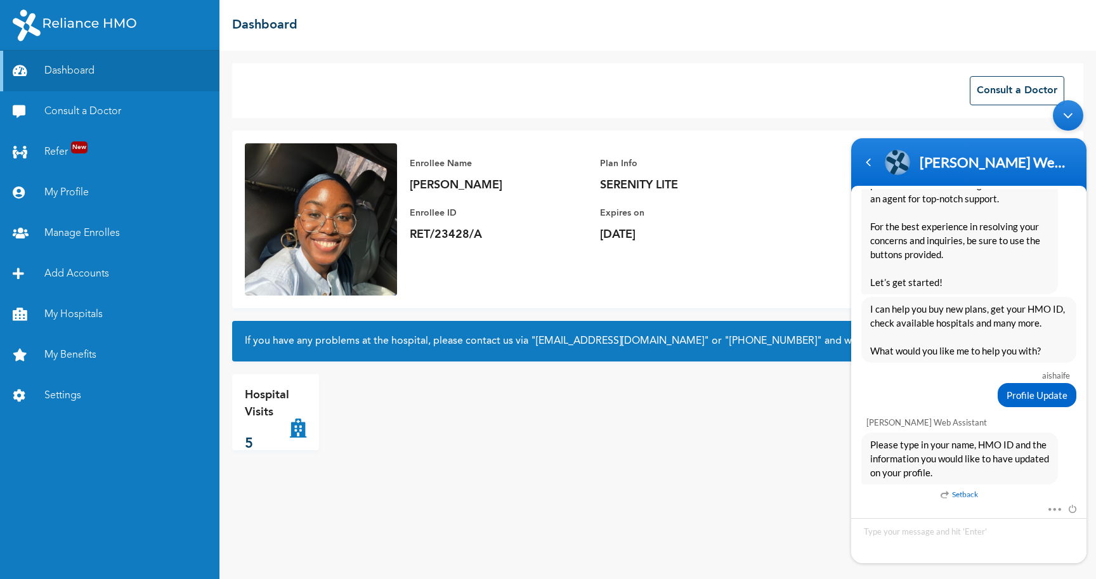
scroll to position [300, 0]
click at [937, 527] on textarea "Type your message and hit 'Enter'" at bounding box center [968, 540] width 235 height 45
click at [969, 493] on em "Setback" at bounding box center [959, 495] width 37 height 14
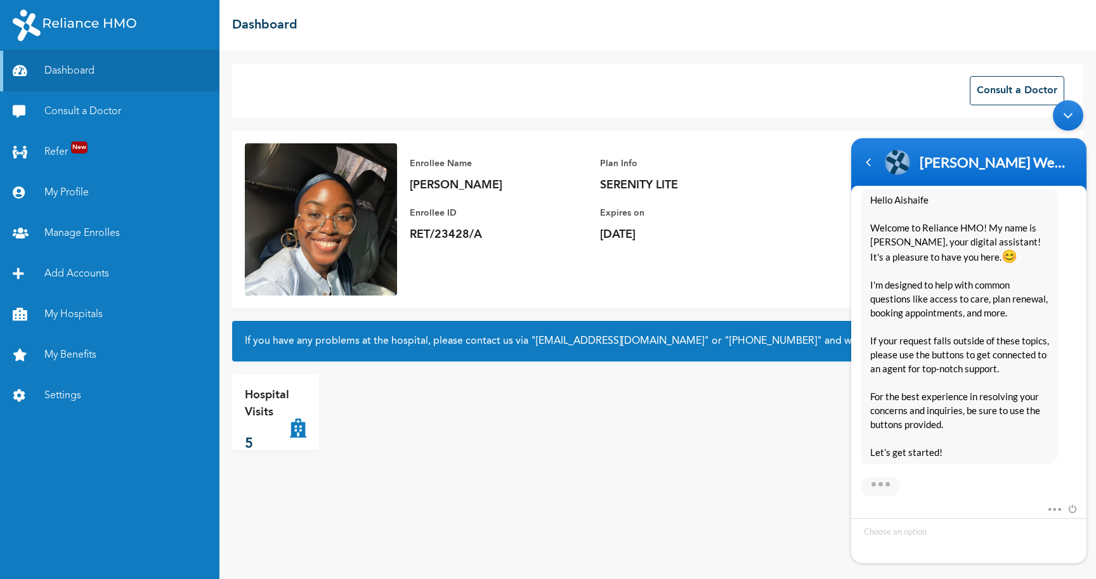
scroll to position [801, 0]
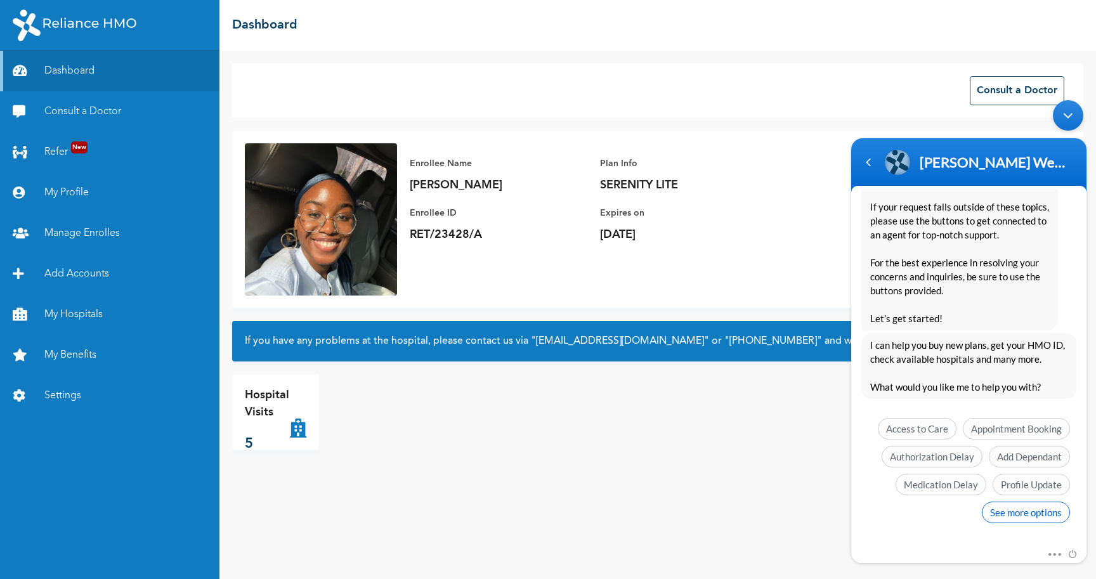
click at [1007, 515] on span "See more options" at bounding box center [1026, 513] width 88 height 22
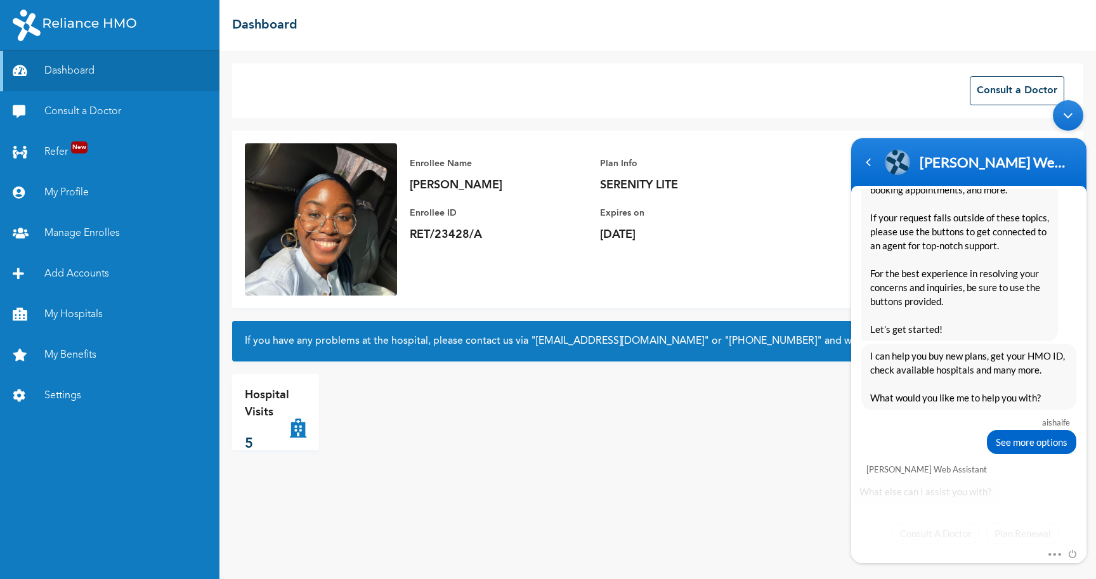
scroll to position [895, 0]
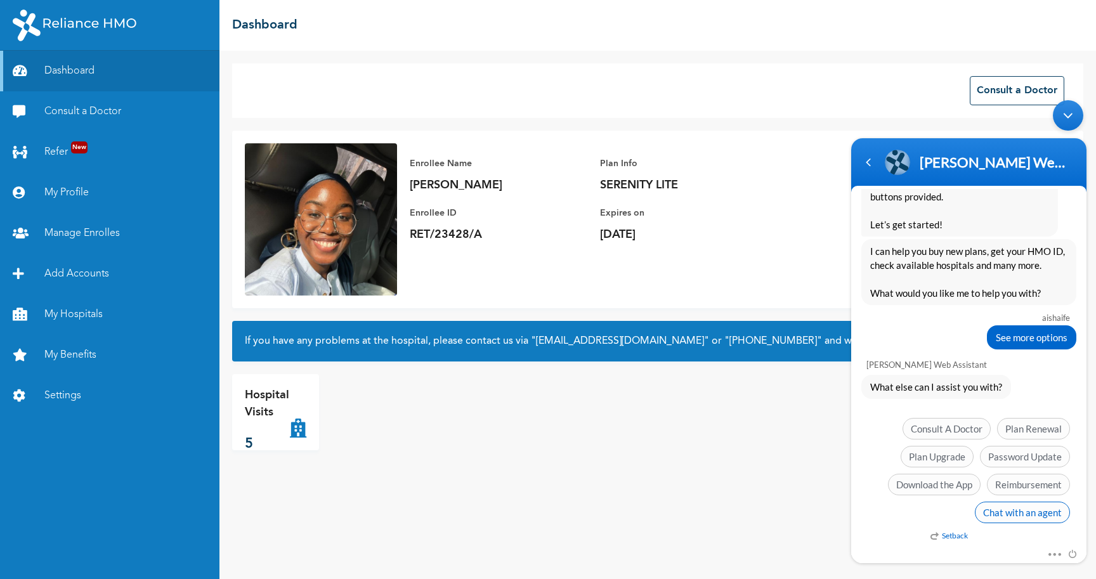
click at [1007, 511] on span "Chat with an agent" at bounding box center [1022, 513] width 95 height 22
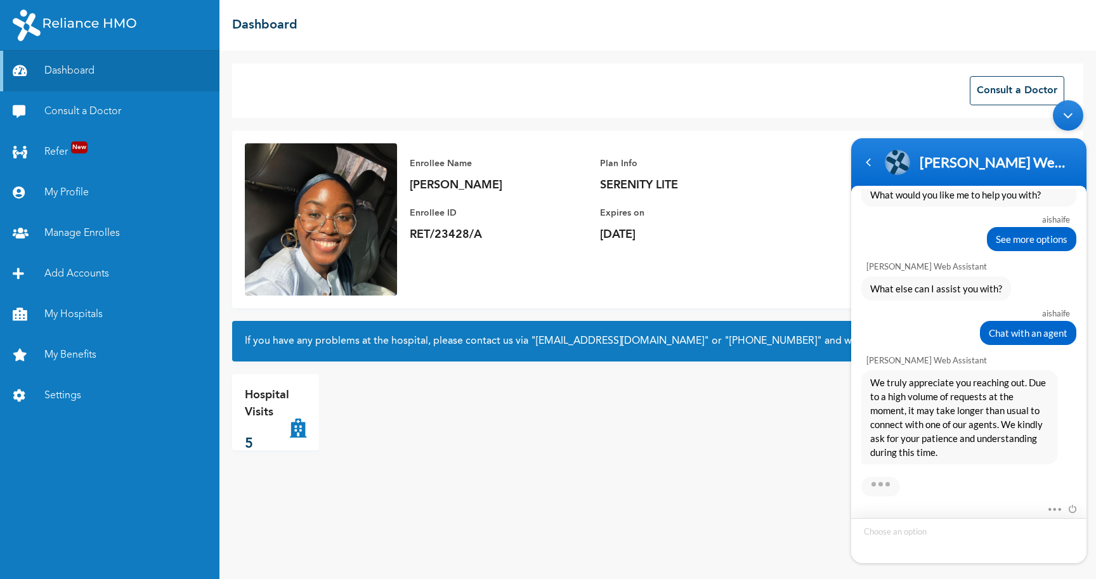
scroll to position [1088, 0]
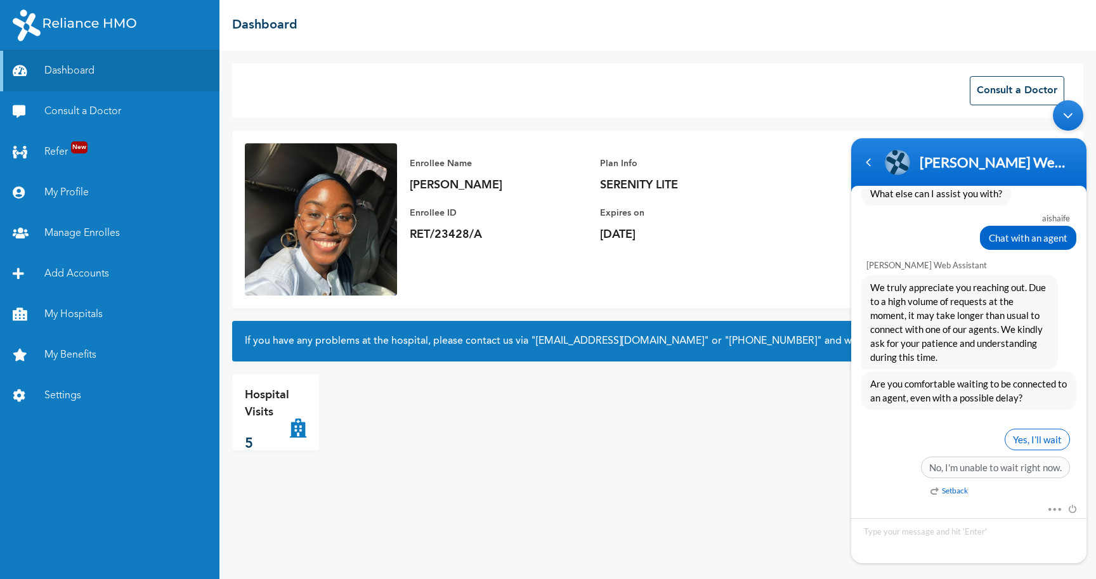
click at [1027, 442] on span "Yes, I’ll wait" at bounding box center [1037, 440] width 65 height 22
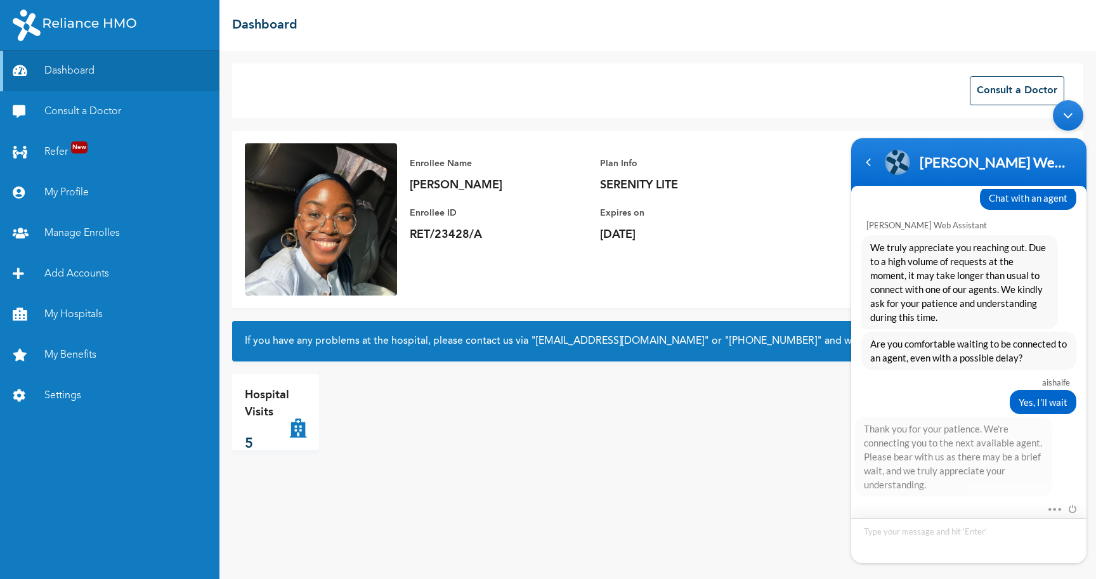
scroll to position [1188, 0]
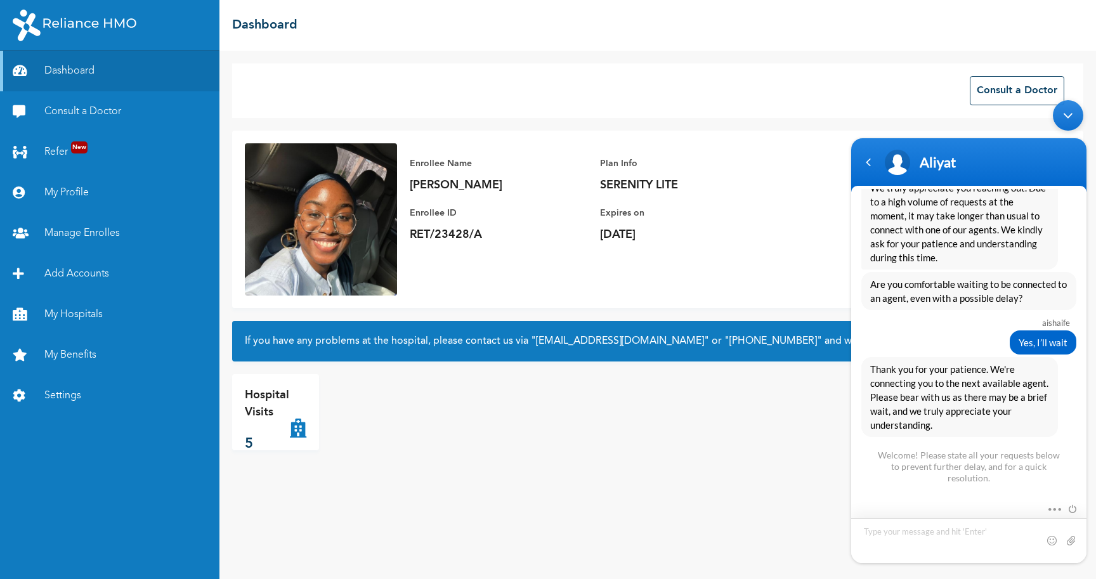
click at [903, 536] on textarea "Type your message and hit 'Enter'" at bounding box center [968, 540] width 235 height 45
paste textarea "Hello. I'm unable to assign my new Serenity plan to my account. The error messa…"
type textarea "Hello. I'm unable to assign my new Serenity plan to my account. The error messa…"
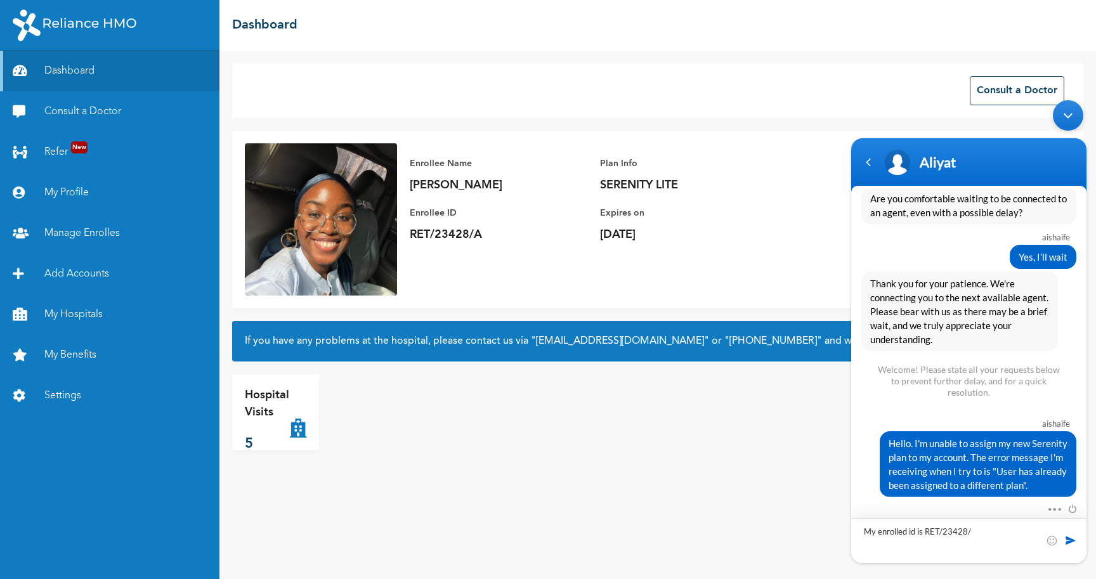
type textarea "My enrolled id is RET/23428/A"
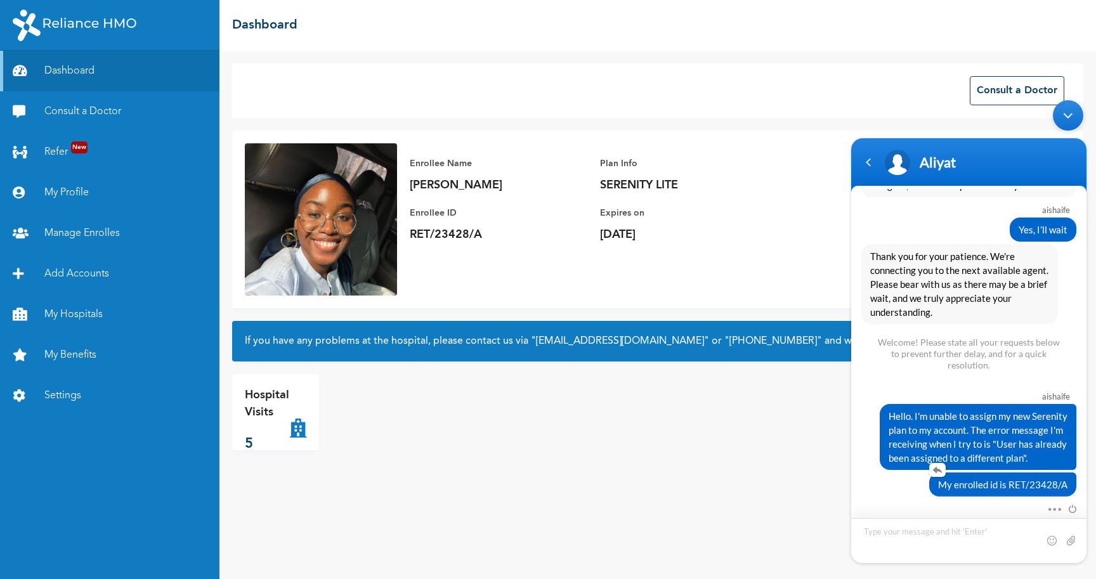
scroll to position [1301, 0]
click at [983, 487] on span "My enrolled id is RET/23428/A" at bounding box center [1002, 485] width 129 height 14
click at [933, 469] on em at bounding box center [937, 470] width 16 height 14
click at [1072, 480] on div "2:47 AM" at bounding box center [1057, 485] width 41 height 11
click at [1073, 483] on em at bounding box center [1071, 486] width 12 height 6
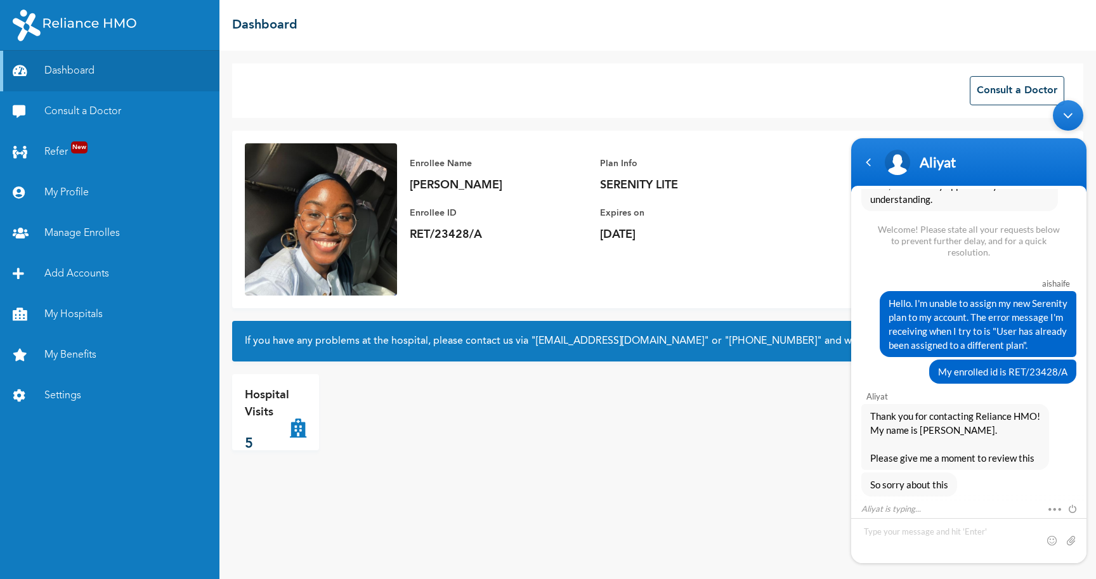
scroll to position [1468, 0]
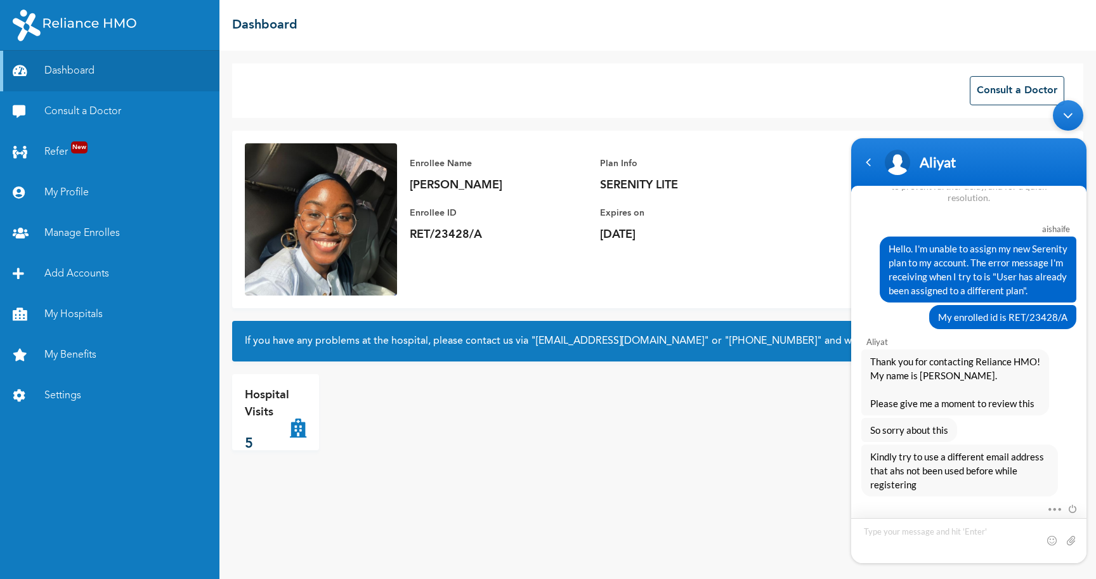
click at [910, 534] on textarea "Type your message and hit 'Enter'" at bounding box center [968, 540] width 235 height 45
type textarea "t"
type textarea "That makes no sense"
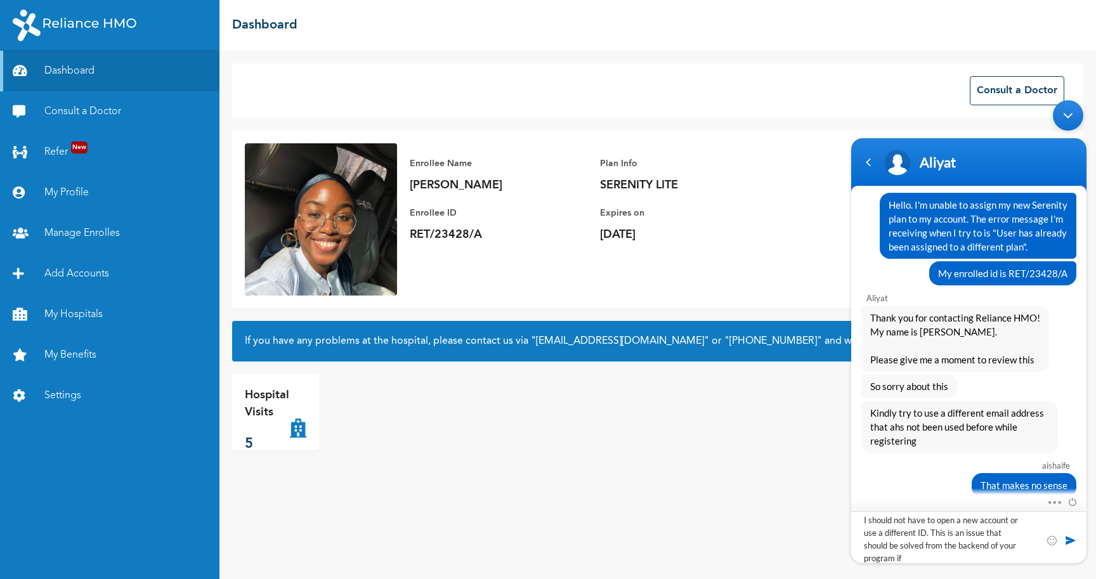
scroll to position [0, 0]
type textarea "I should not have to open a new account or use a different ID. This is an issue…"
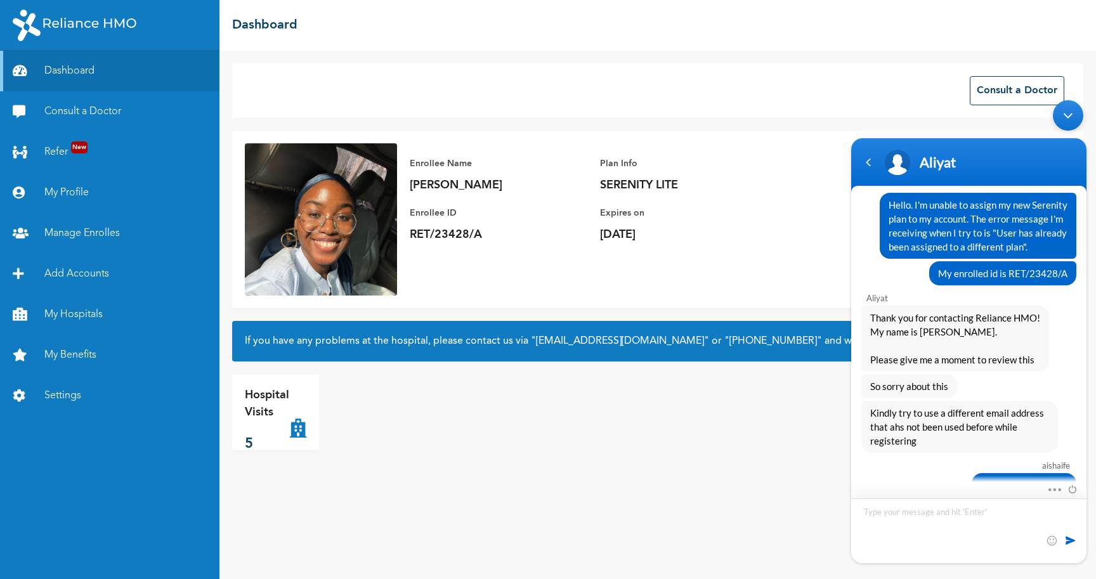
scroll to position [1580, 0]
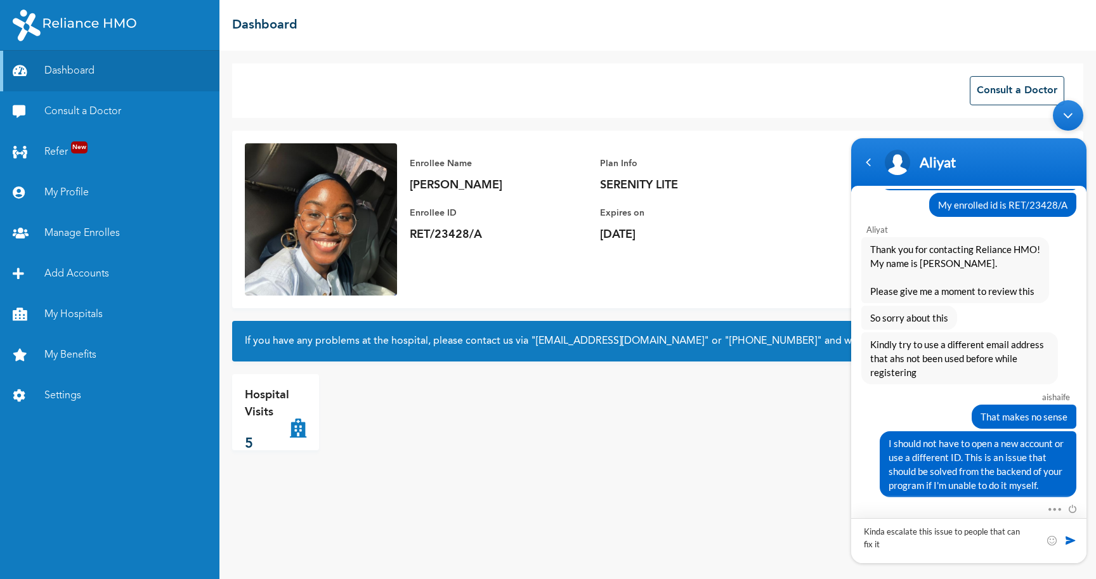
type textarea "Kinda escalate this issue to people that can fix it"
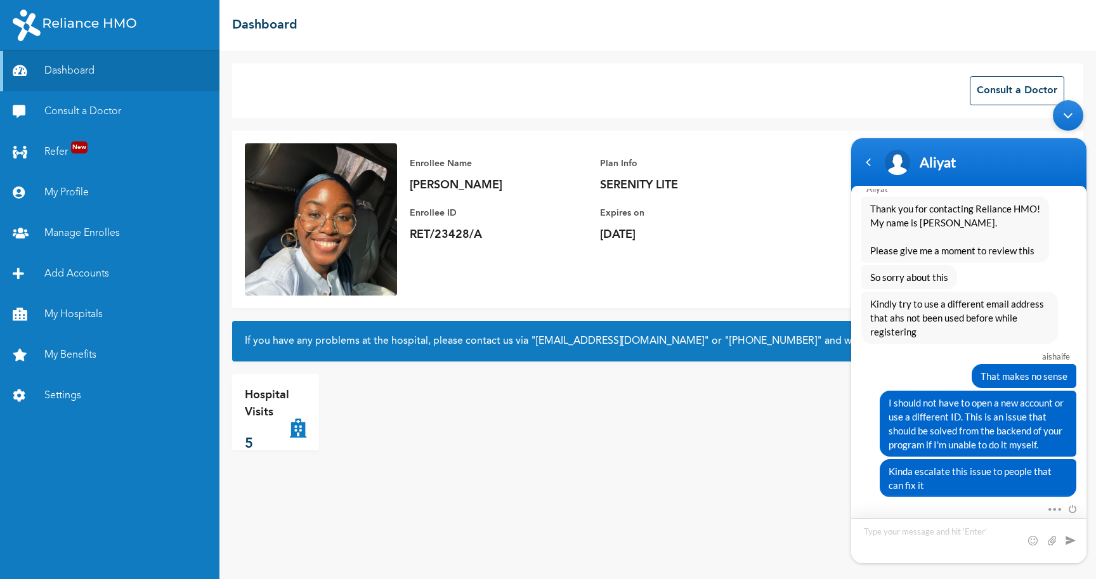
type textarea "a"
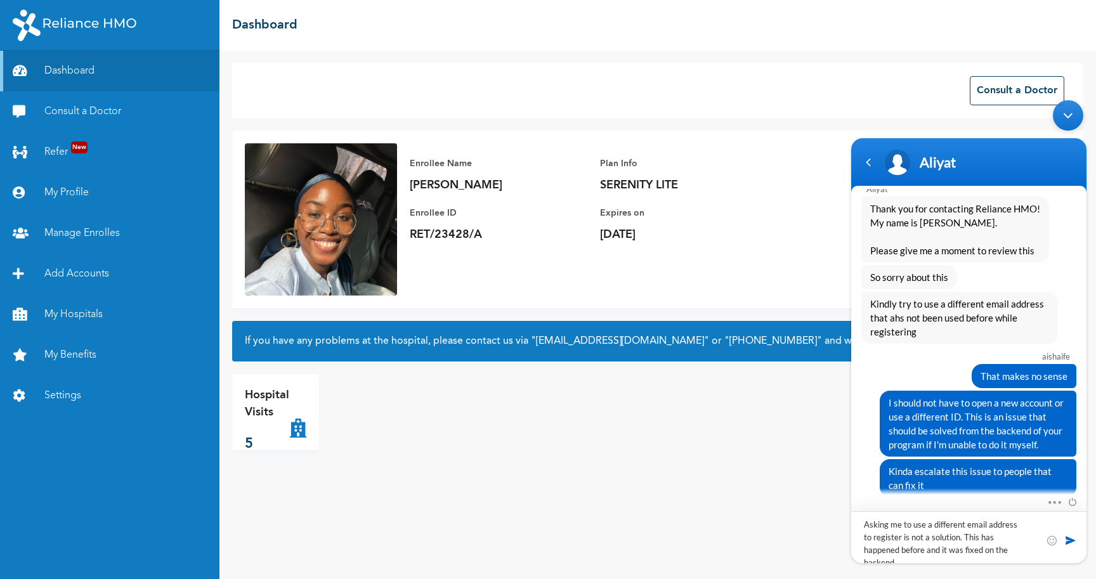
type textarea "Asking me to use a different email address to register is not a solution. This …"
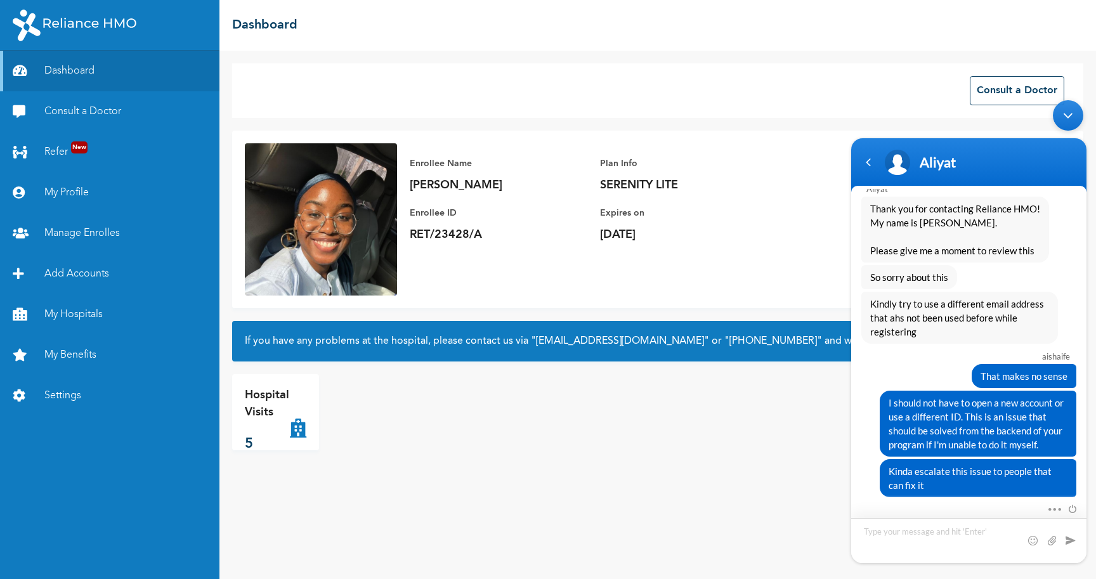
scroll to position [1689, 0]
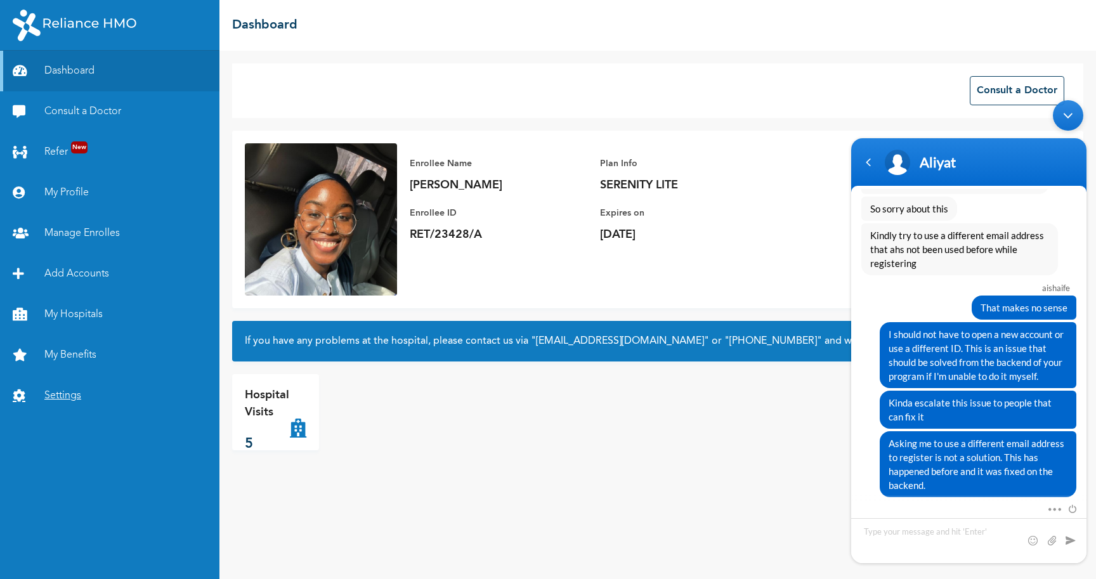
click at [53, 397] on link "Settings" at bounding box center [110, 396] width 220 height 41
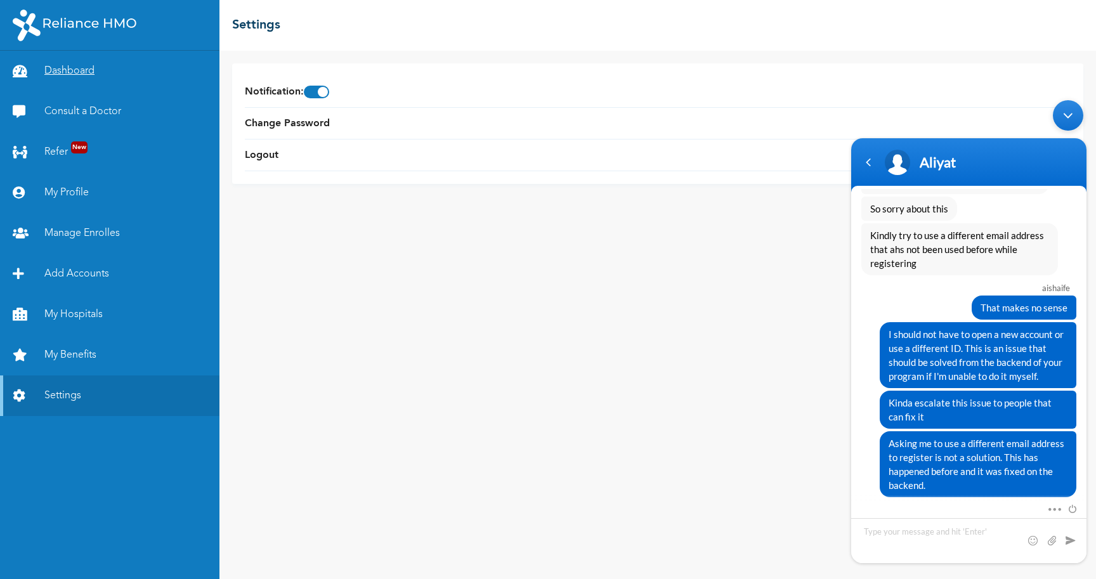
click at [79, 68] on link "Dashboard" at bounding box center [110, 71] width 220 height 41
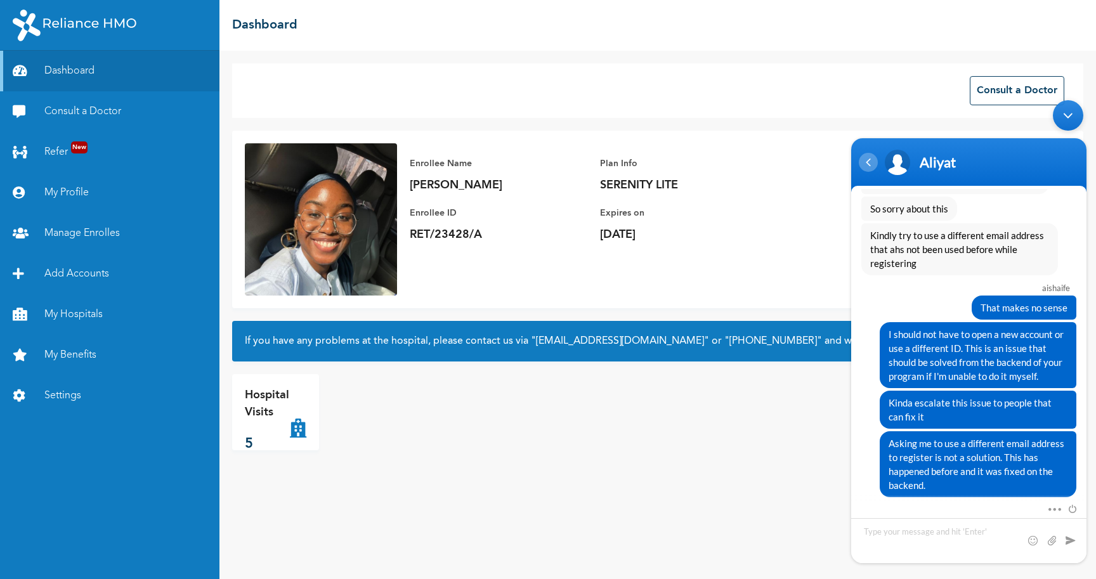
click at [874, 166] on div "Navigation go back" at bounding box center [868, 162] width 19 height 19
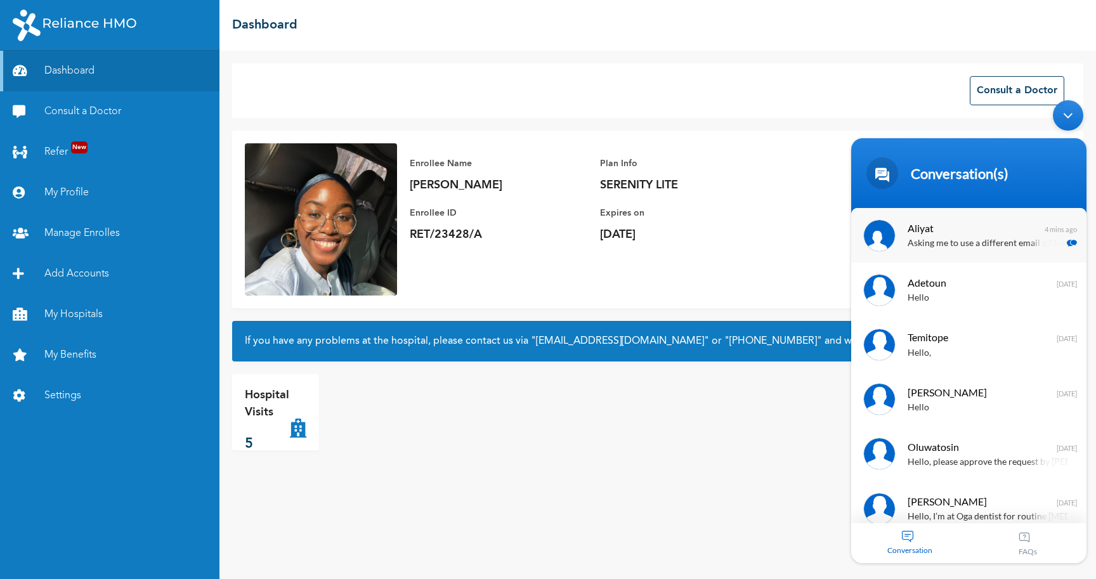
click at [1017, 242] on p "Asking me to use a different email address to register is not a solution. This …" at bounding box center [988, 244] width 160 height 15
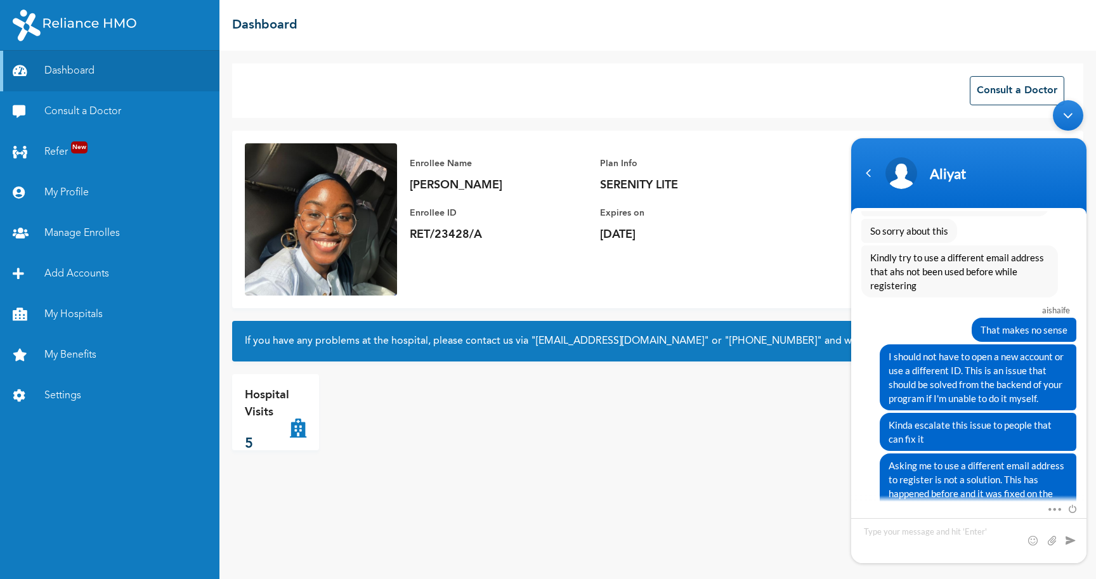
click at [1072, 122] on div "Minimize live chat window" at bounding box center [1068, 115] width 30 height 30
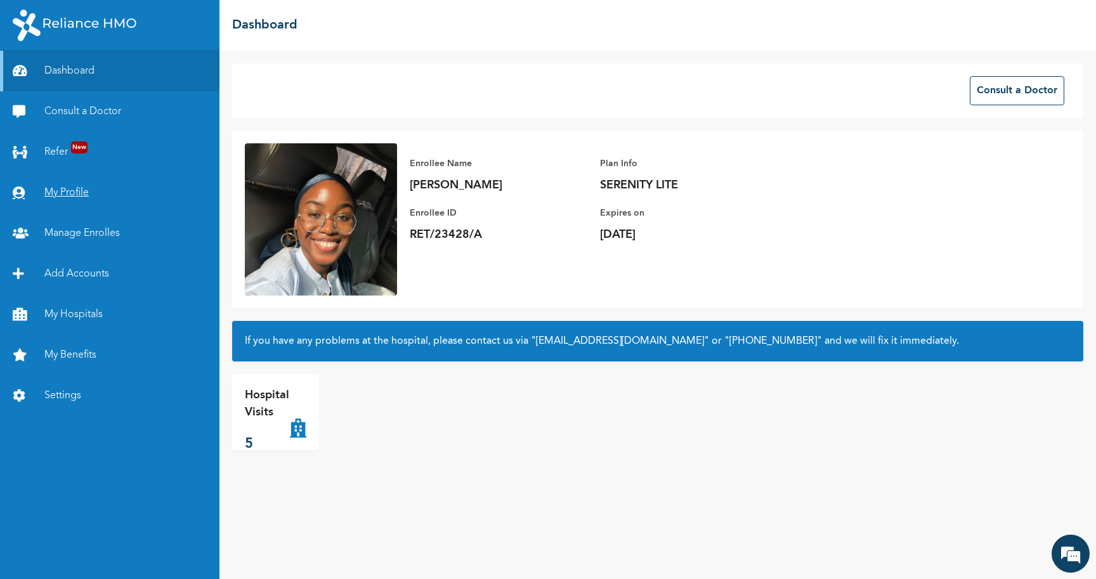
click at [55, 191] on link "My Profile" at bounding box center [110, 193] width 220 height 41
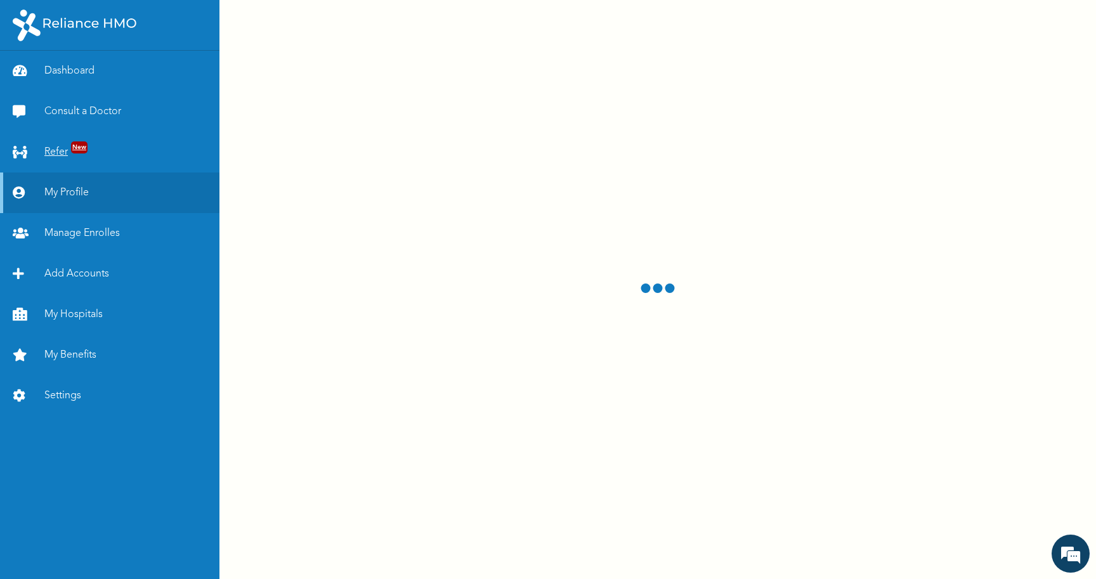
click at [54, 149] on link "Refer New" at bounding box center [110, 152] width 220 height 41
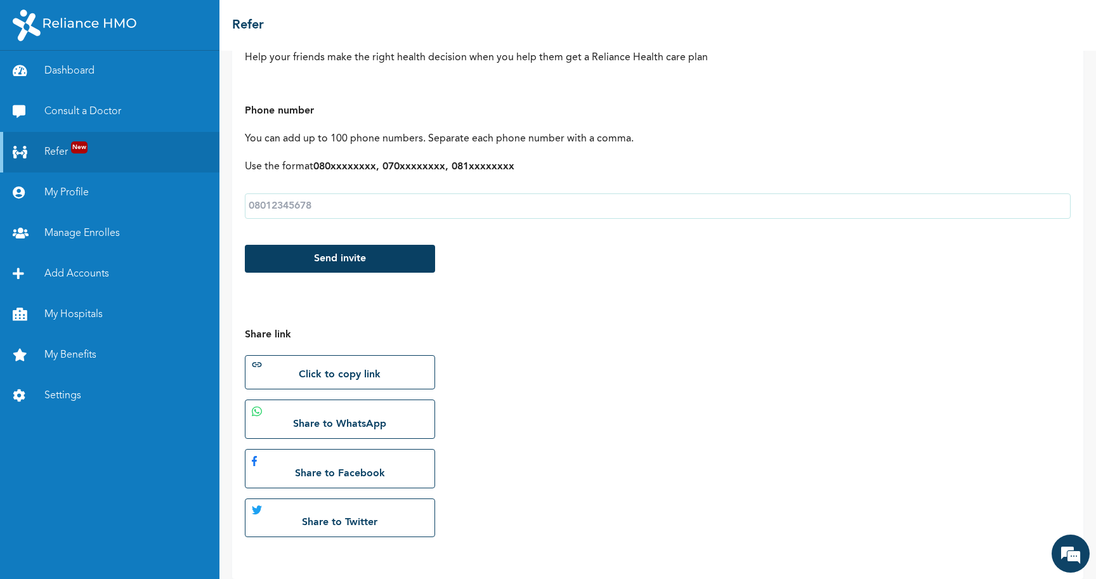
scroll to position [134, 0]
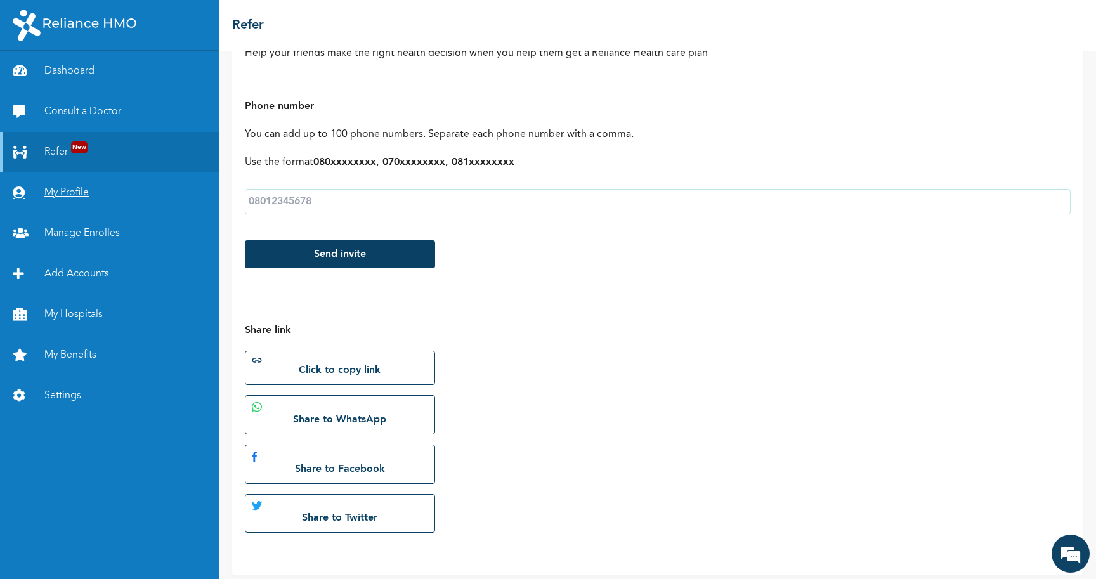
click at [62, 201] on link "My Profile" at bounding box center [110, 193] width 220 height 41
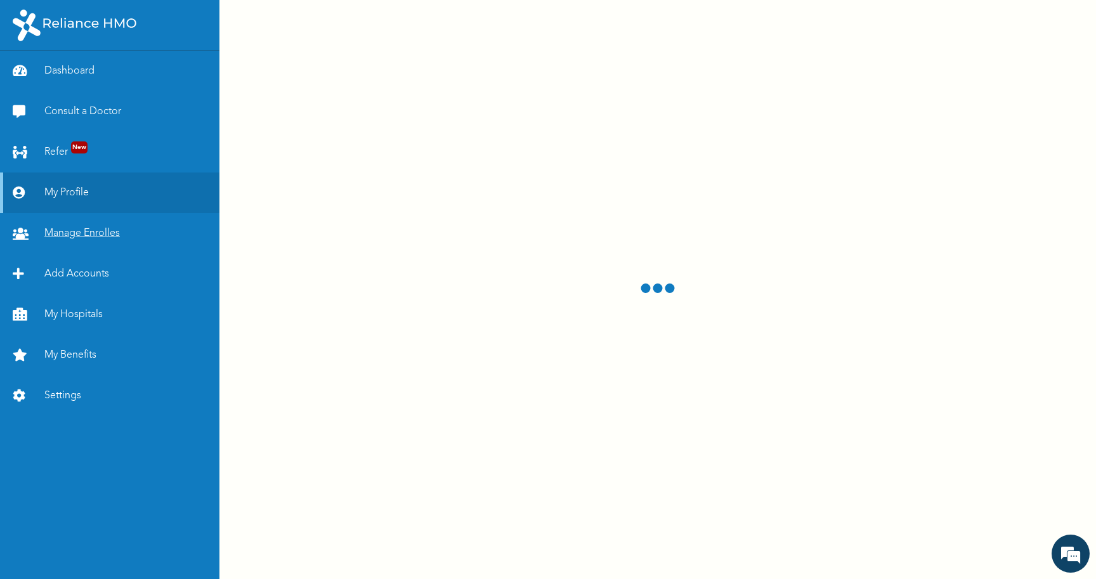
click at [62, 230] on link "Manage Enrolles" at bounding box center [110, 233] width 220 height 41
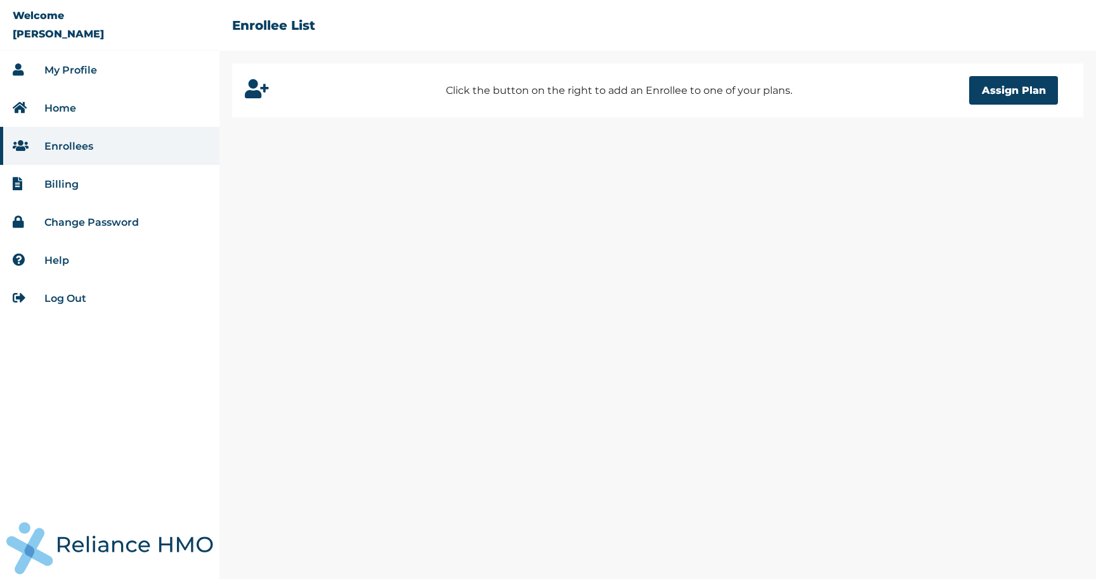
click at [55, 187] on link "Billing" at bounding box center [61, 184] width 34 height 12
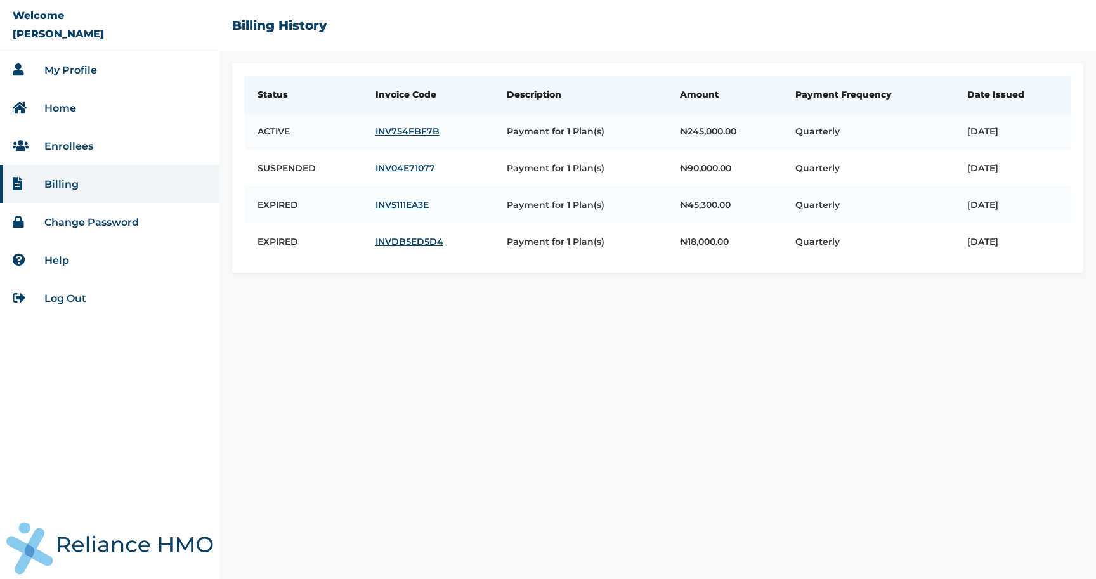
click at [396, 129] on link "INV754FBF7B" at bounding box center [429, 131] width 106 height 11
click at [400, 170] on link "INV04E71077" at bounding box center [429, 167] width 106 height 11
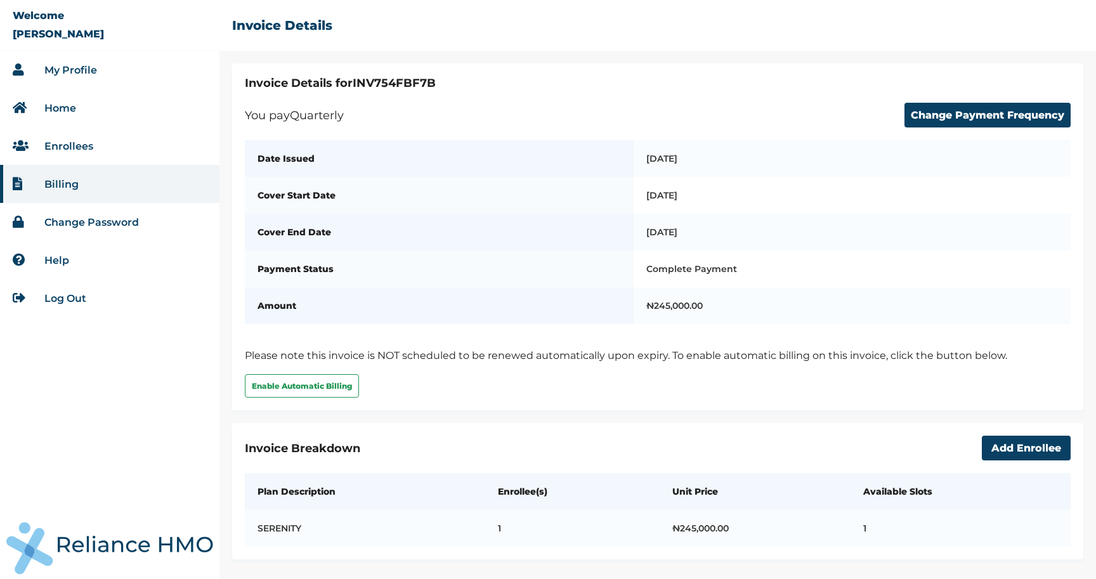
scroll to position [13, 0]
click at [1026, 443] on button "Add Enrollee" at bounding box center [1026, 448] width 89 height 25
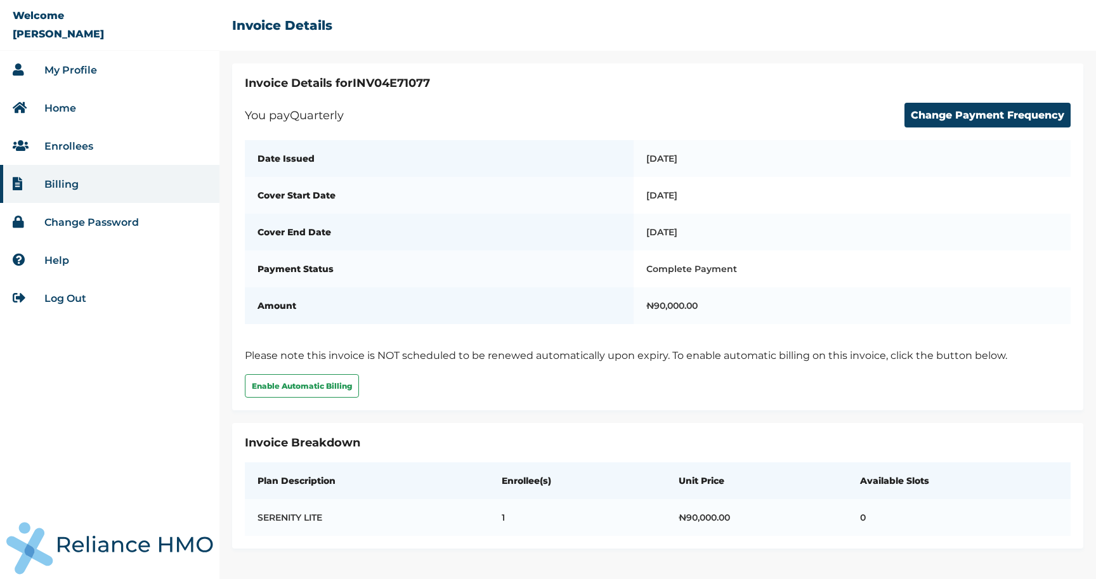
scroll to position [2, 0]
click at [921, 114] on button "Change Payment Frequency" at bounding box center [988, 115] width 166 height 25
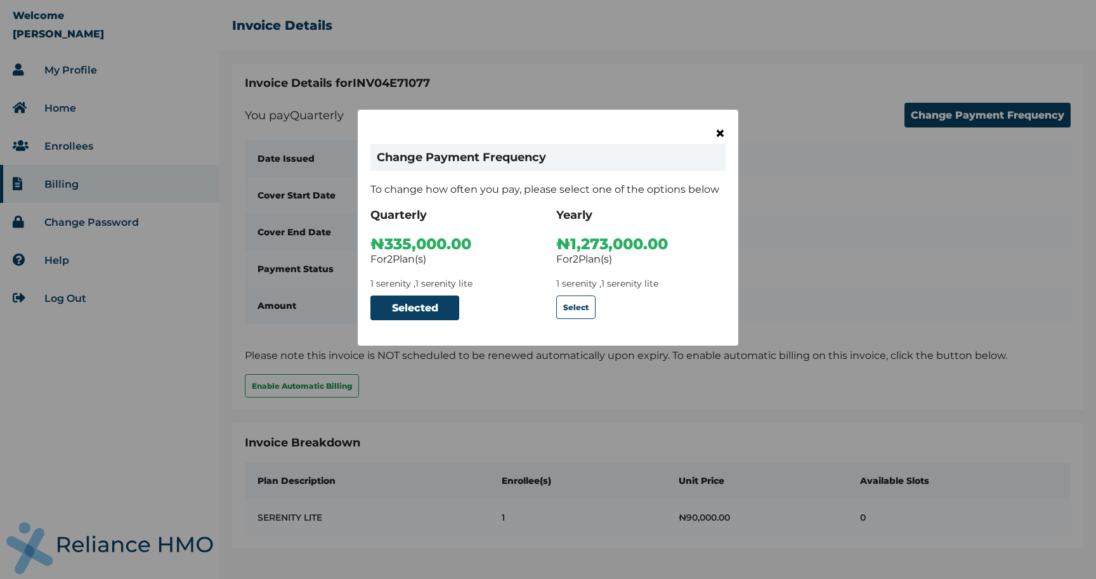
click at [716, 133] on span "×" at bounding box center [720, 133] width 11 height 22
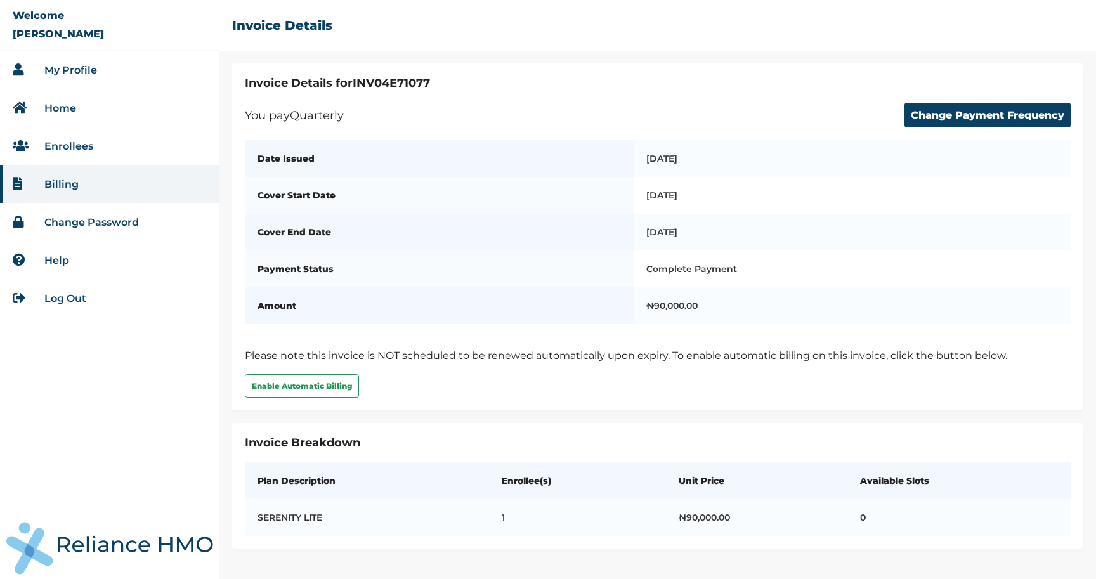
click at [56, 265] on link "Help" at bounding box center [56, 260] width 25 height 12
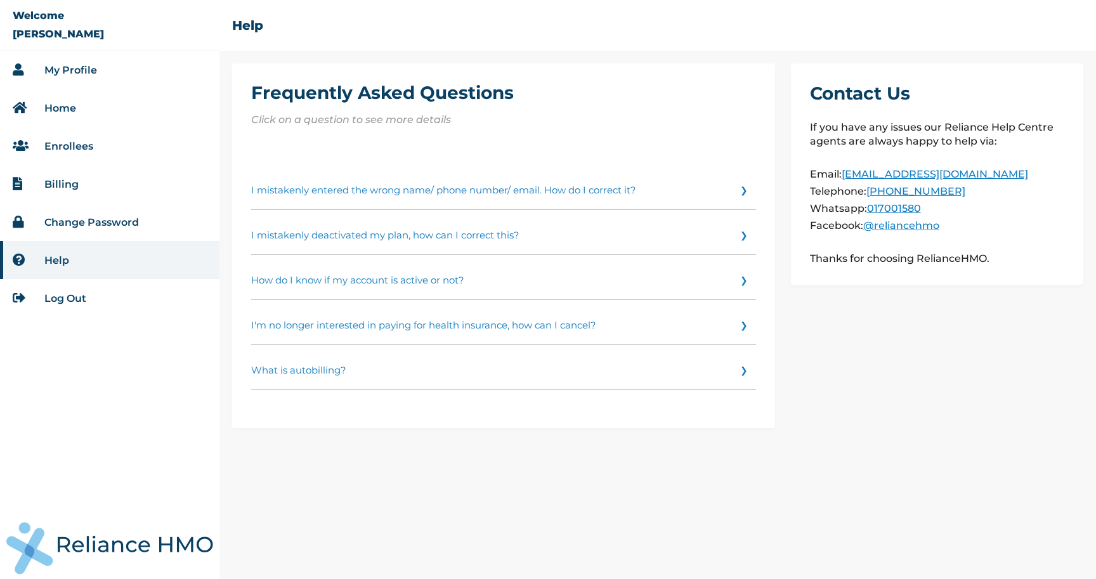
click at [541, 332] on link "I'm no longer interested in paying for health insurance, how can I cancel?" at bounding box center [503, 322] width 505 height 45
click at [0, 0] on link "I'm no longer interested in paying for health insurance, how can I cancel?" at bounding box center [0, 0] width 0 height 0
click at [81, 75] on link "My Profile" at bounding box center [70, 70] width 53 height 12
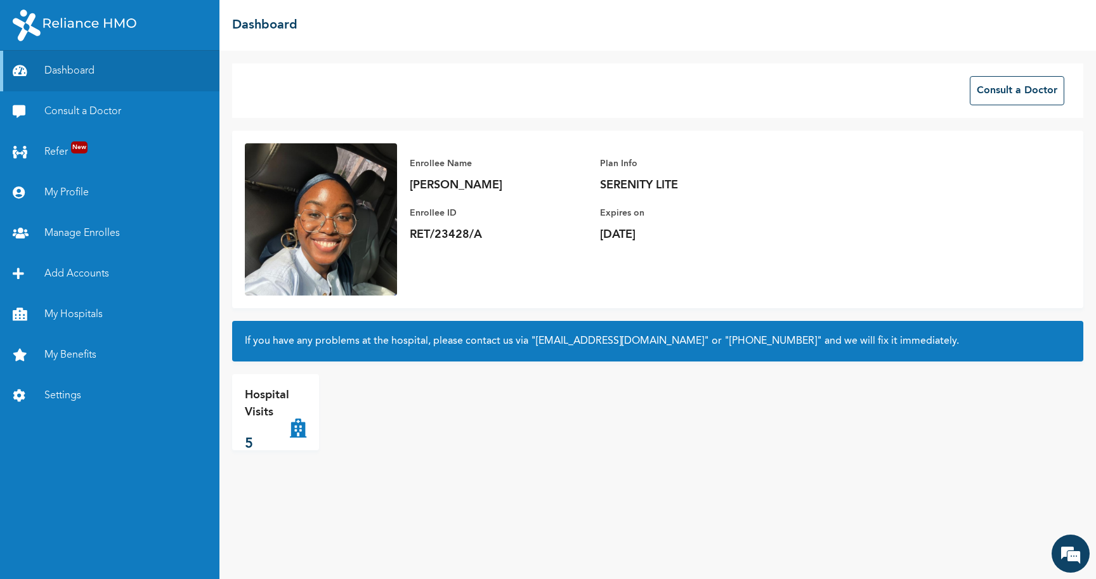
scroll to position [1847, 0]
click at [1073, 542] on em at bounding box center [1071, 554] width 34 height 34
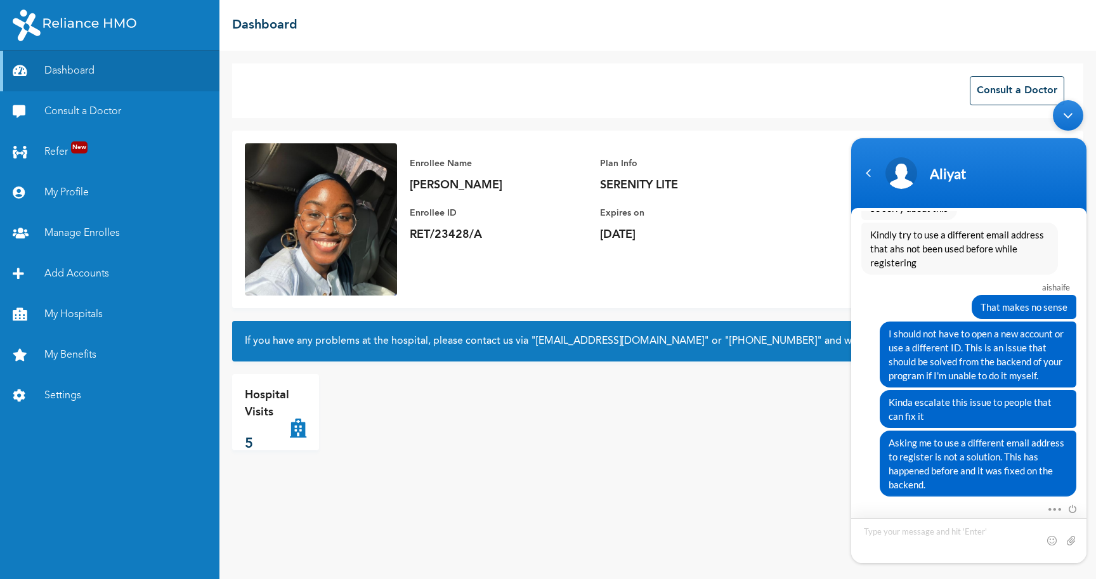
scroll to position [1860, 0]
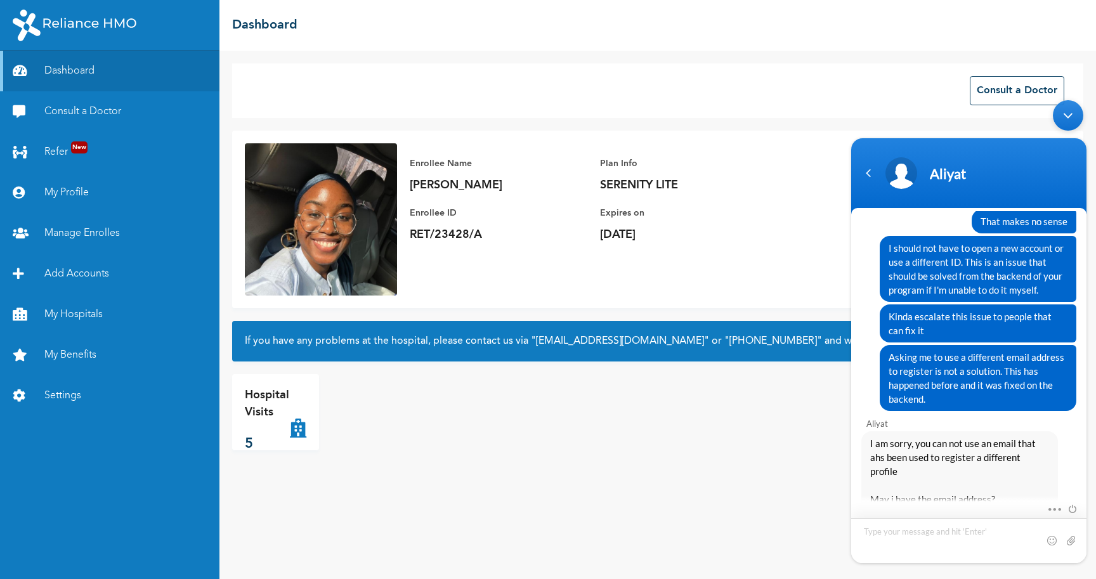
click at [919, 527] on textarea "Type your message and hit 'Enter'" at bounding box center [968, 540] width 235 height 45
type textarea "I'm not trying to register a different profile. My current subscription has exp…"
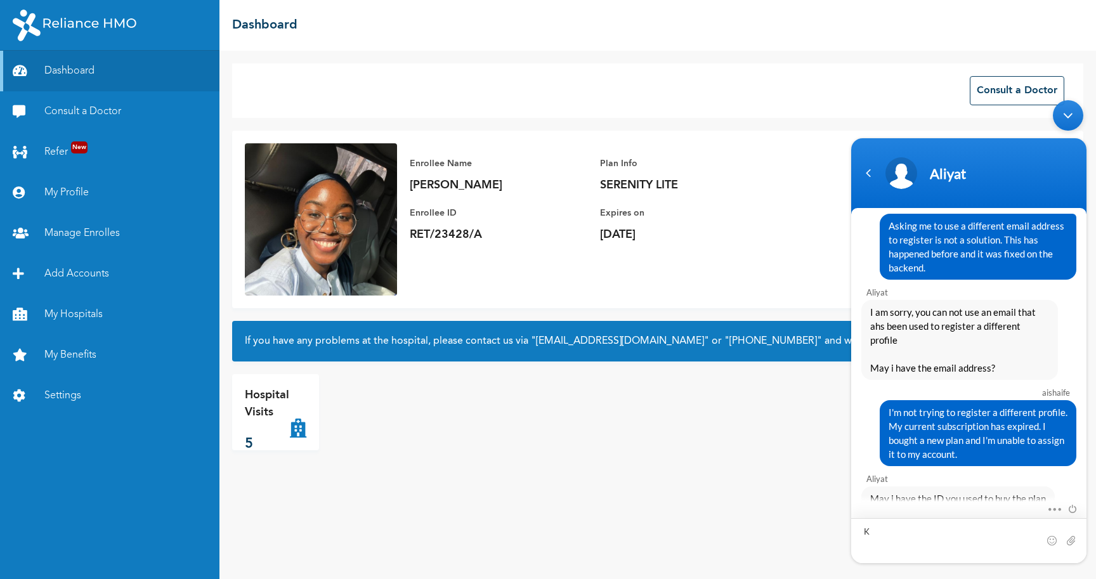
scroll to position [1991, 0]
type textarea "Kindly scroll up, I already provided it"
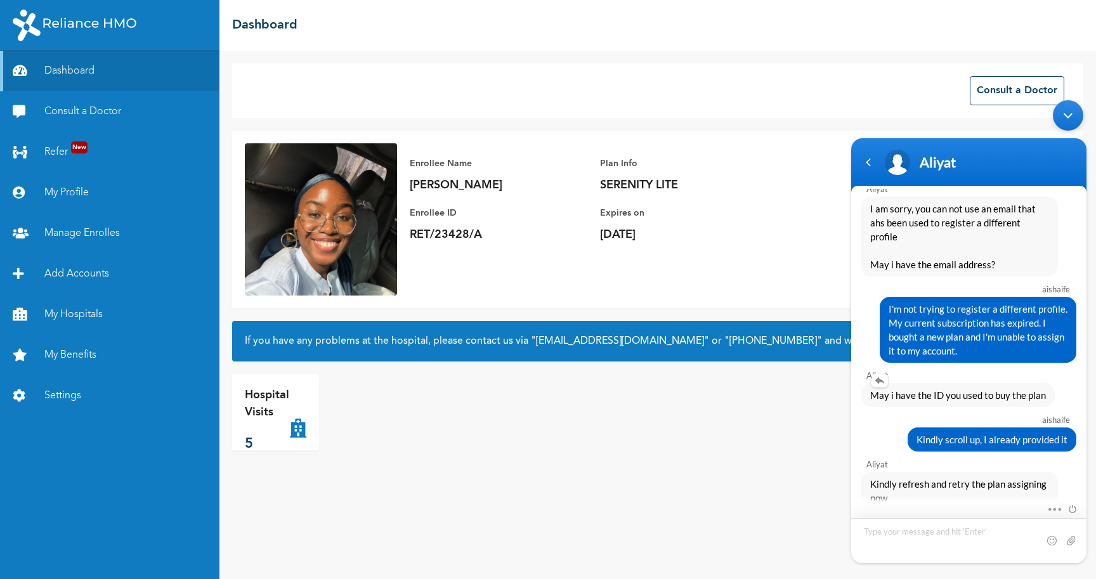
scroll to position [2072, 0]
click at [64, 231] on link "Manage Enrolles" at bounding box center [110, 233] width 220 height 41
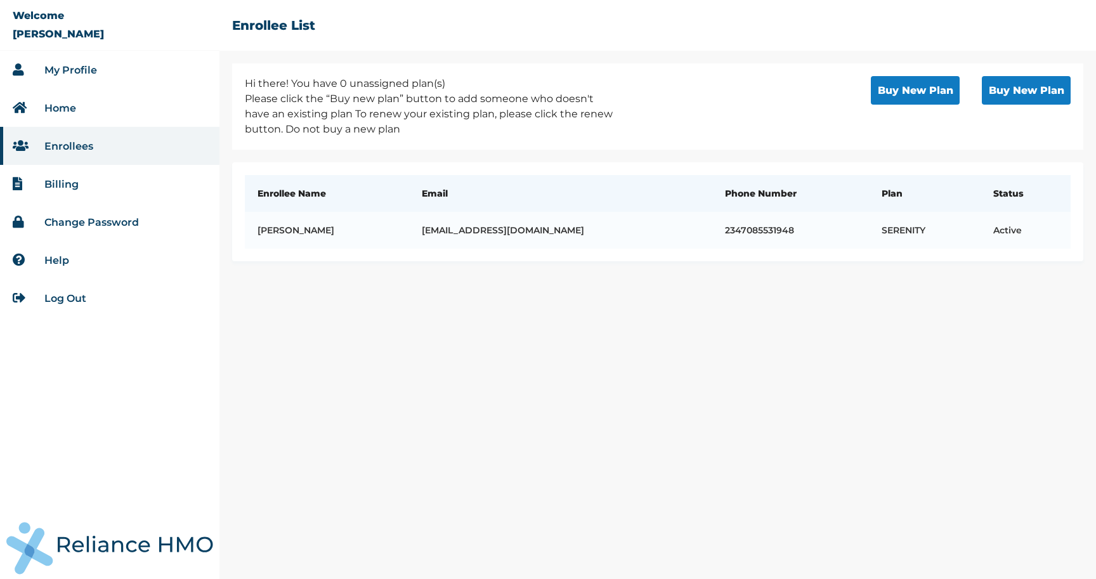
click at [81, 74] on link "My Profile" at bounding box center [70, 70] width 53 height 12
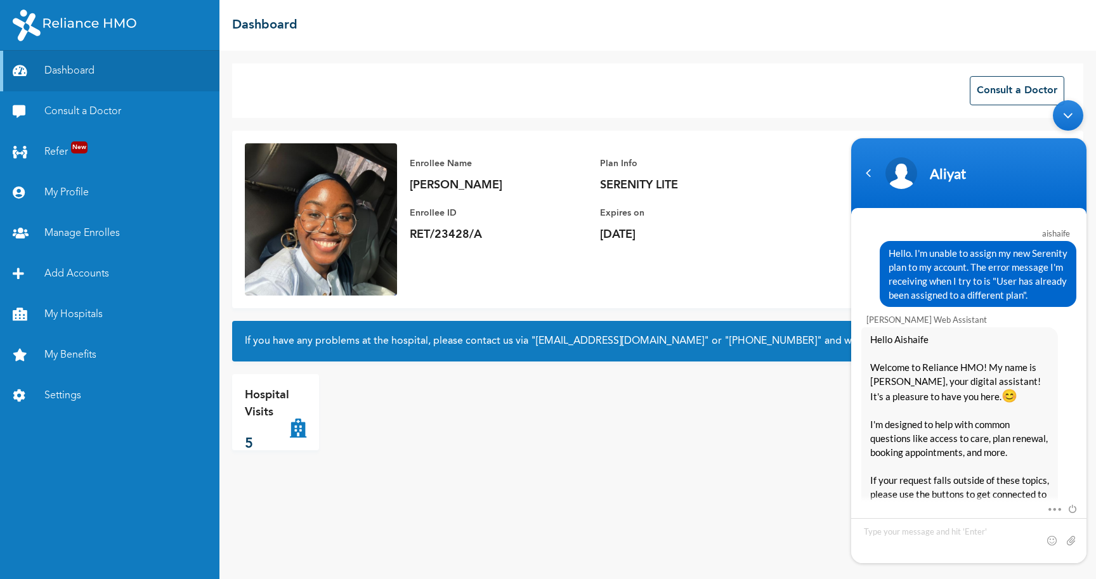
scroll to position [2094, 0]
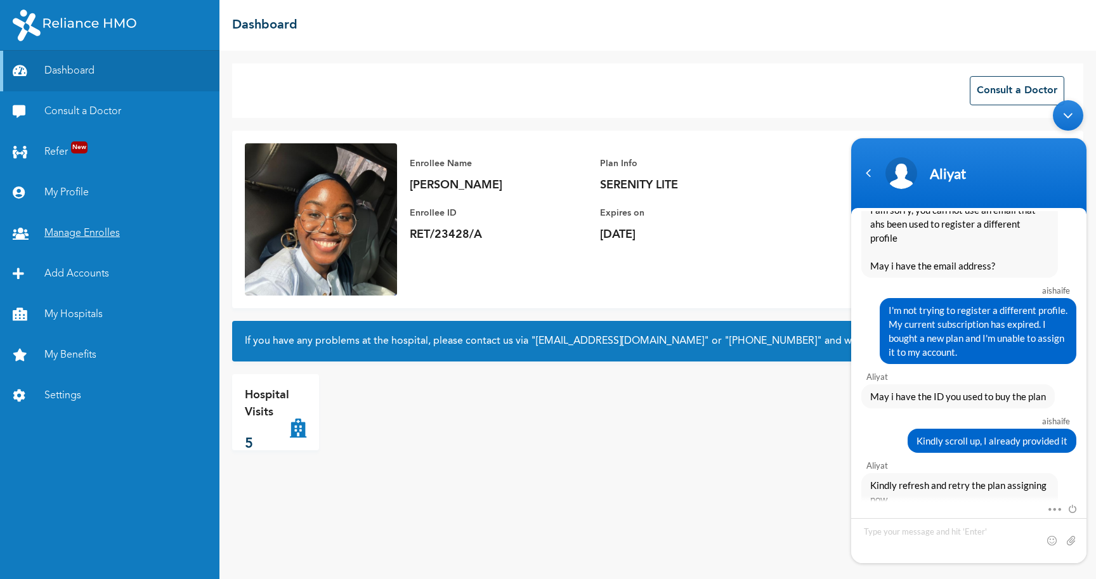
click at [73, 230] on link "Manage Enrolles" at bounding box center [110, 233] width 220 height 41
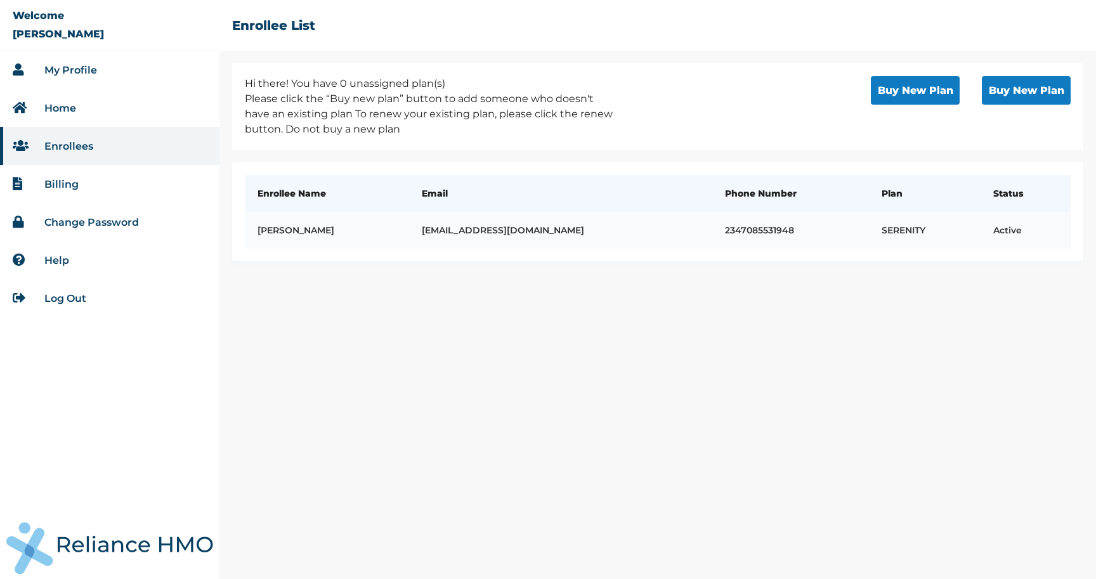
click at [301, 230] on td "[PERSON_NAME]" at bounding box center [327, 230] width 165 height 37
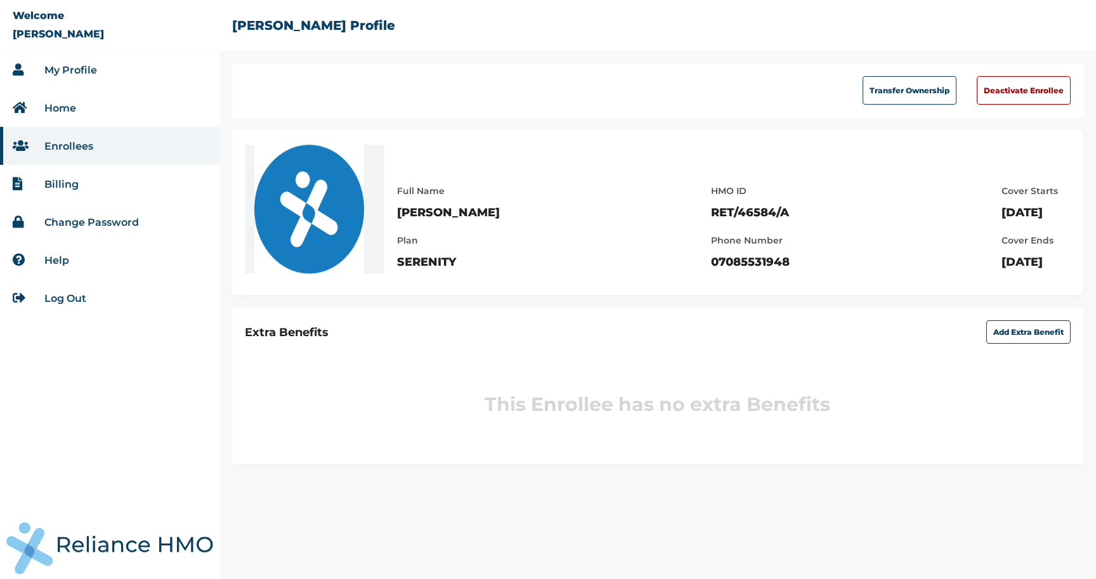
click at [65, 72] on link "My Profile" at bounding box center [70, 70] width 53 height 12
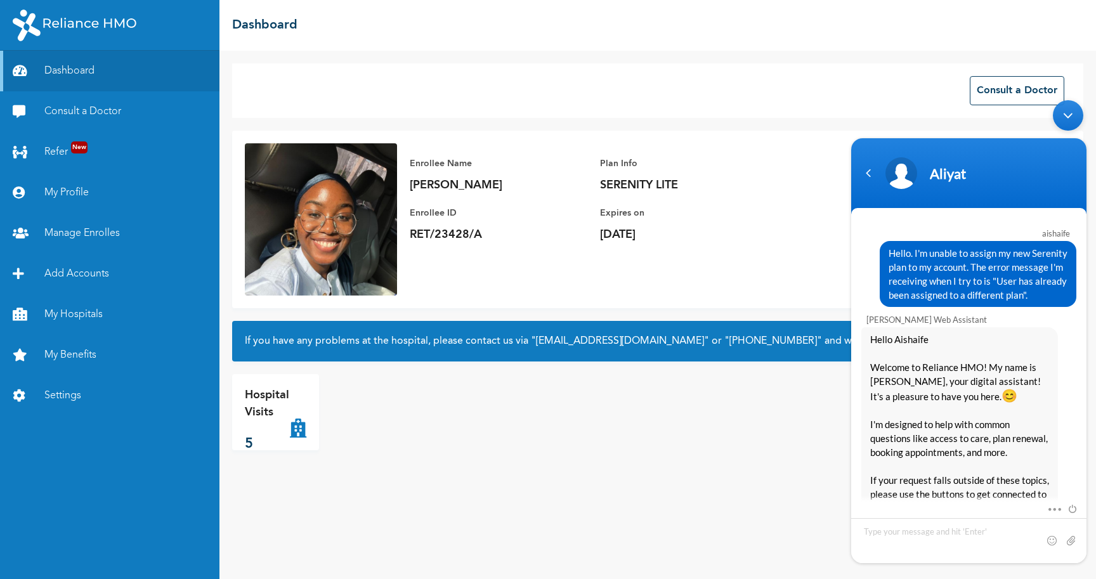
scroll to position [2094, 0]
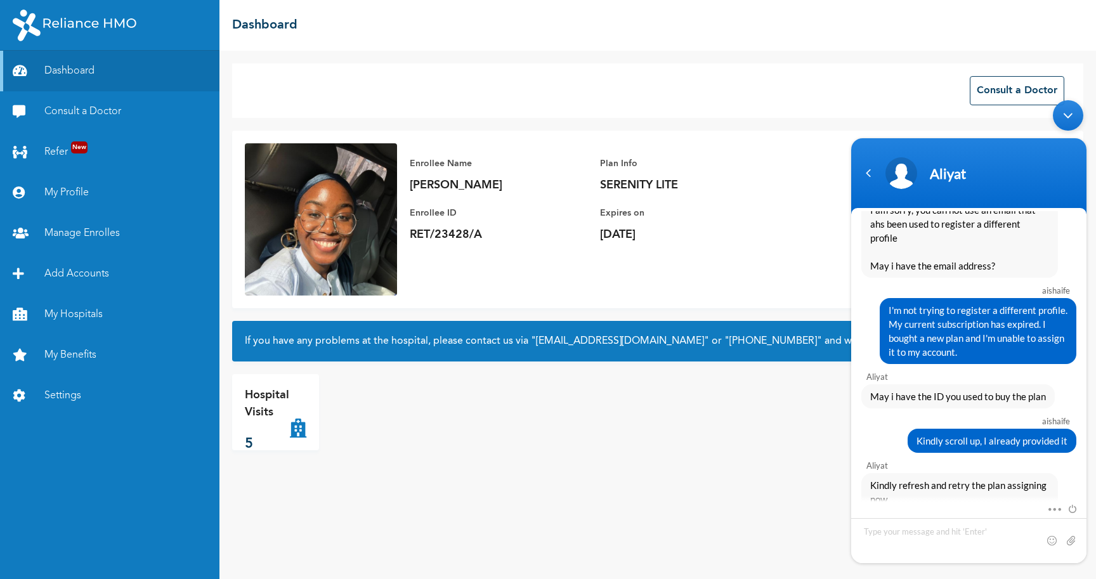
click at [1057, 508] on div at bounding box center [1062, 509] width 30 height 14
click at [974, 534] on textarea "Type your message and hit 'Enter'" at bounding box center [968, 540] width 235 height 45
click at [1053, 511] on span at bounding box center [1052, 507] width 10 height 11
click at [998, 527] on textarea "Type your message and hit 'Enter'" at bounding box center [968, 540] width 235 height 45
click at [1072, 511] on span at bounding box center [1070, 507] width 14 height 11
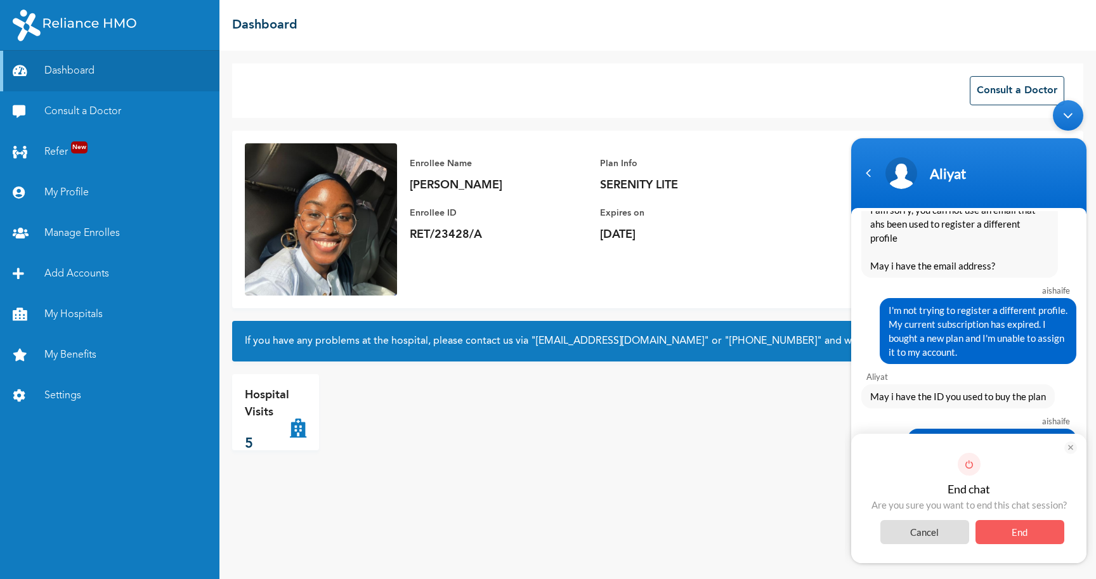
click at [923, 527] on span "Cancel" at bounding box center [925, 532] width 89 height 24
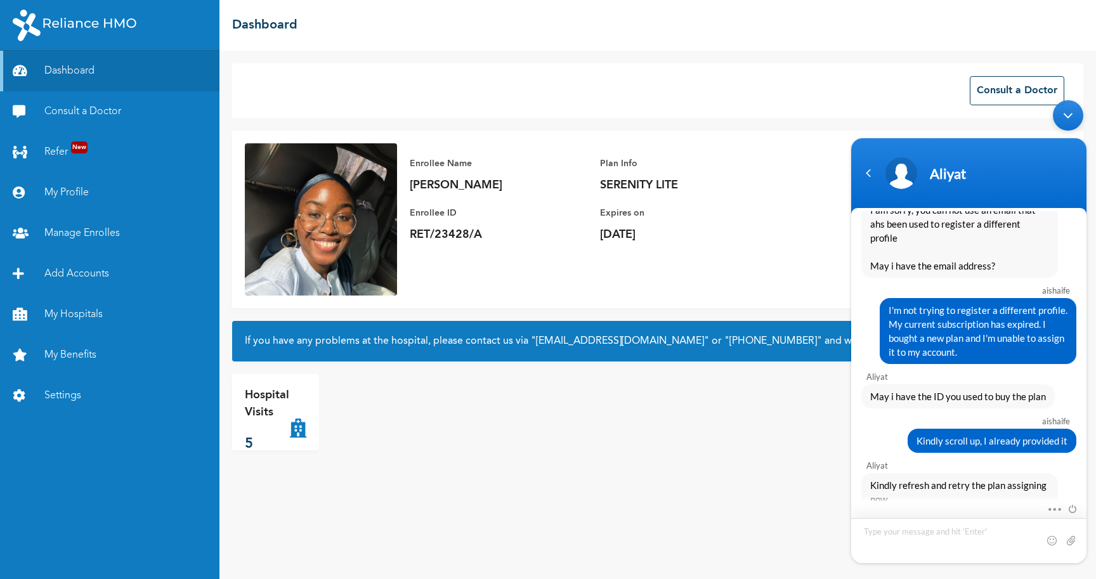
click at [888, 530] on textarea "Type your message and hit 'Enter'" at bounding box center [968, 540] width 235 height 45
click at [92, 233] on link "Manage Enrolles" at bounding box center [110, 233] width 220 height 41
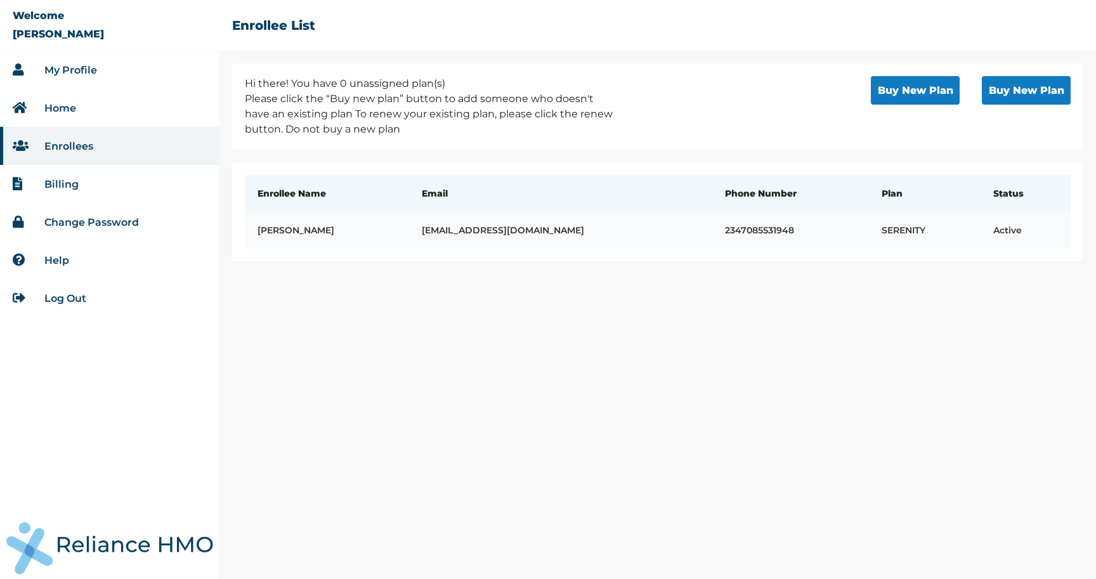
click at [410, 232] on td "Aisha Goriola" at bounding box center [327, 230] width 165 height 37
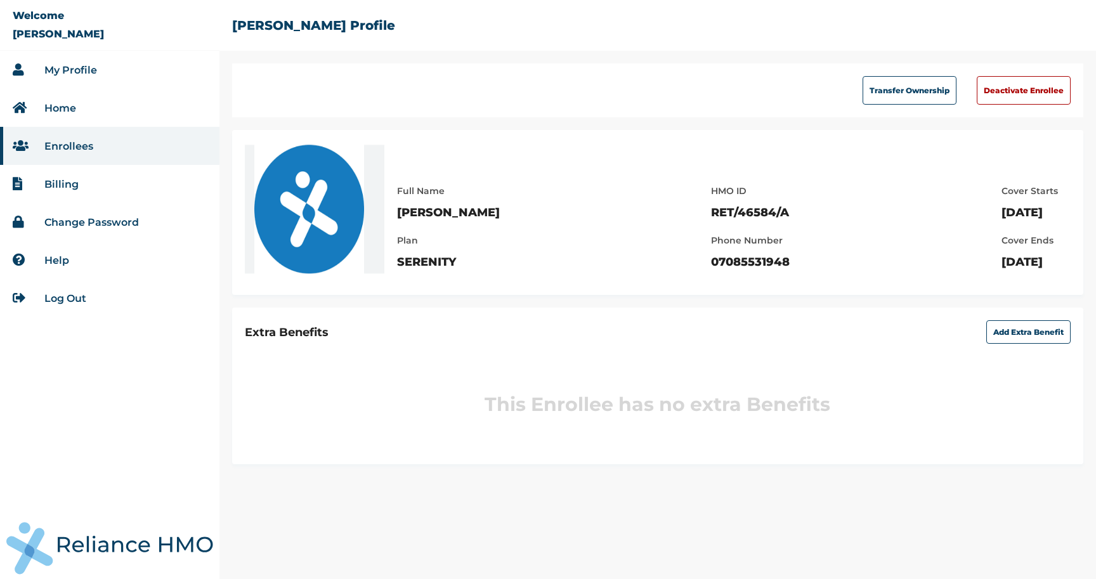
click at [66, 108] on link "Home" at bounding box center [60, 108] width 32 height 12
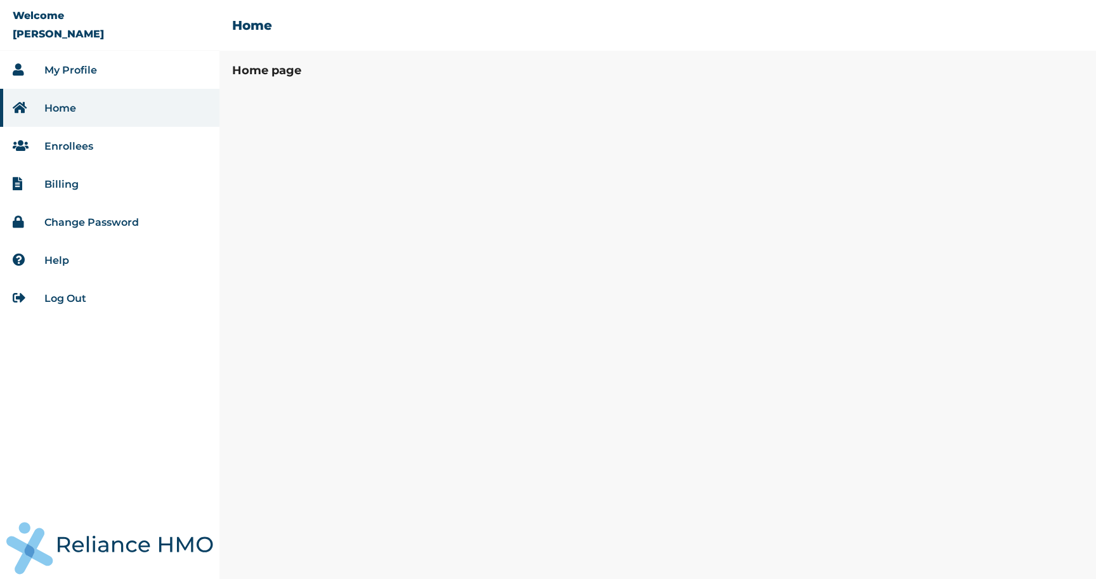
click at [77, 72] on link "My Profile" at bounding box center [70, 70] width 53 height 12
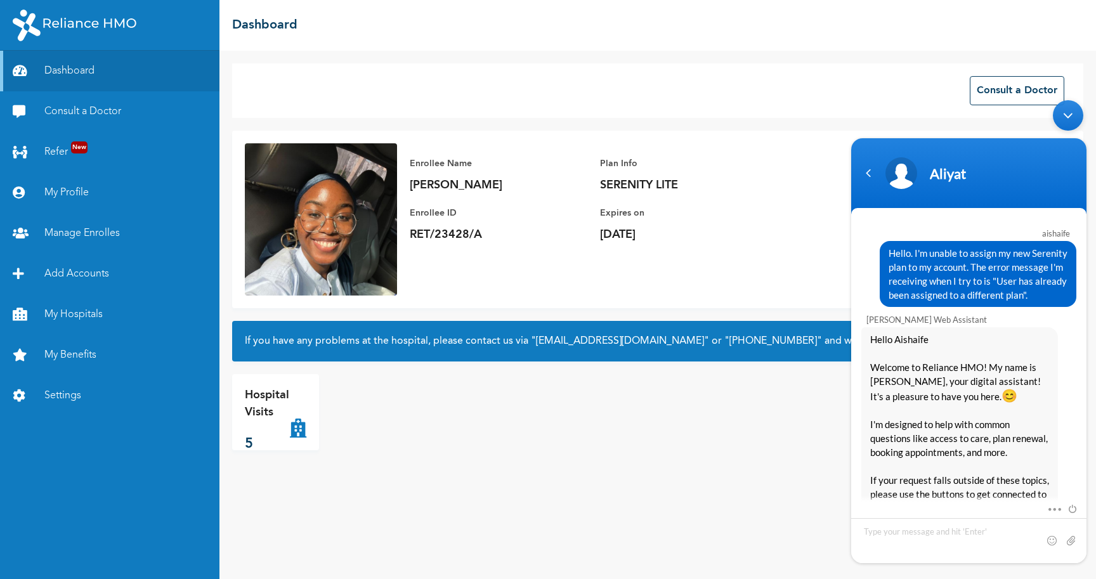
scroll to position [2094, 0]
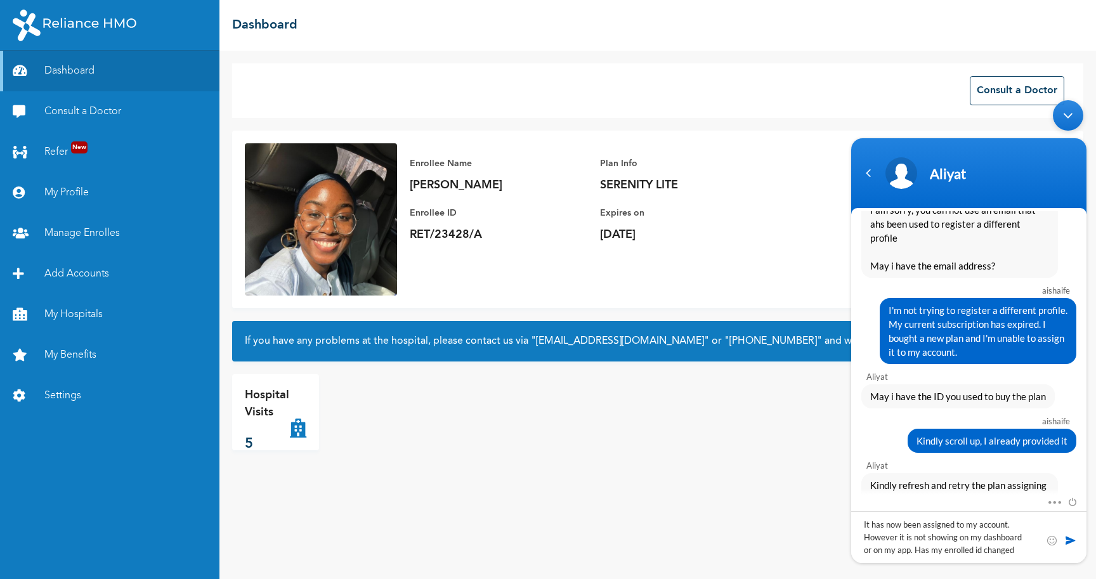
type textarea "It has now been assigned to my account. However it is not showing on my dashboa…"
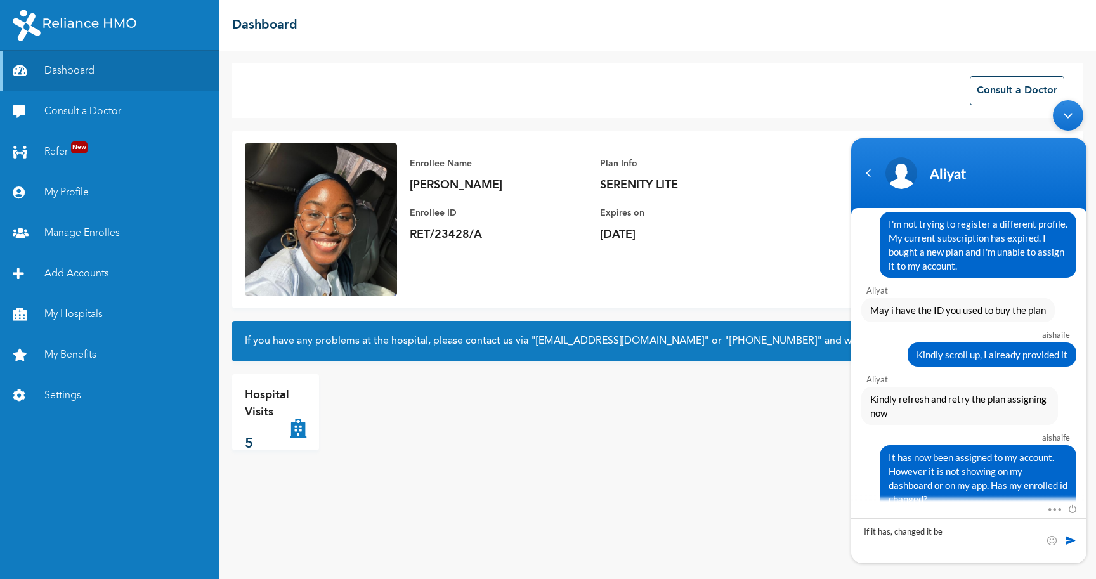
scroll to position [2239, 0]
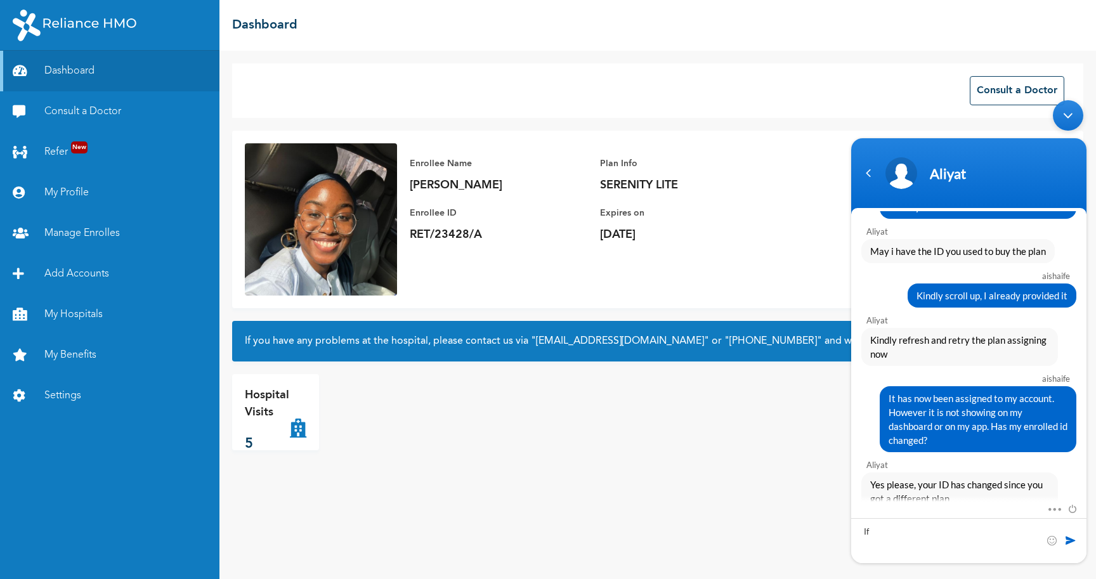
type textarea "I"
type textarea "Can it be changed to the old one?"
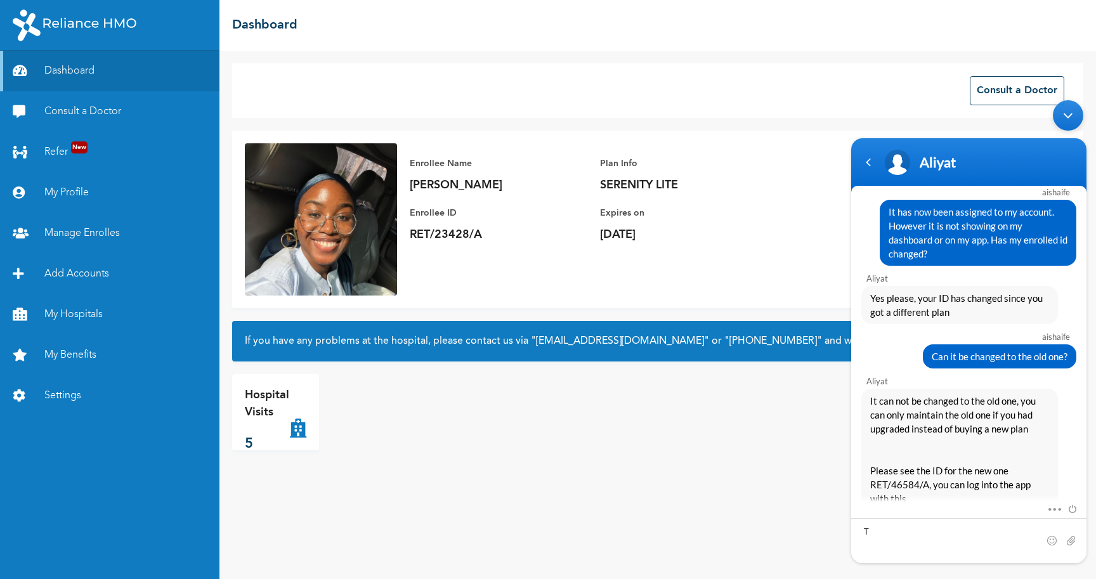
scroll to position [2403, 0]
type textarea "T"
click at [73, 232] on link "Manage Enrolles" at bounding box center [110, 233] width 220 height 41
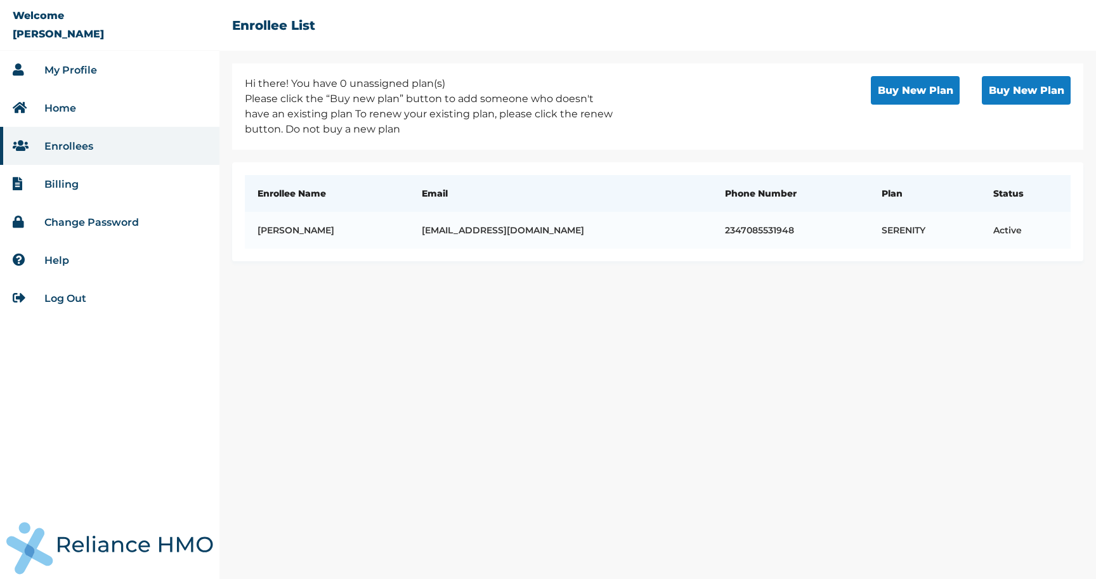
click at [81, 69] on link "My Profile" at bounding box center [70, 70] width 53 height 12
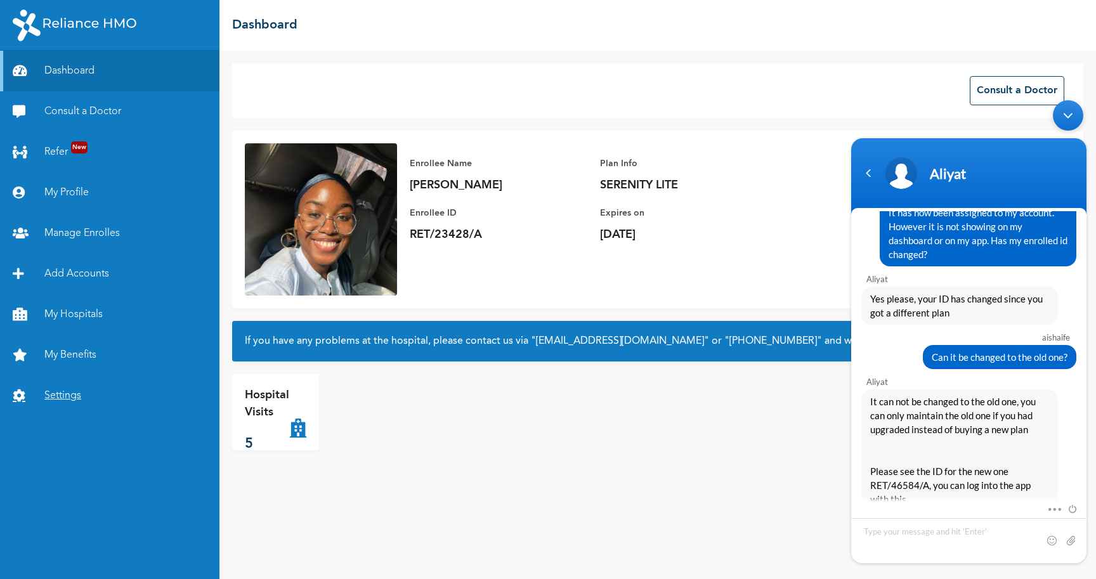
click at [72, 398] on link "Settings" at bounding box center [110, 396] width 220 height 41
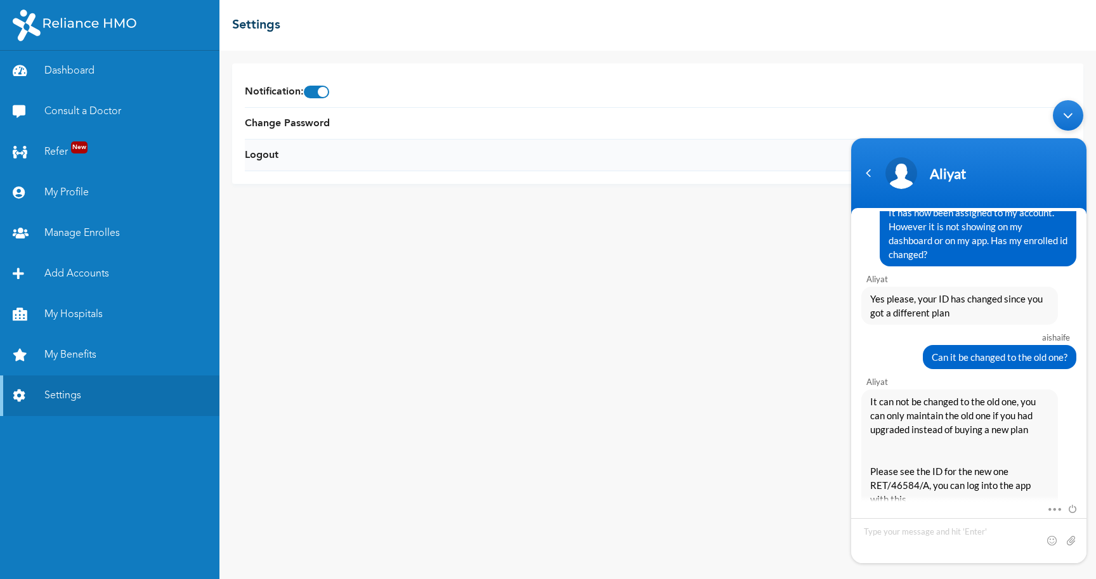
click at [459, 155] on li "Logout" at bounding box center [658, 156] width 826 height 32
click at [253, 153] on link "Logout" at bounding box center [262, 155] width 34 height 15
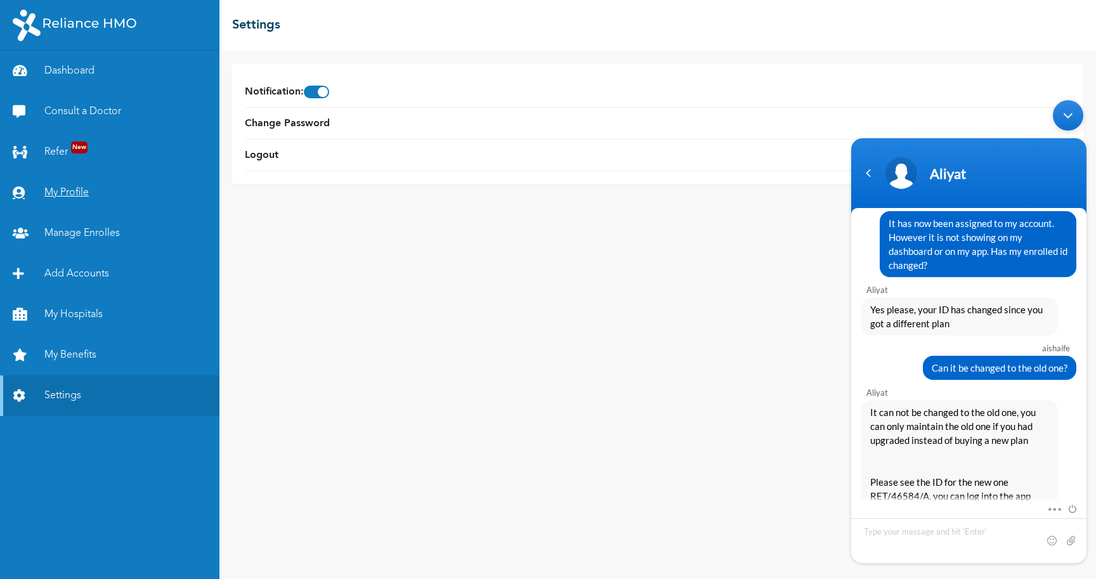
click at [86, 189] on link "My Profile" at bounding box center [110, 193] width 220 height 41
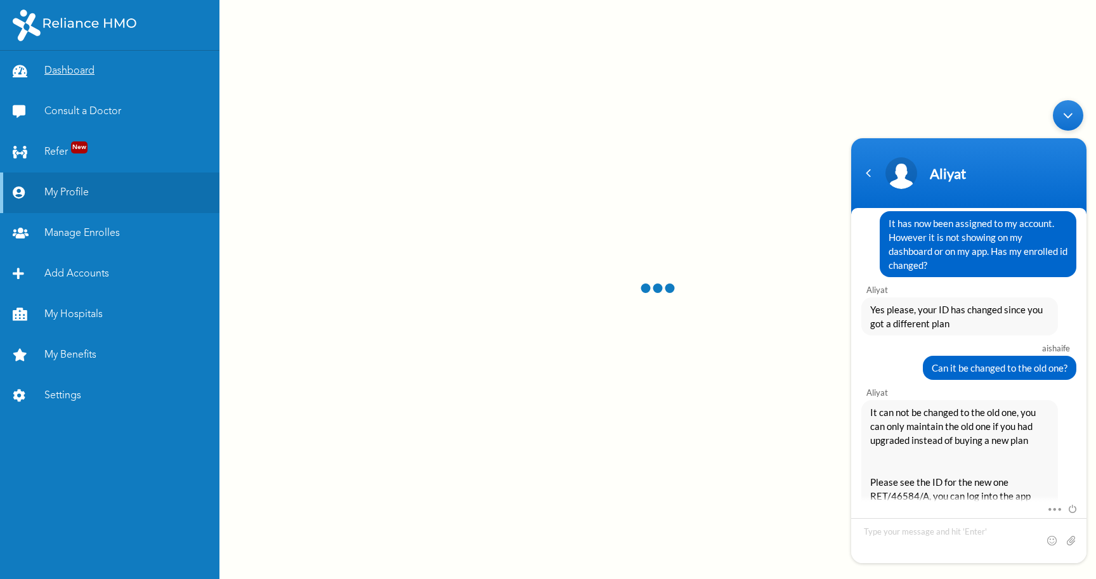
click at [67, 69] on link "Dashboard" at bounding box center [110, 71] width 220 height 41
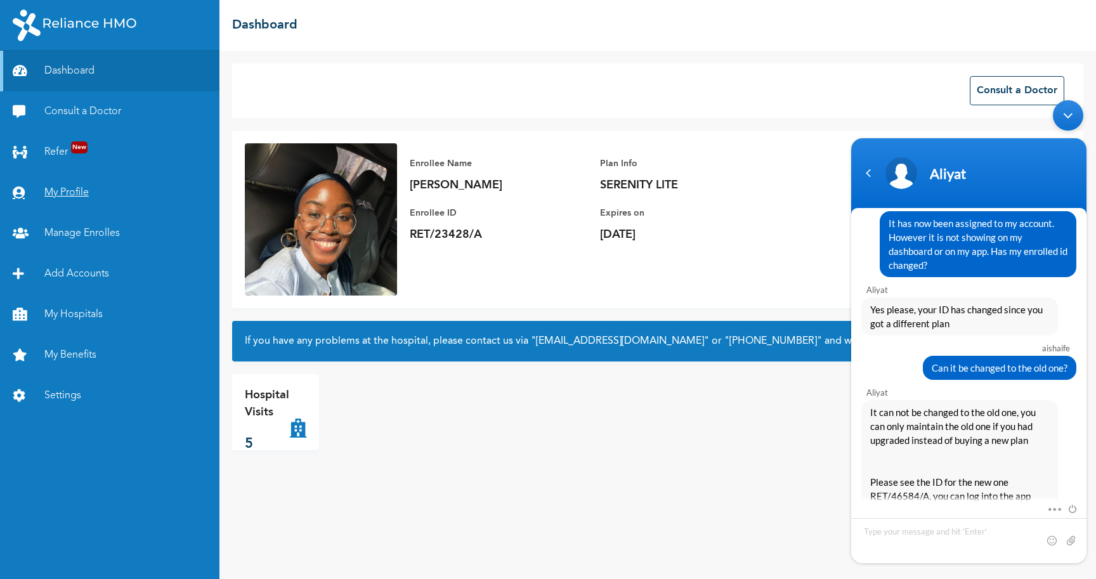
click at [63, 195] on link "My Profile" at bounding box center [110, 193] width 220 height 41
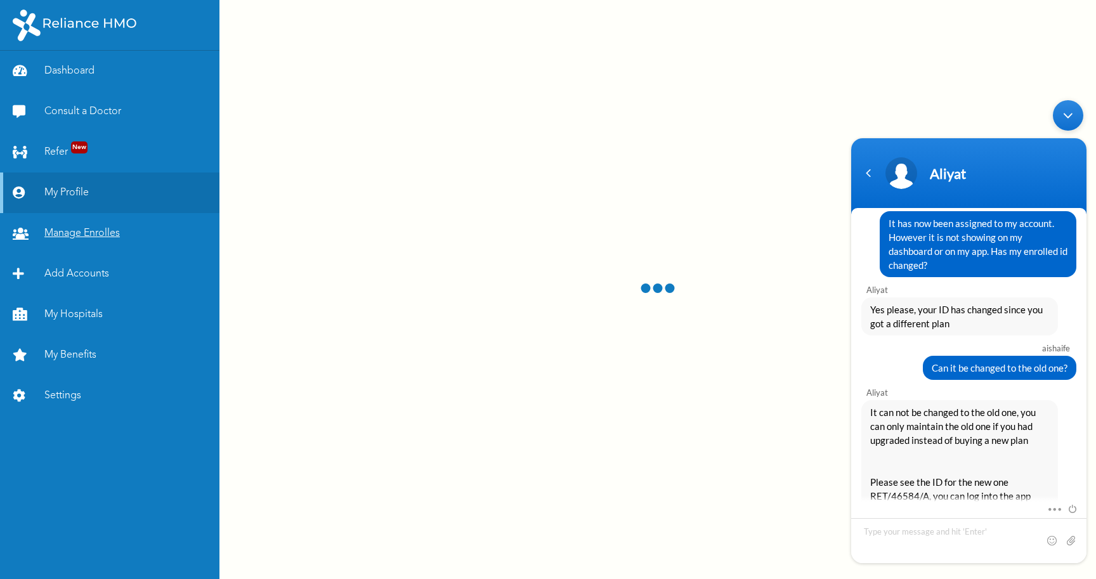
click at [63, 237] on link "Manage Enrolles" at bounding box center [110, 233] width 220 height 41
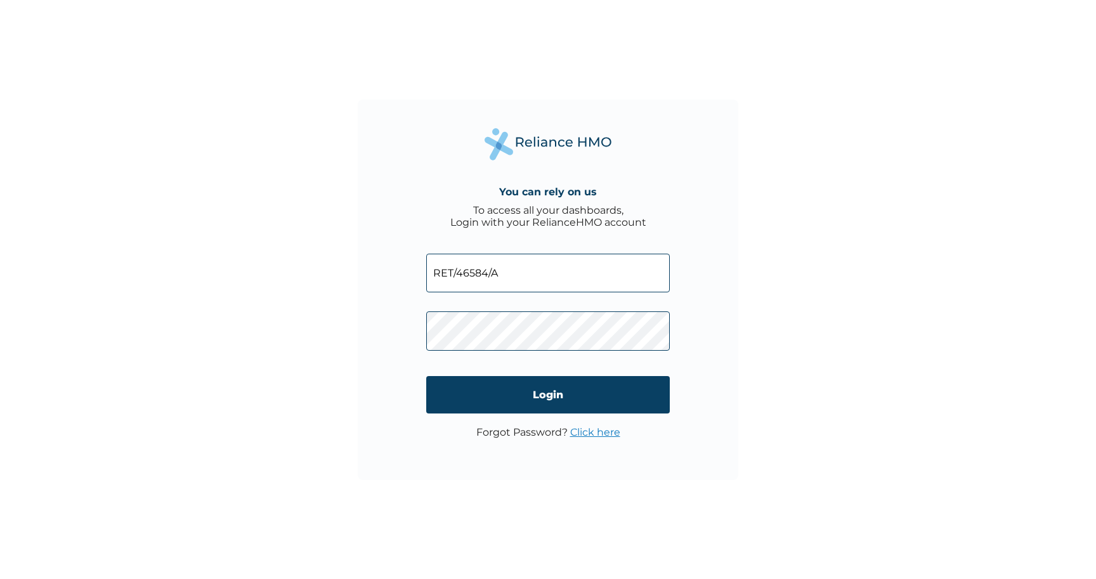
type input "RET/46584/A"
click at [532, 387] on input "Login" at bounding box center [548, 394] width 244 height 37
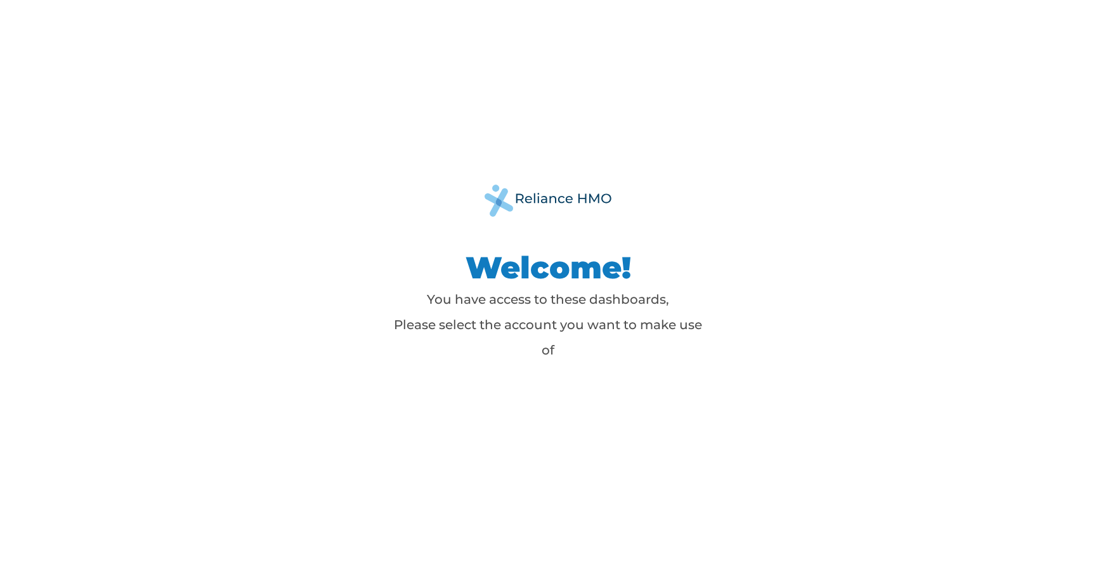
click at [540, 344] on p "You have access to these dashboards, Please select the account you want to make…" at bounding box center [548, 325] width 317 height 76
click at [565, 386] on div "Welcome! You have access to these dashboards, Please select the account you wan…" at bounding box center [548, 290] width 571 height 210
click at [504, 444] on div "Welcome! You have access to these dashboards, Please select the account you wan…" at bounding box center [548, 289] width 1096 height 579
click at [459, 446] on div "Welcome! You have access to these dashboards, Please select the account you wan…" at bounding box center [548, 289] width 1096 height 579
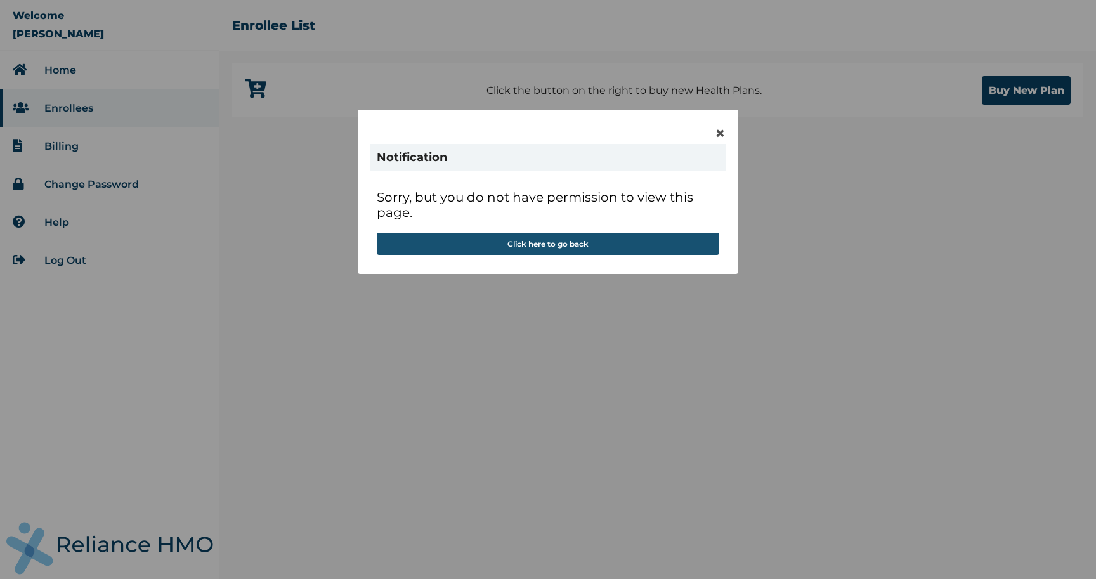
click at [625, 240] on button "Click here to go back" at bounding box center [548, 244] width 343 height 22
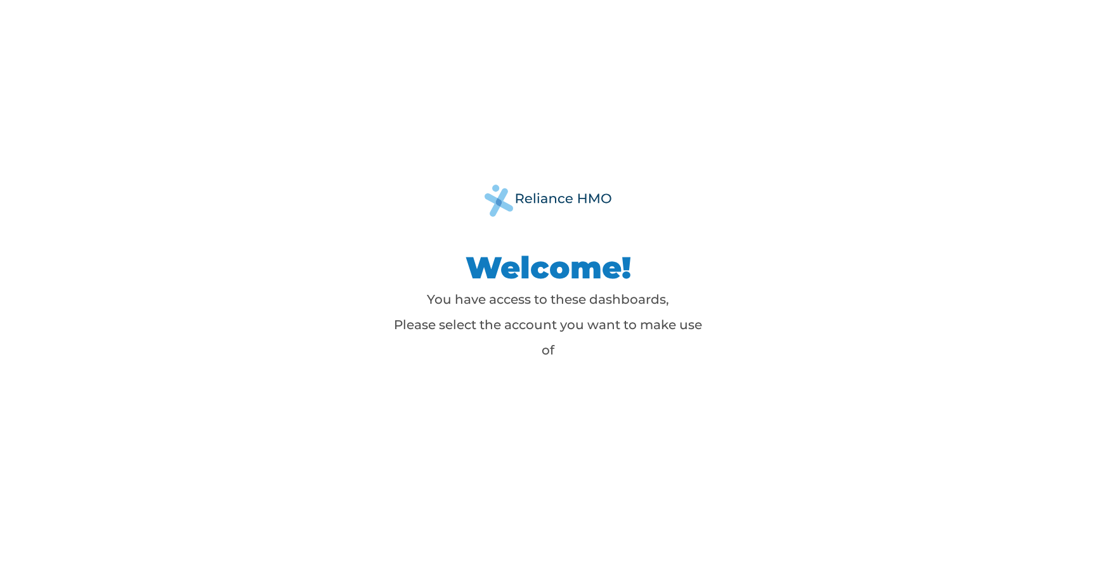
click at [442, 500] on div "Welcome! You have access to these dashboards, Please select the account you wan…" at bounding box center [548, 289] width 1096 height 579
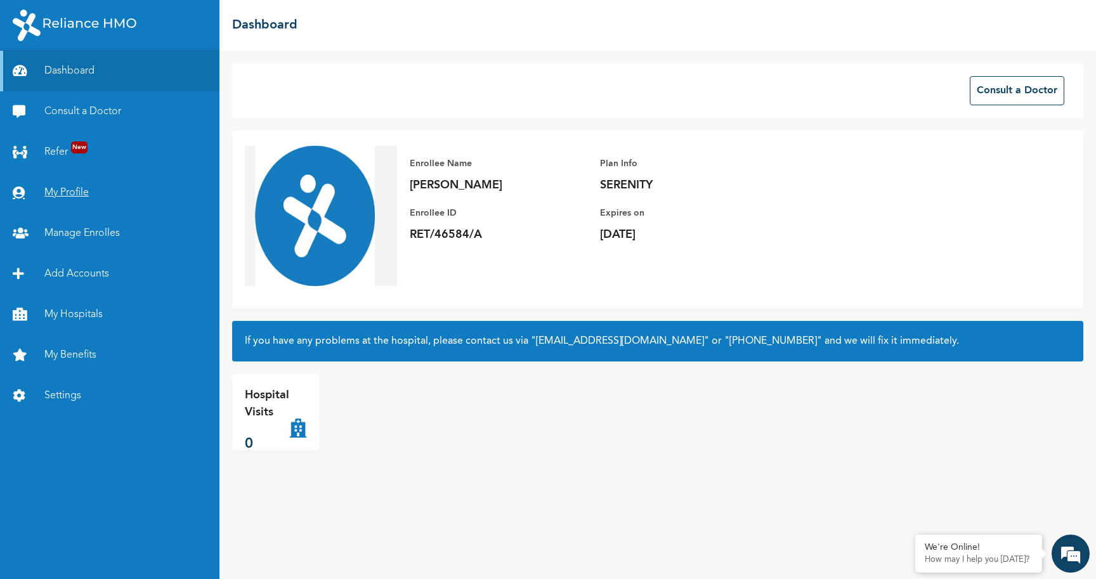
click at [60, 192] on link "My Profile" at bounding box center [110, 193] width 220 height 41
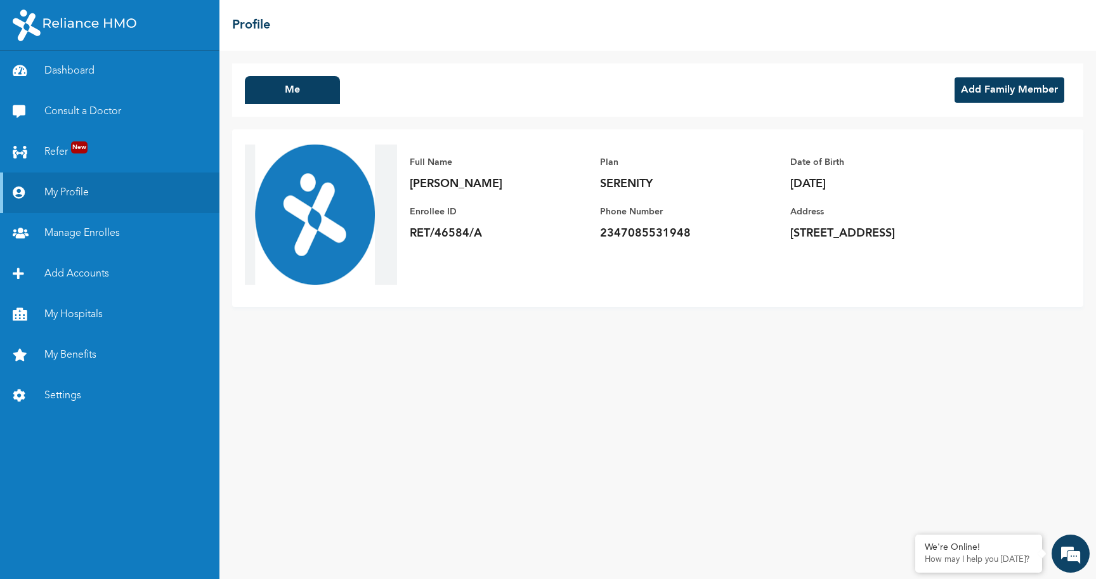
click at [825, 184] on p "[DATE]" at bounding box center [879, 183] width 178 height 15
click at [64, 396] on link "Settings" at bounding box center [110, 396] width 220 height 41
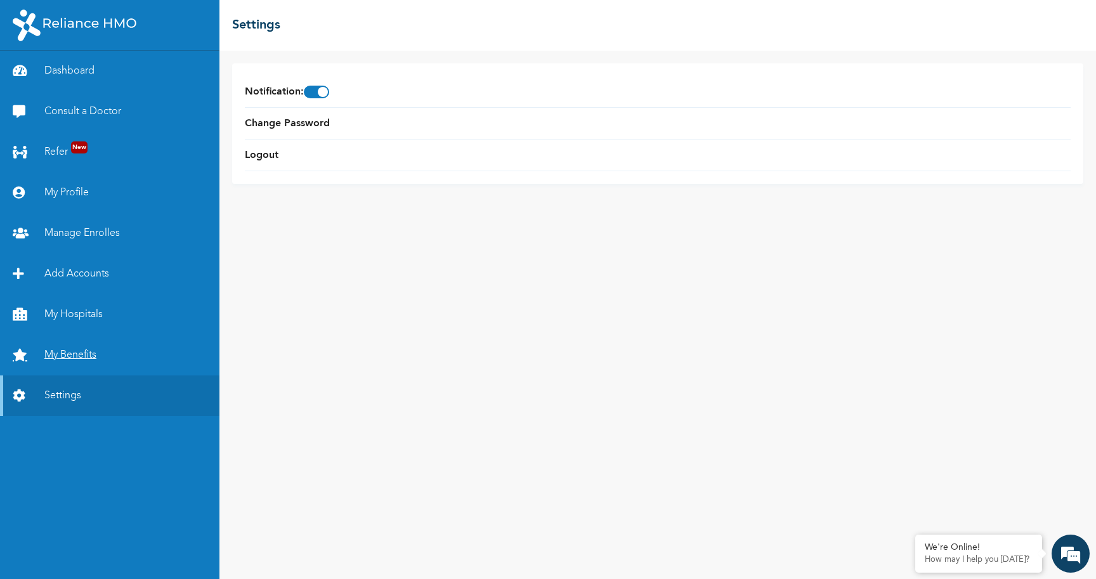
click at [77, 347] on link "My Benefits" at bounding box center [110, 355] width 220 height 41
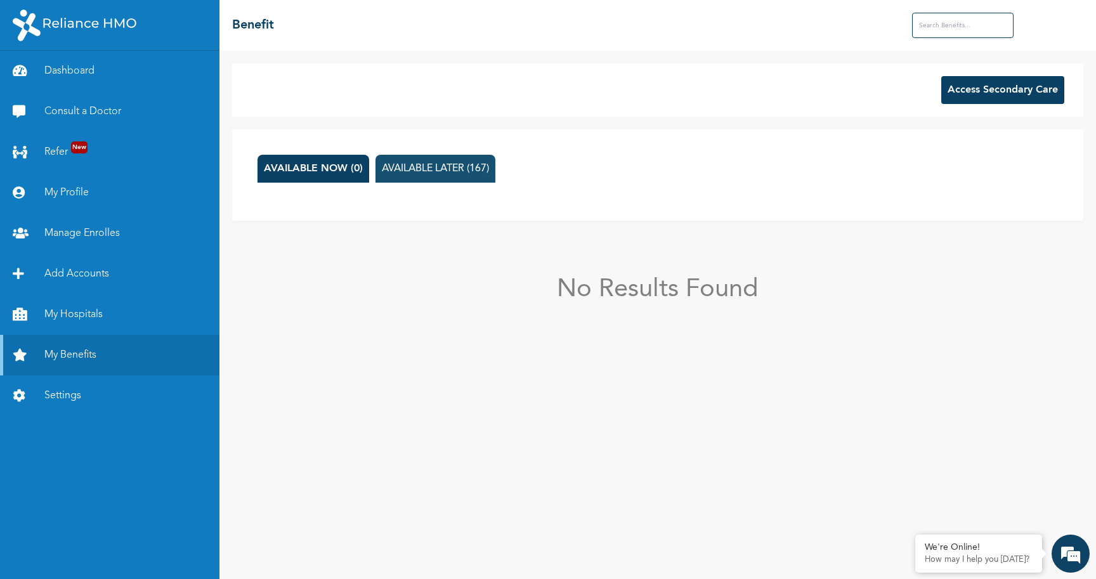
click at [387, 166] on button "AVAILABLE LATER (167)" at bounding box center [436, 169] width 120 height 28
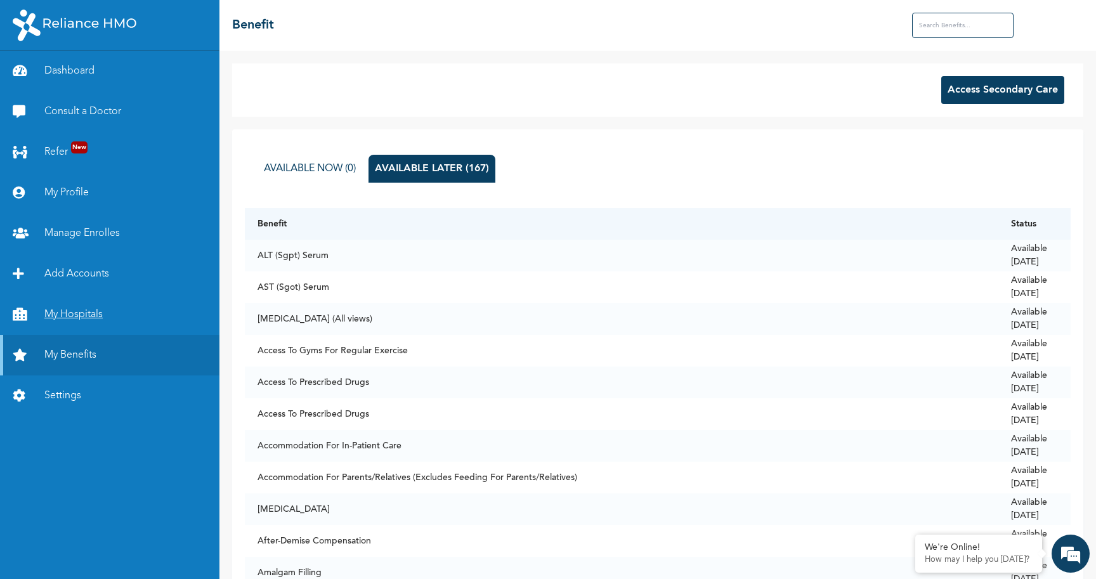
click at [65, 312] on link "My Hospitals" at bounding box center [110, 314] width 220 height 41
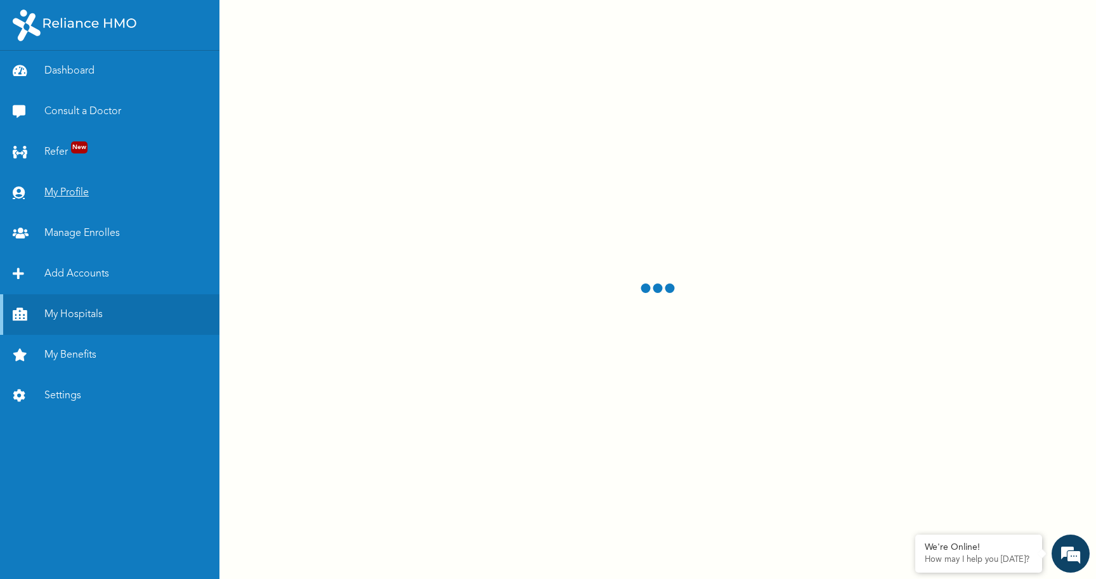
click at [68, 188] on link "My Profile" at bounding box center [110, 193] width 220 height 41
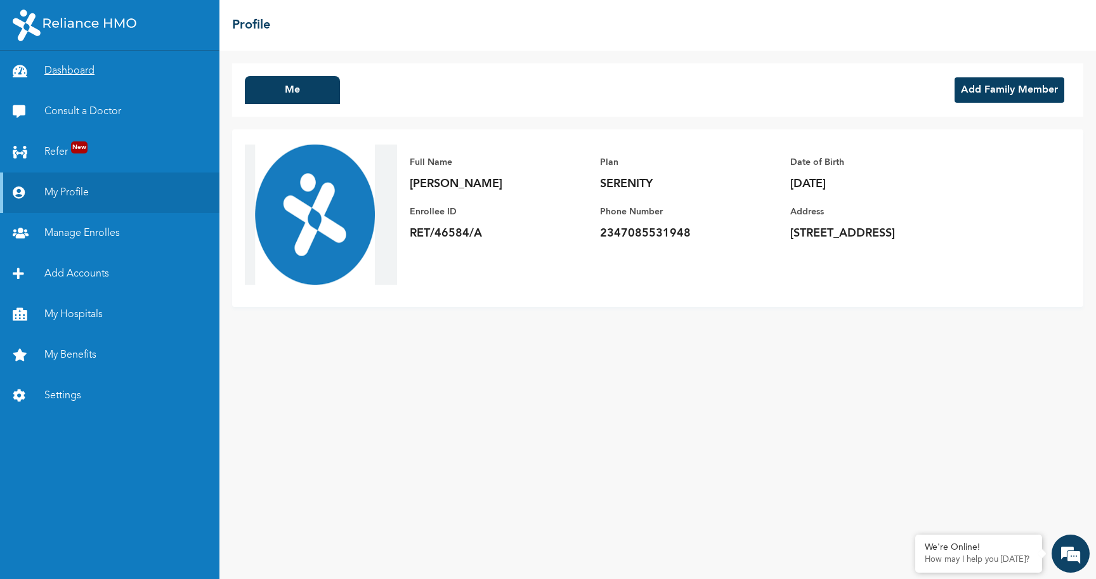
click at [78, 69] on link "Dashboard" at bounding box center [110, 71] width 220 height 41
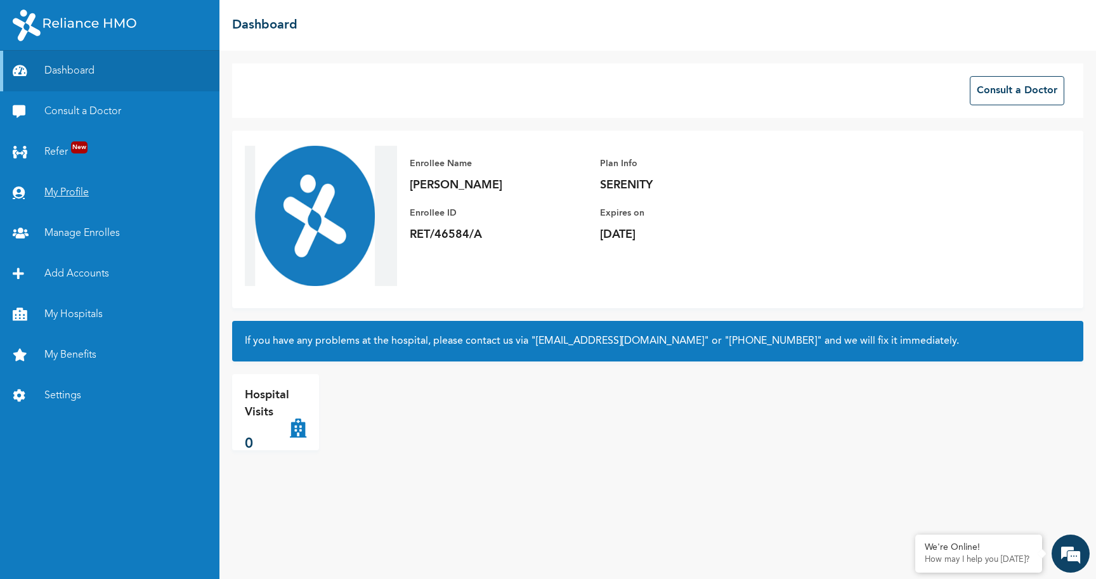
click at [65, 197] on link "My Profile" at bounding box center [110, 193] width 220 height 41
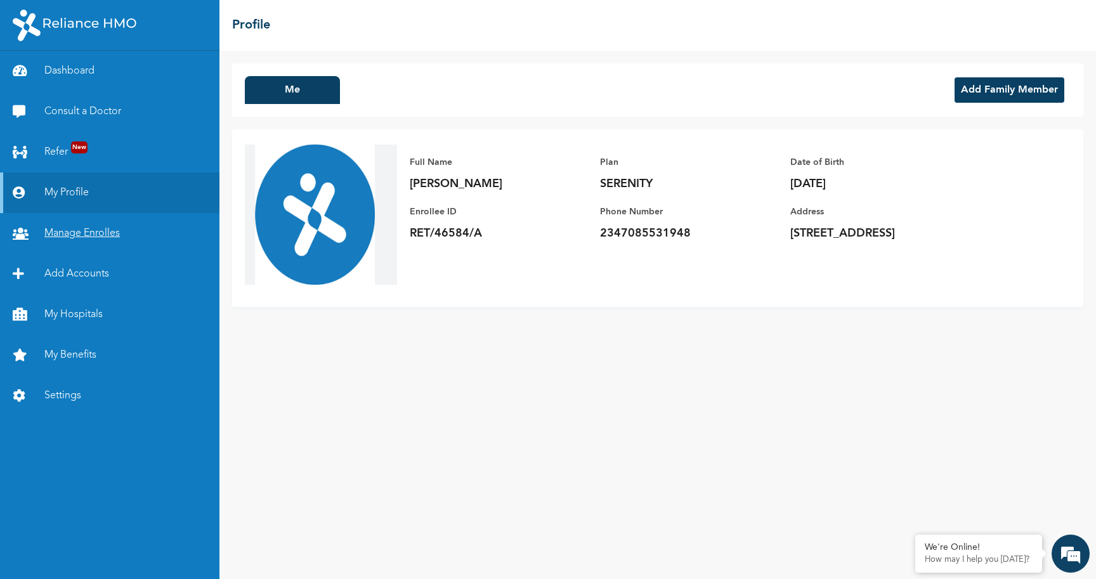
click at [103, 240] on link "Manage Enrolles" at bounding box center [110, 233] width 220 height 41
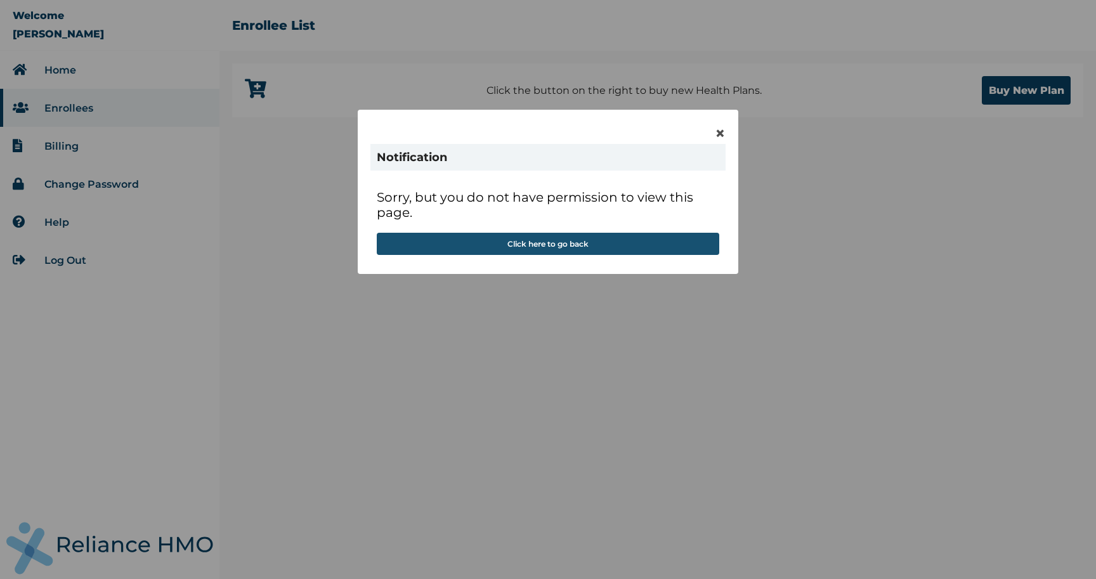
click at [603, 242] on button "Click here to go back" at bounding box center [548, 244] width 343 height 22
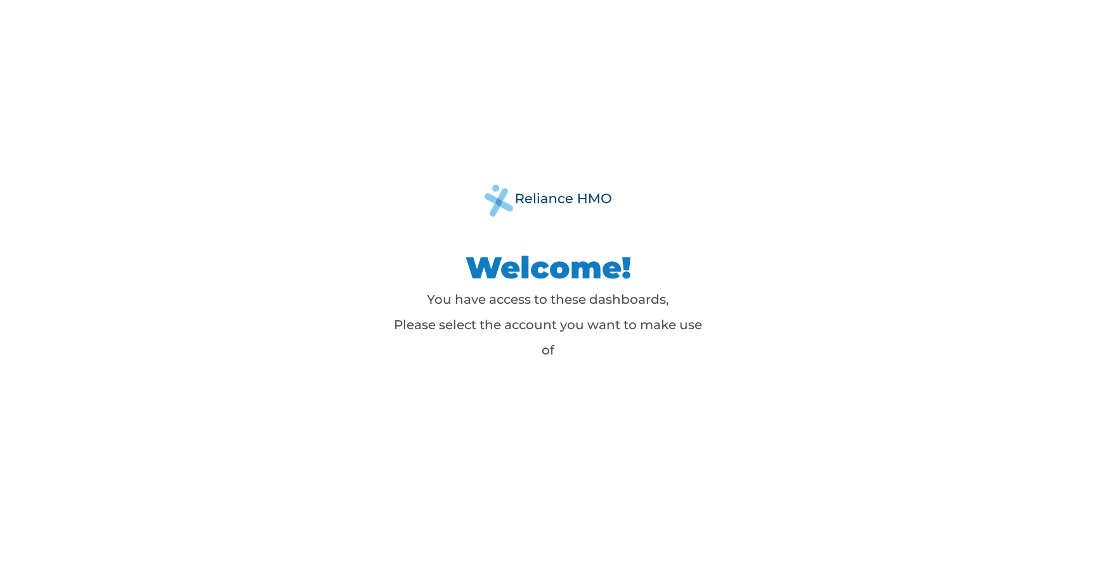
click at [570, 400] on div "Welcome! You have access to these dashboards, Please select the account you wan…" at bounding box center [548, 289] width 1096 height 579
click at [476, 438] on div "Welcome! You have access to these dashboards, Please select the account you wan…" at bounding box center [548, 289] width 1096 height 579
click at [588, 418] on div "Welcome! You have access to these dashboards, Please select the account you wan…" at bounding box center [548, 289] width 1096 height 579
